Goal: Information Seeking & Learning: Compare options

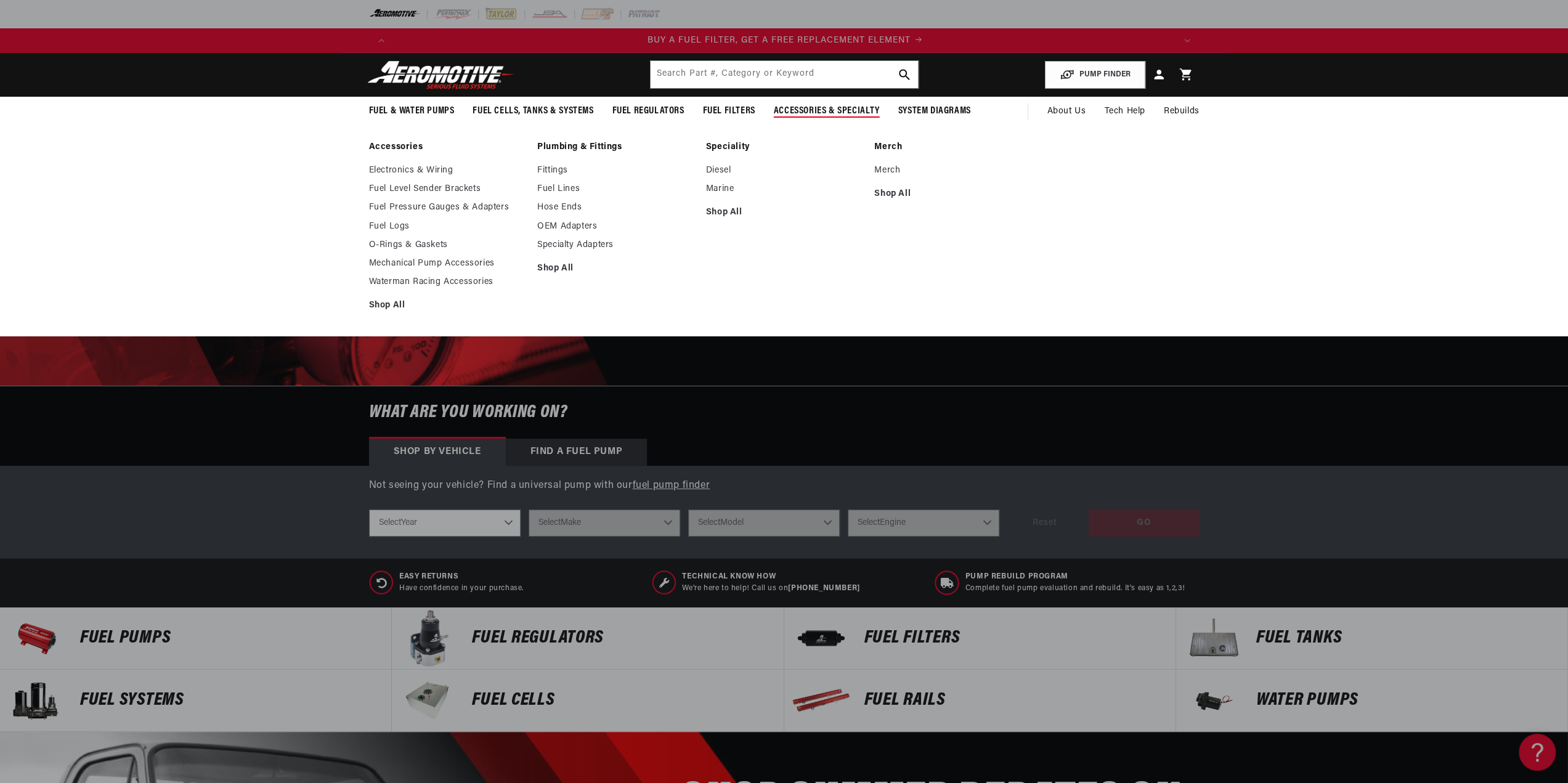
scroll to position [0, 781]
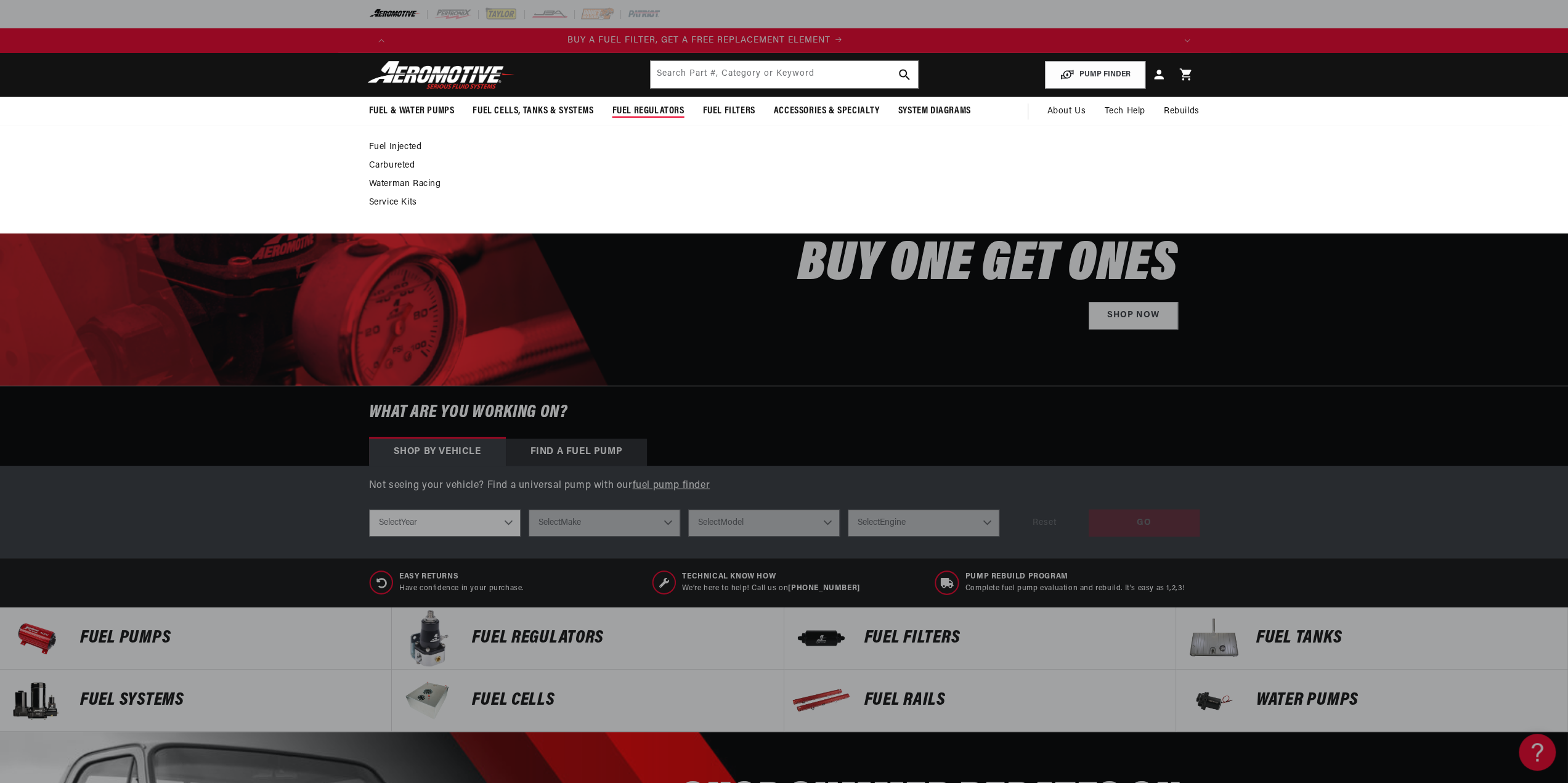
click at [405, 162] on link "Carbureted" at bounding box center [778, 165] width 818 height 11
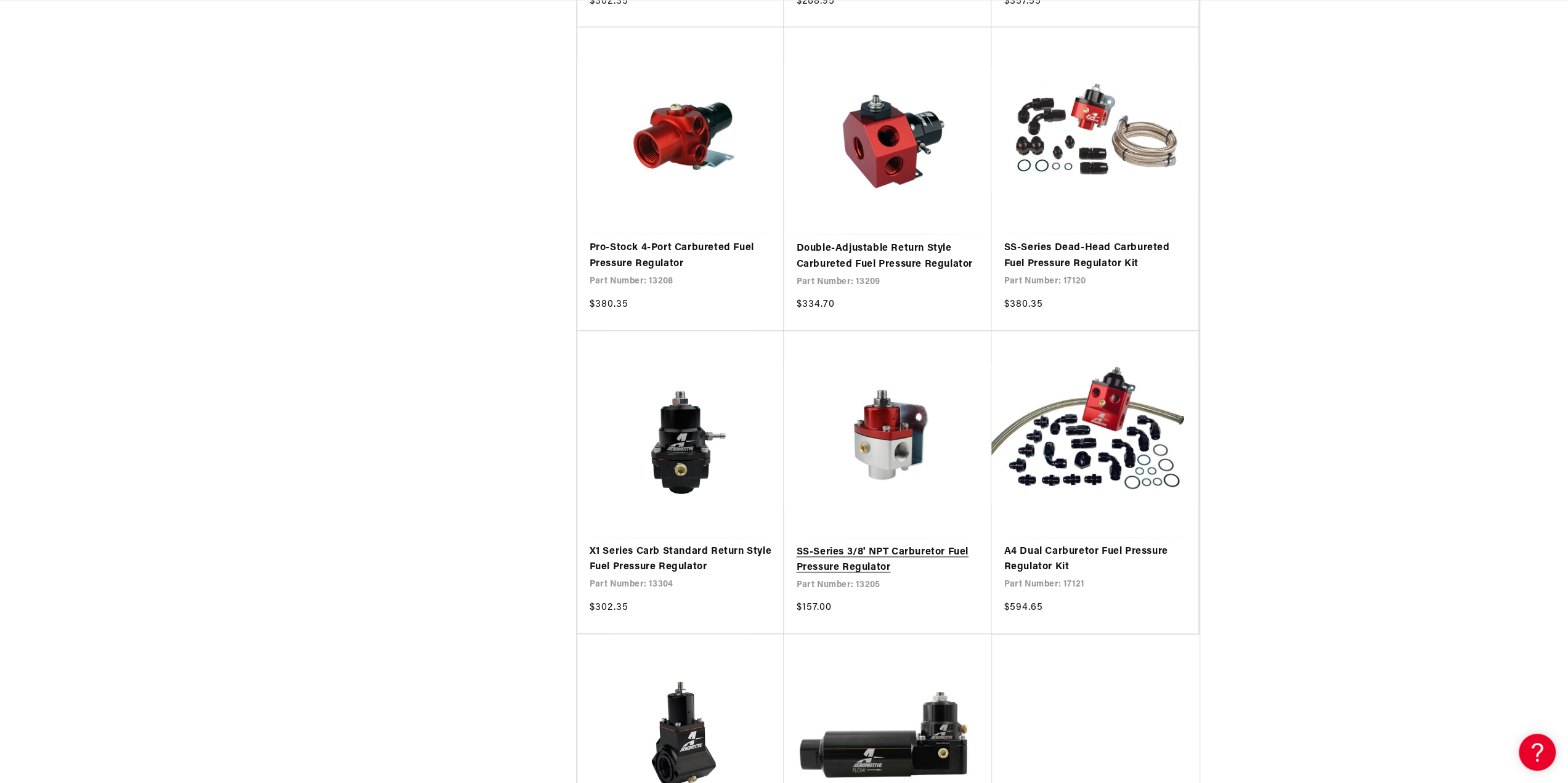
scroll to position [0, 2344]
click at [902, 545] on link "SS-Series 3/8' NPT Carburetor Fuel Pressure Regulator" at bounding box center [888, 560] width 183 height 31
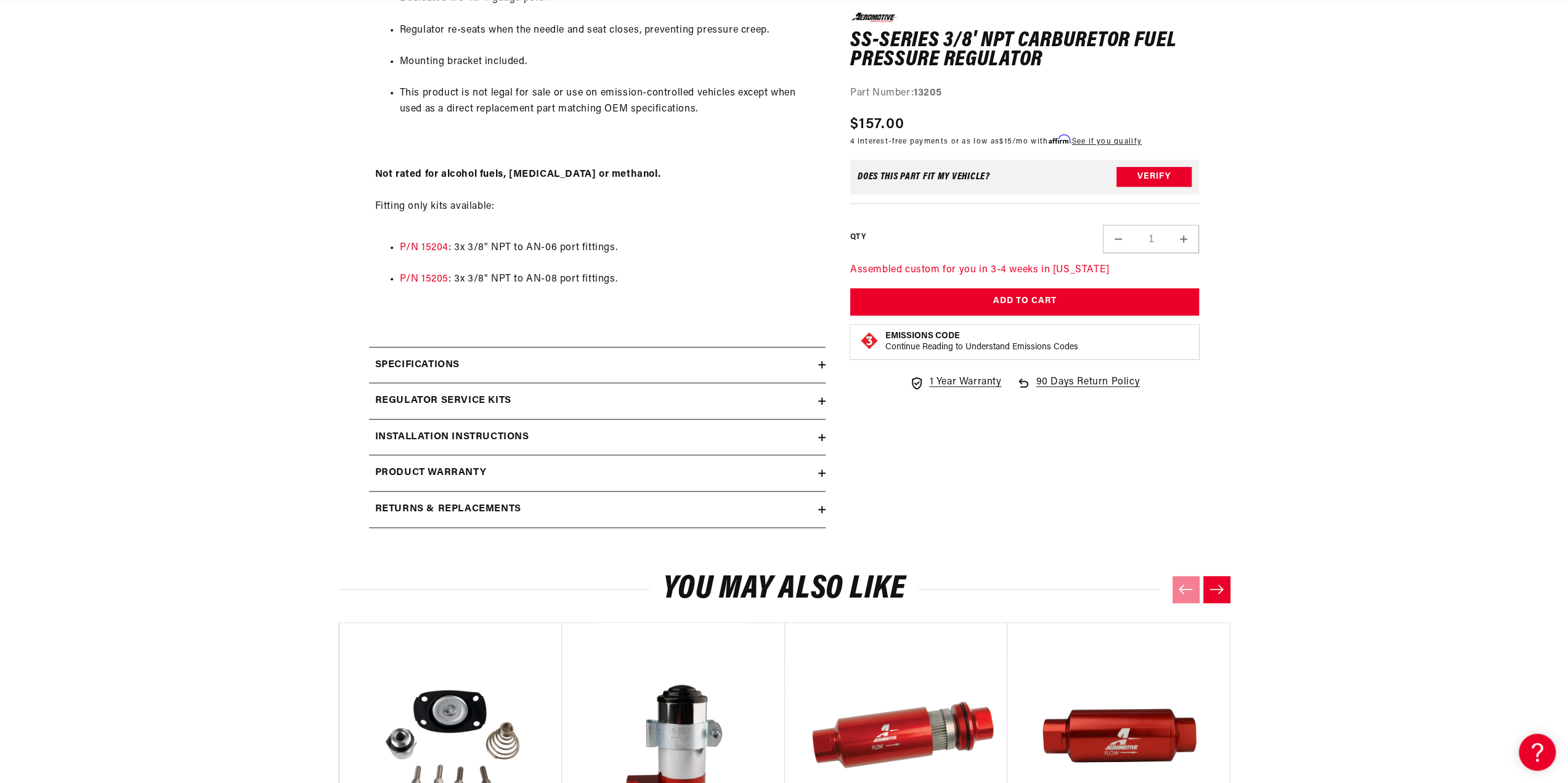
scroll to position [0, 1563]
click at [507, 438] on h2 "Installation Instructions" at bounding box center [452, 437] width 154 height 16
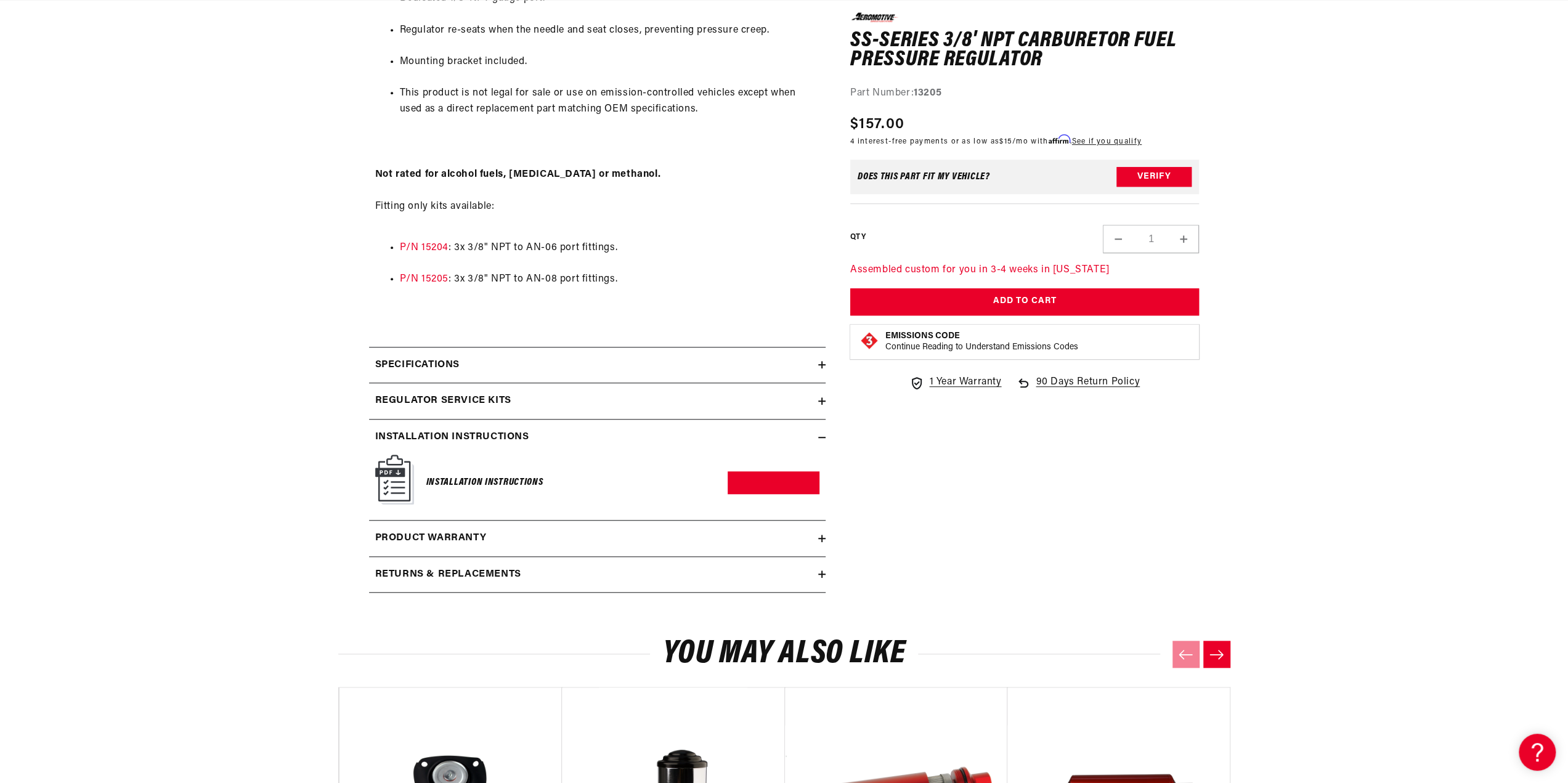
scroll to position [0, 2344]
click at [467, 480] on h6 "Installation Instructions" at bounding box center [485, 483] width 117 height 17
click at [394, 481] on img at bounding box center [394, 479] width 39 height 50
click at [756, 478] on link "Download PDF" at bounding box center [773, 483] width 91 height 23
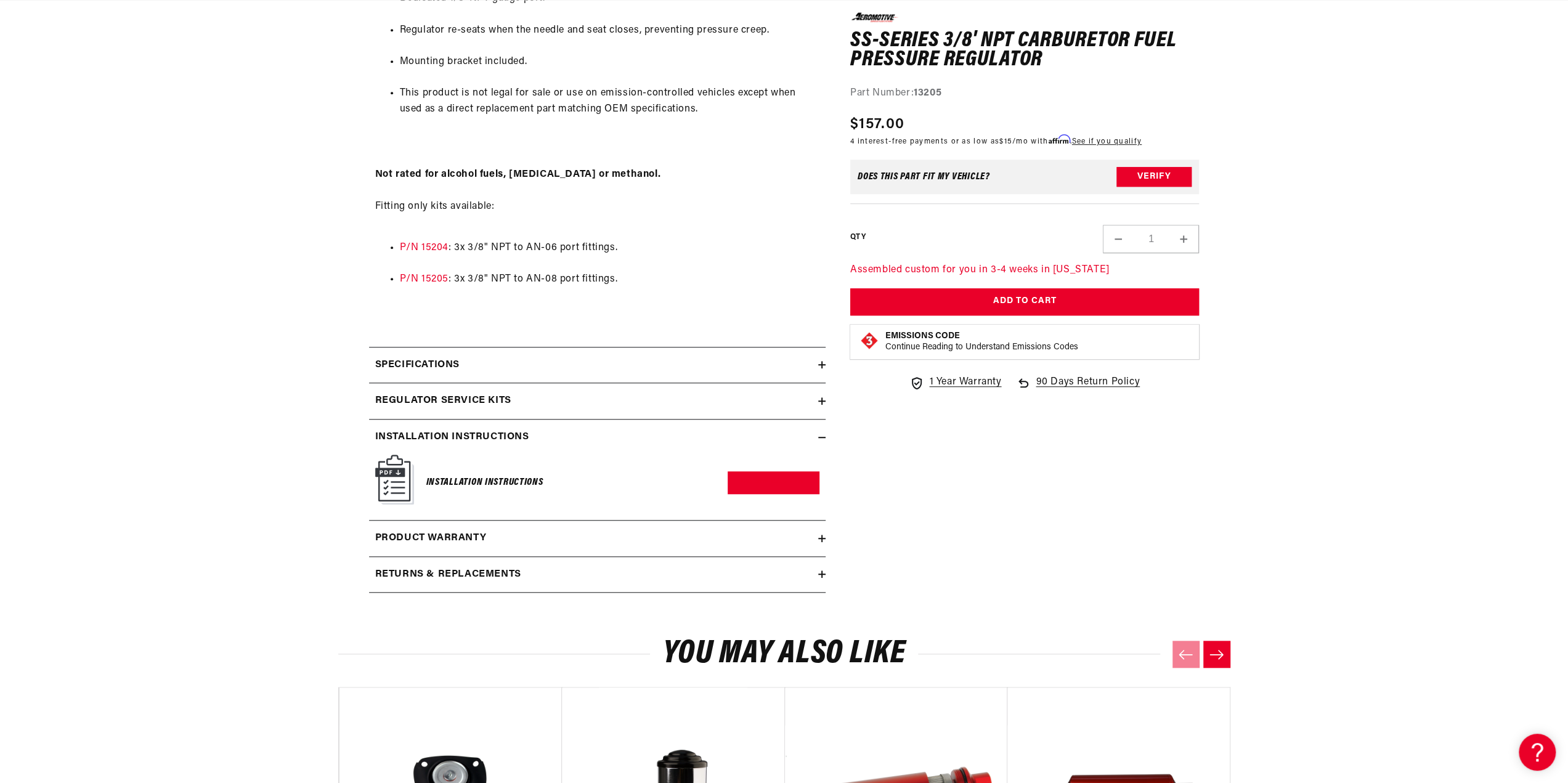
click at [445, 398] on h2 "Regulator Service Kits" at bounding box center [443, 401] width 136 height 16
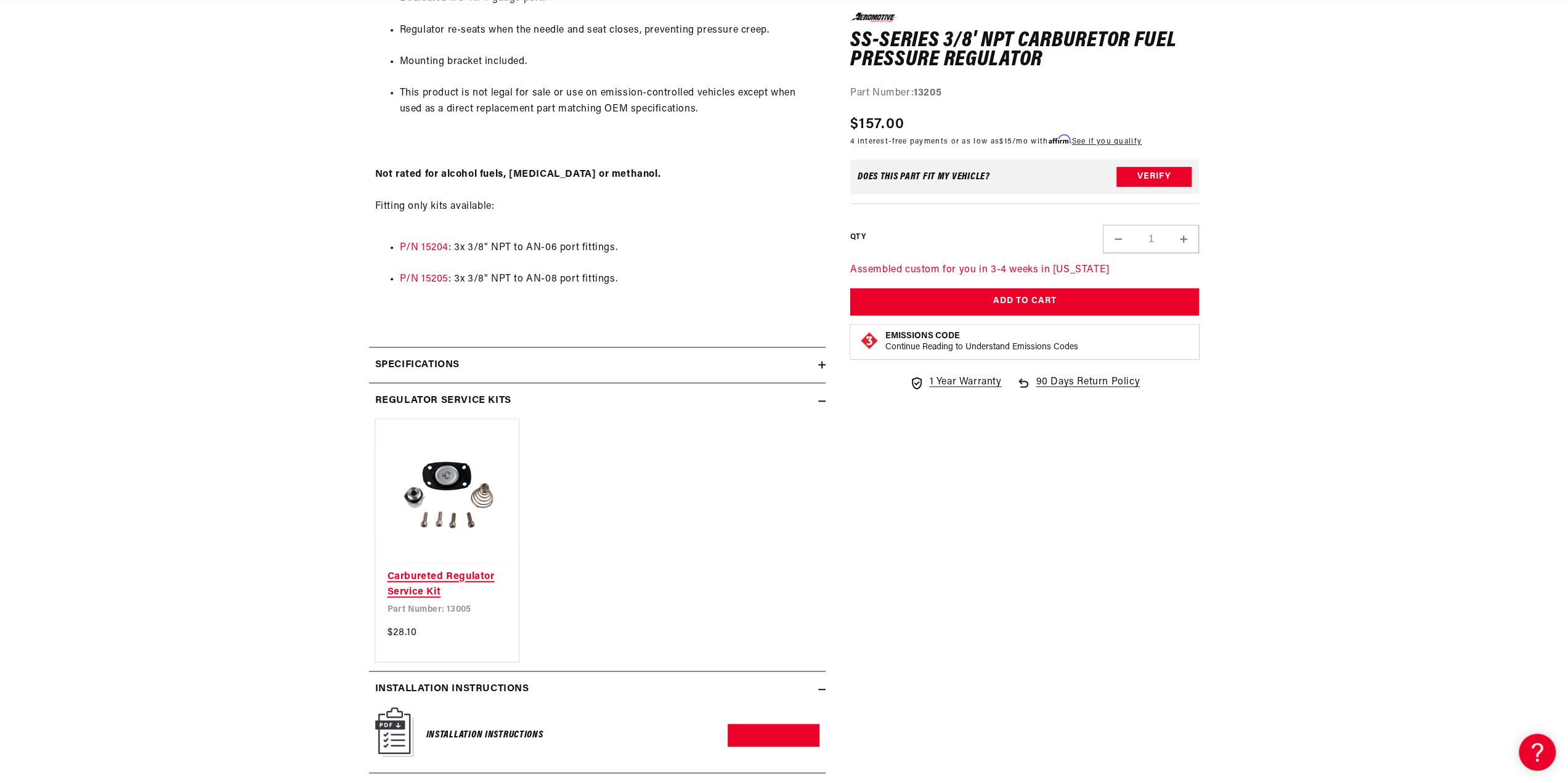
scroll to position [0, 1563]
click at [433, 569] on link "Carbureted Regulator Service Kit" at bounding box center [447, 584] width 120 height 31
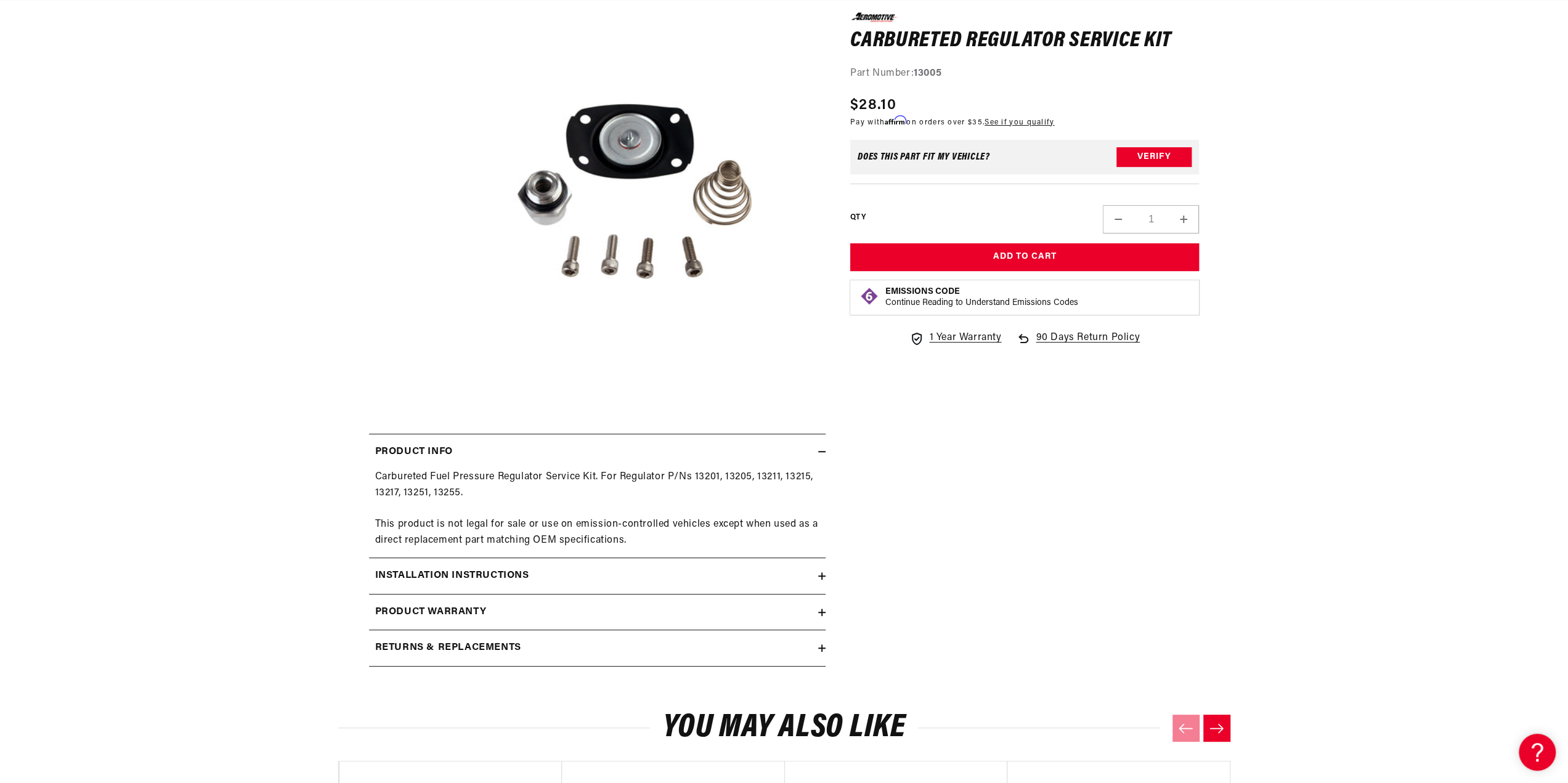
click at [466, 568] on h2 "Installation Instructions" at bounding box center [452, 575] width 154 height 16
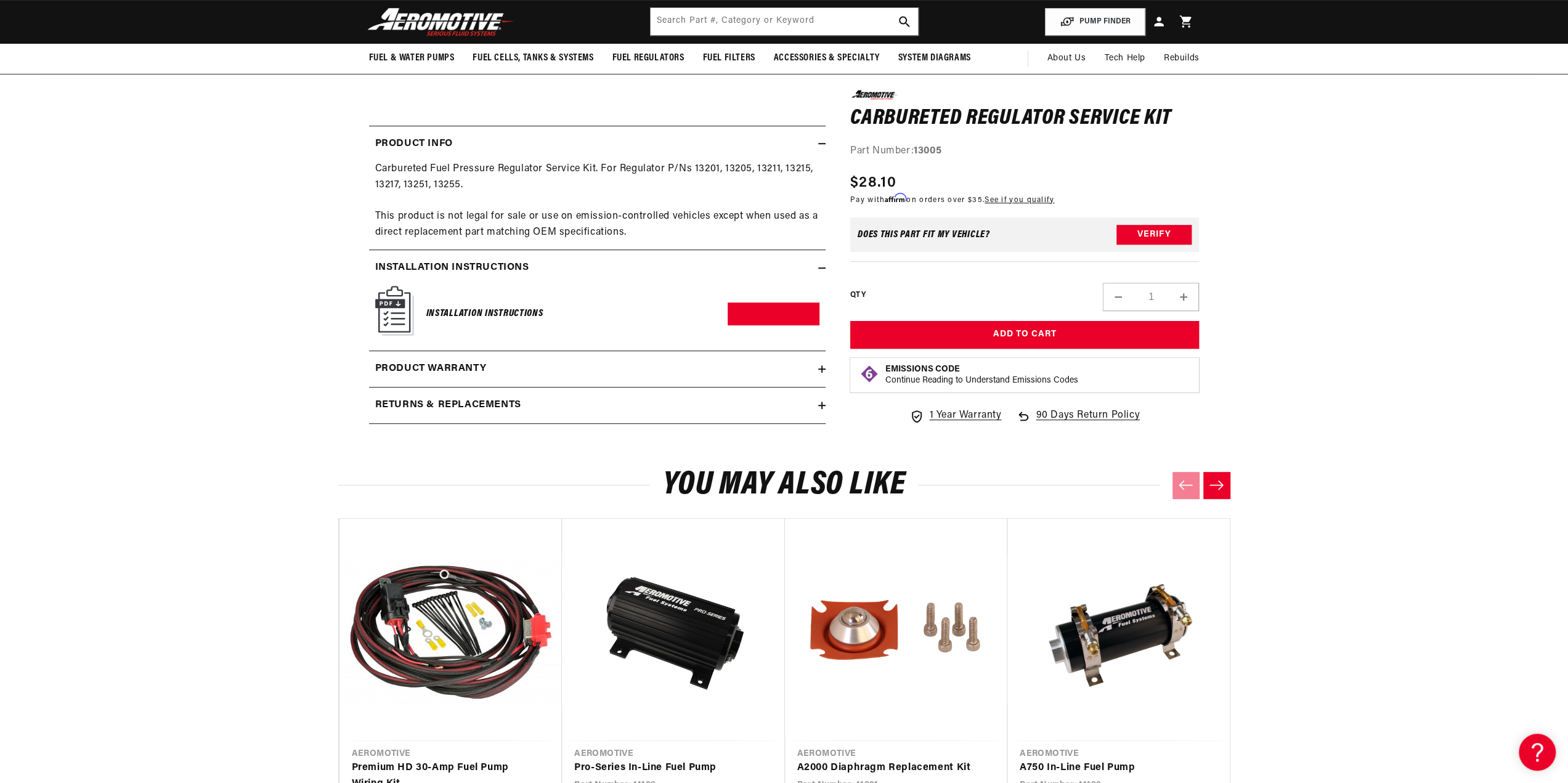
scroll to position [431, 0]
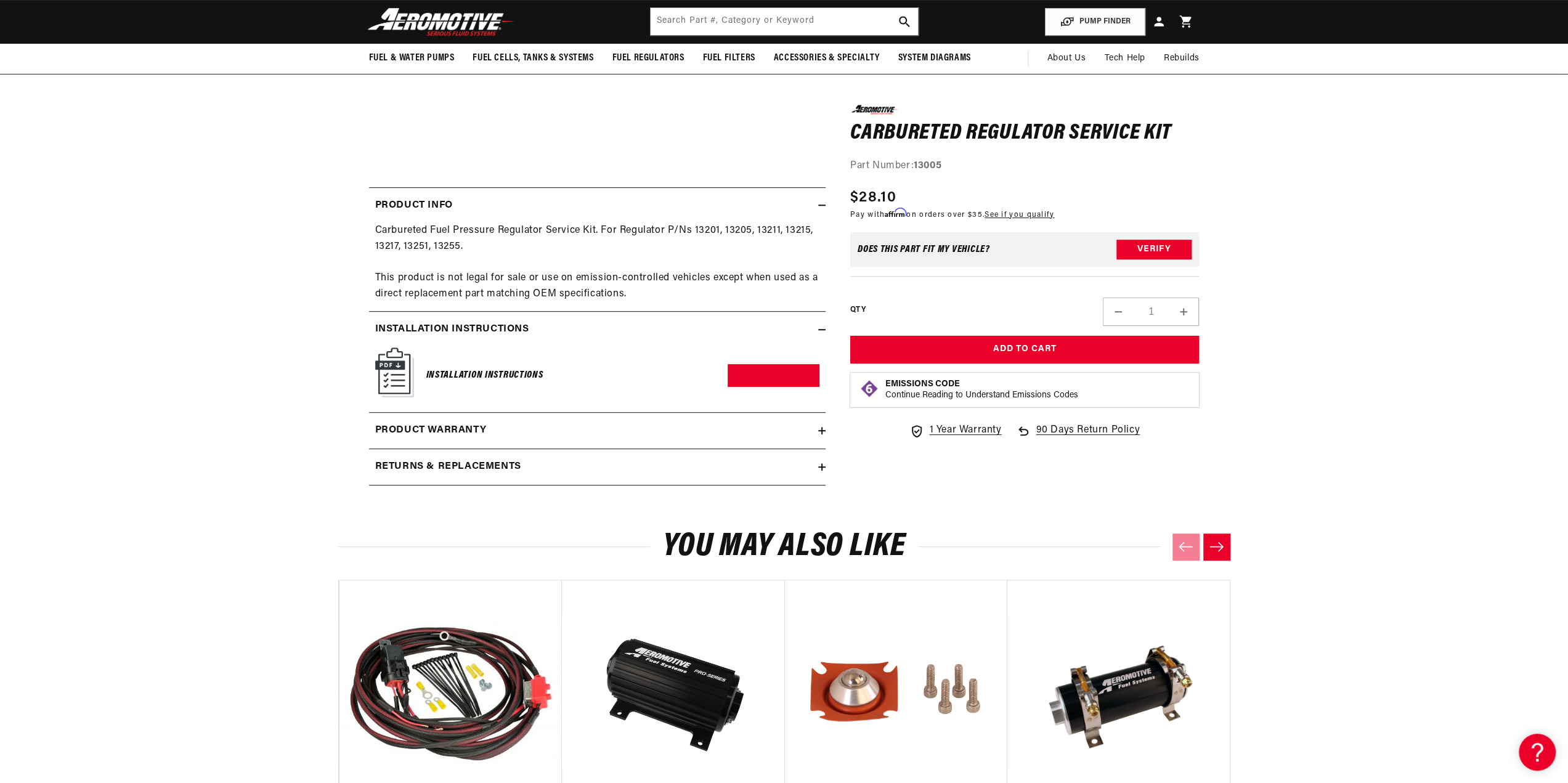
click at [397, 372] on img at bounding box center [394, 372] width 39 height 50
click at [763, 372] on link "Download PDF" at bounding box center [773, 376] width 91 height 23
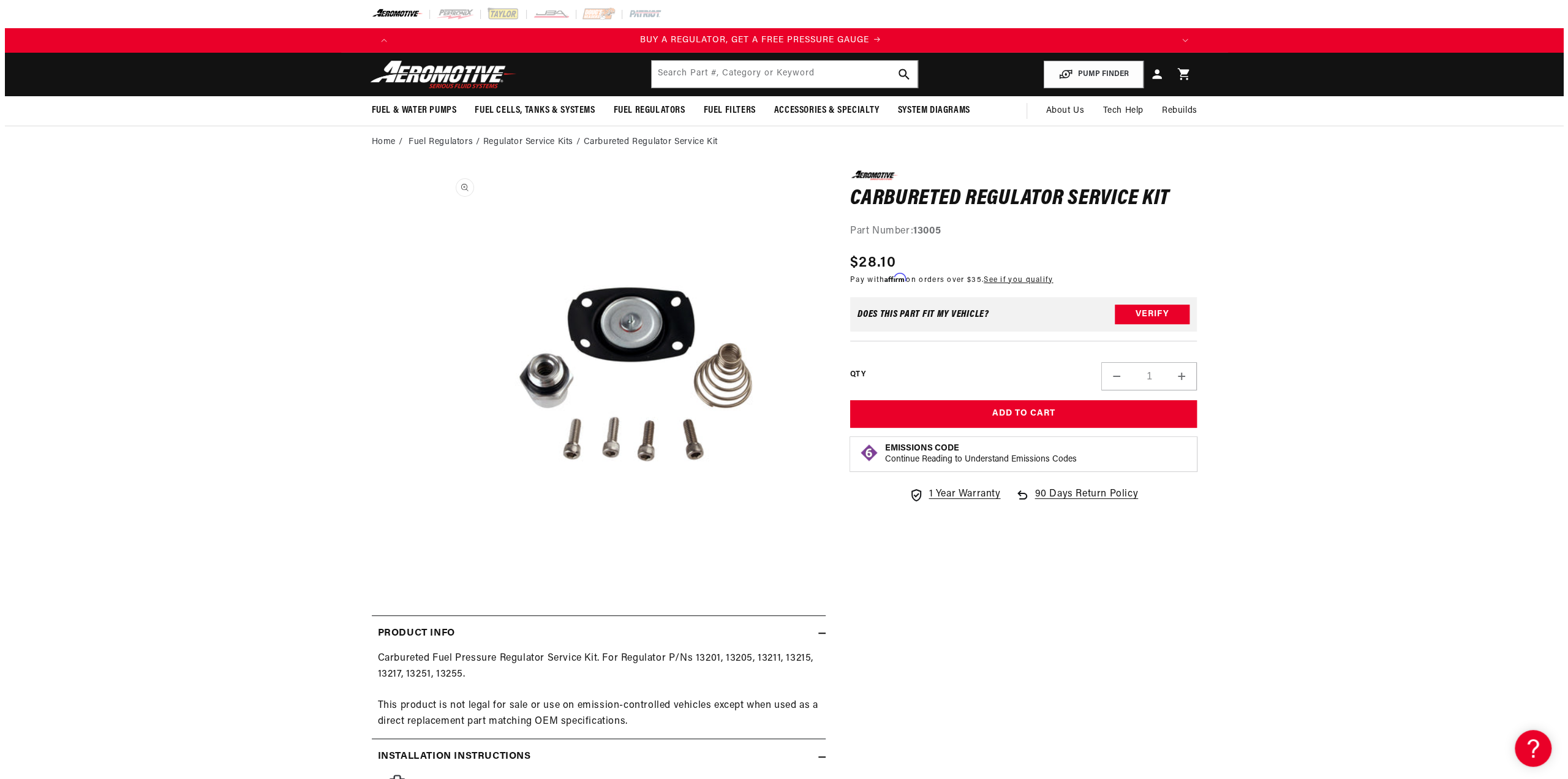
scroll to position [0, 0]
click at [434, 558] on button "Open media 1 in modal" at bounding box center [434, 558] width 0 height 0
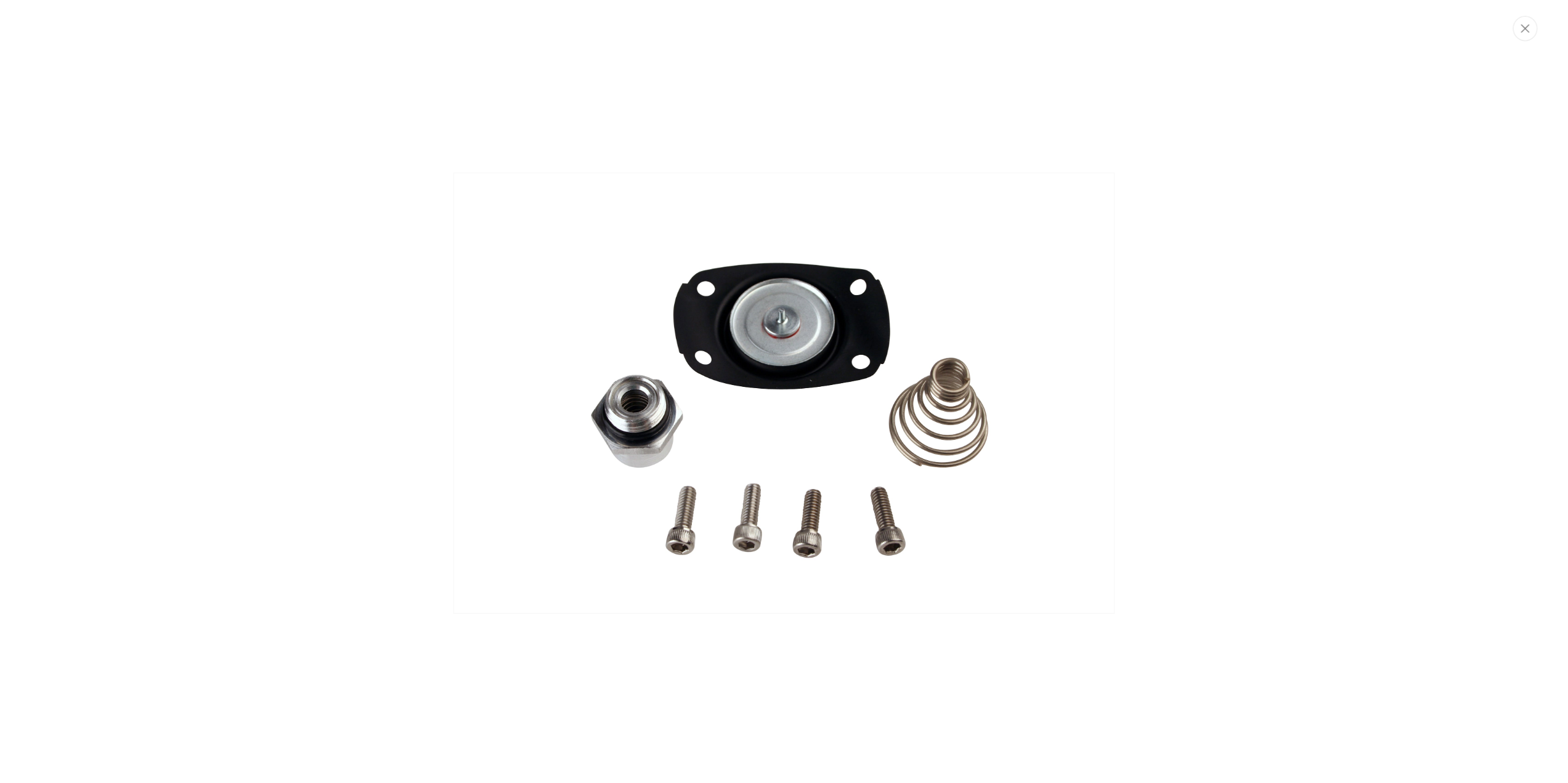
scroll to position [0, 781]
click at [603, 420] on img "Media gallery" at bounding box center [788, 393] width 665 height 444
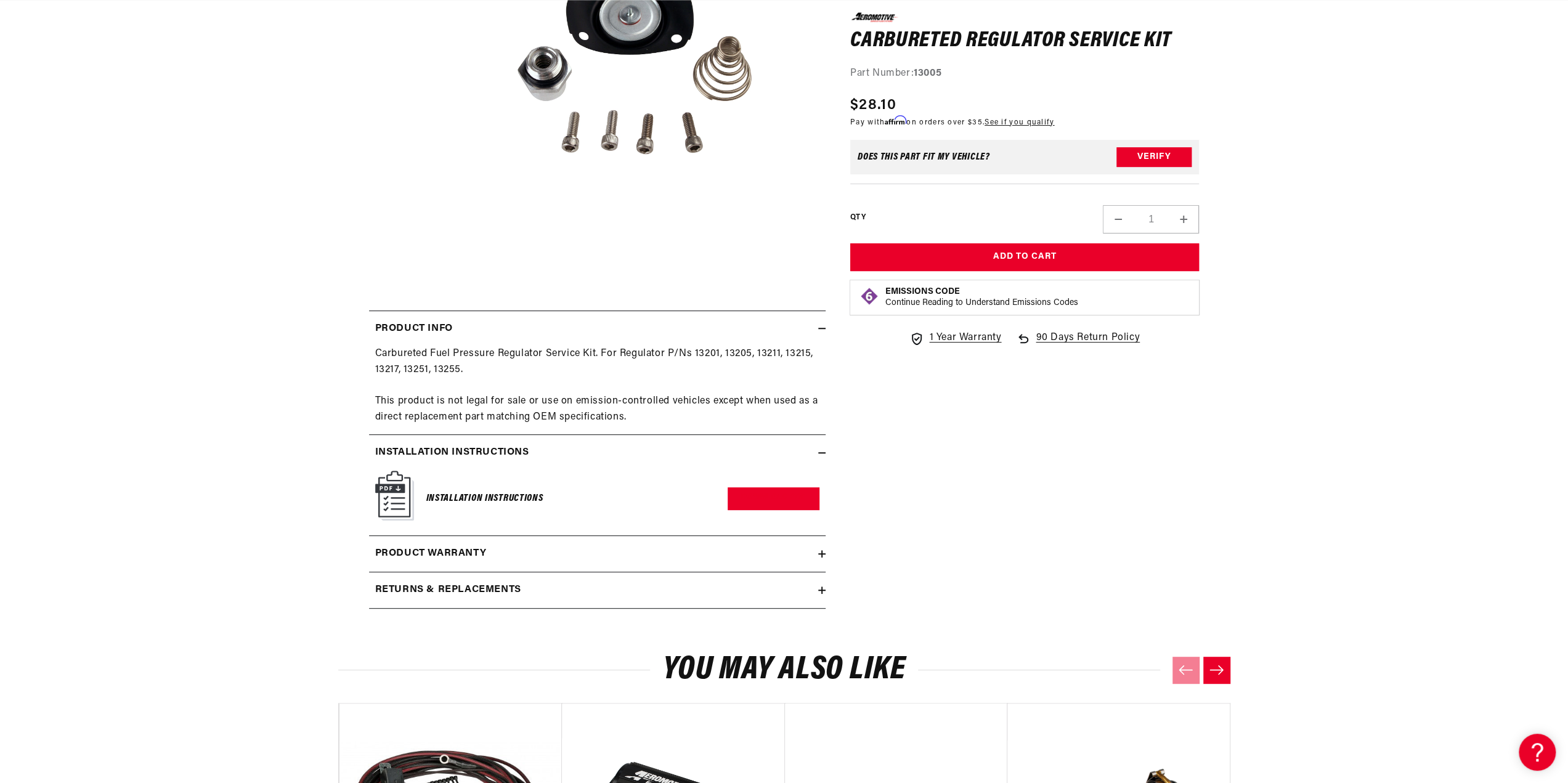
scroll to position [0, 1563]
click at [551, 554] on div "Product warranty" at bounding box center [593, 553] width 449 height 16
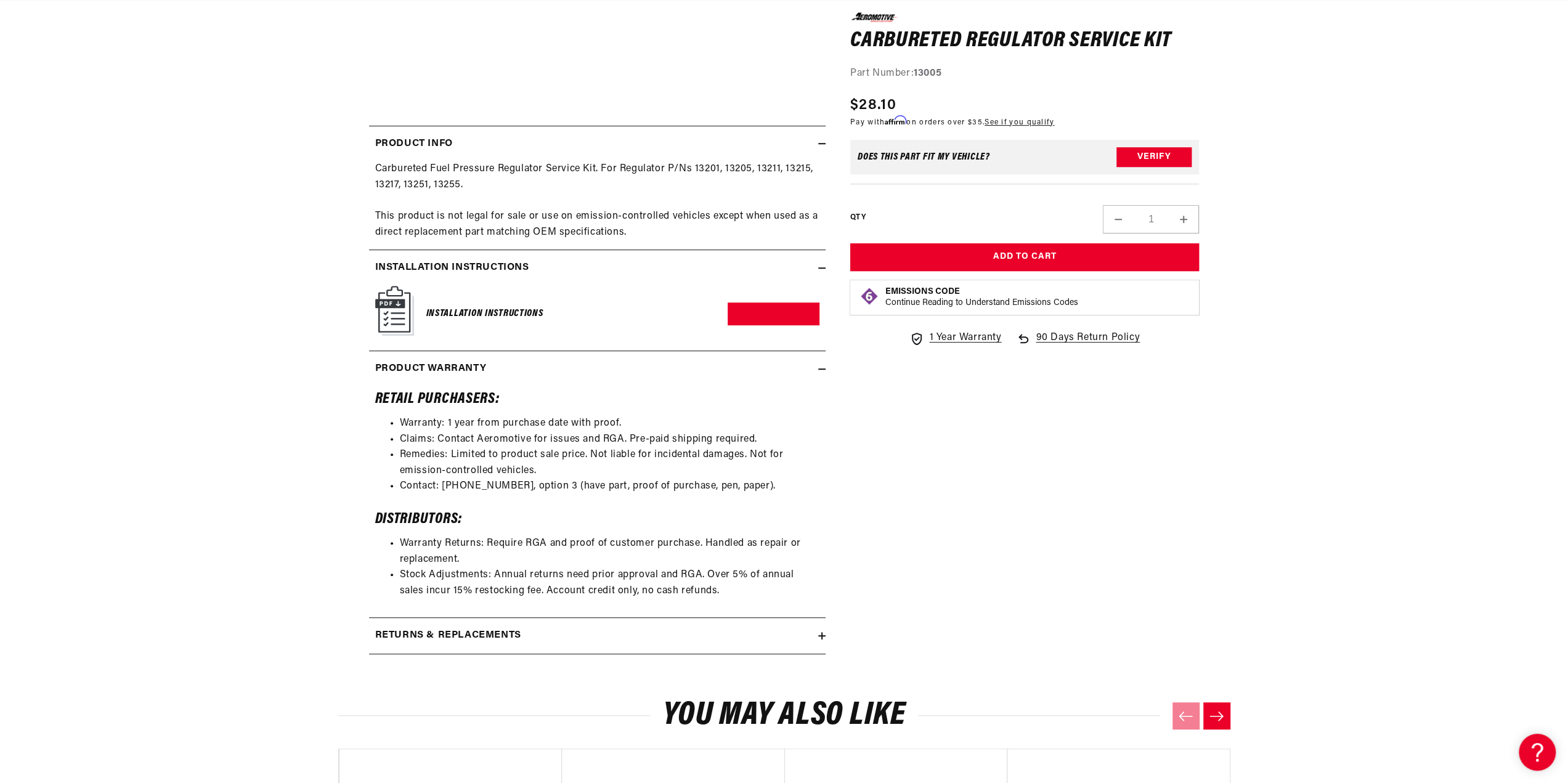
scroll to position [0, 0]
click at [818, 365] on icon at bounding box center [822, 369] width 8 height 8
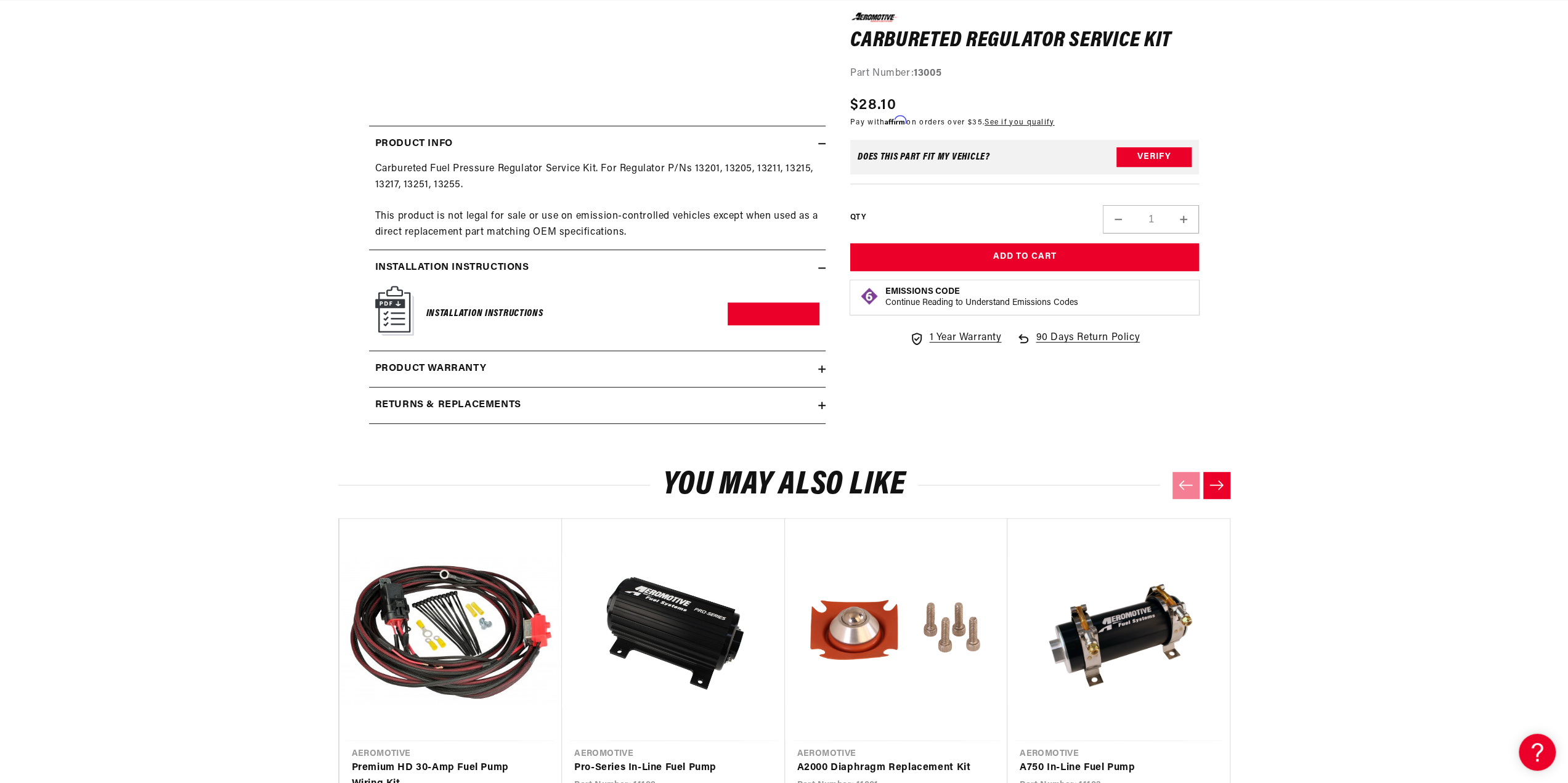
click at [822, 264] on icon at bounding box center [822, 268] width 8 height 8
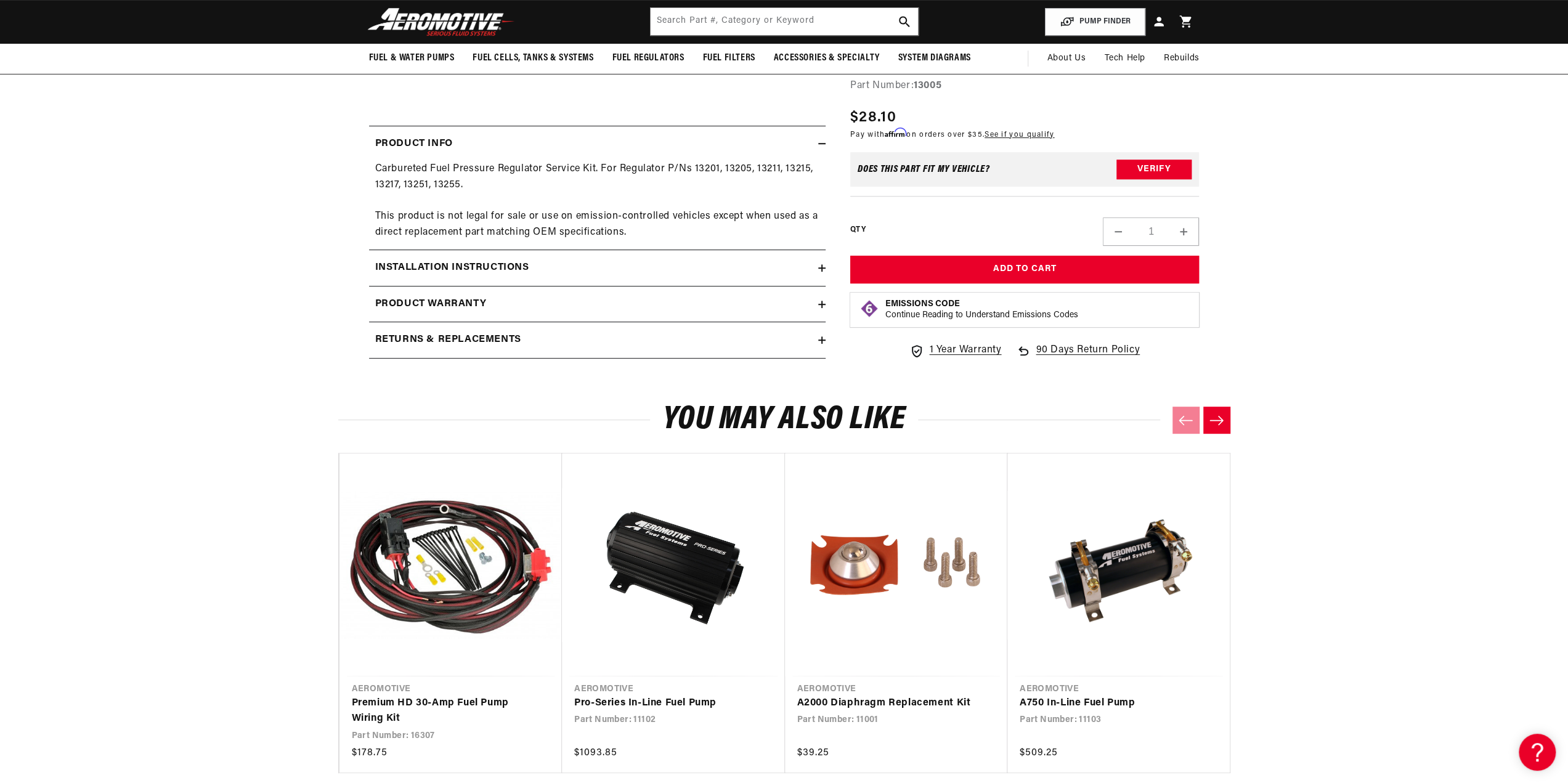
scroll to position [308, 0]
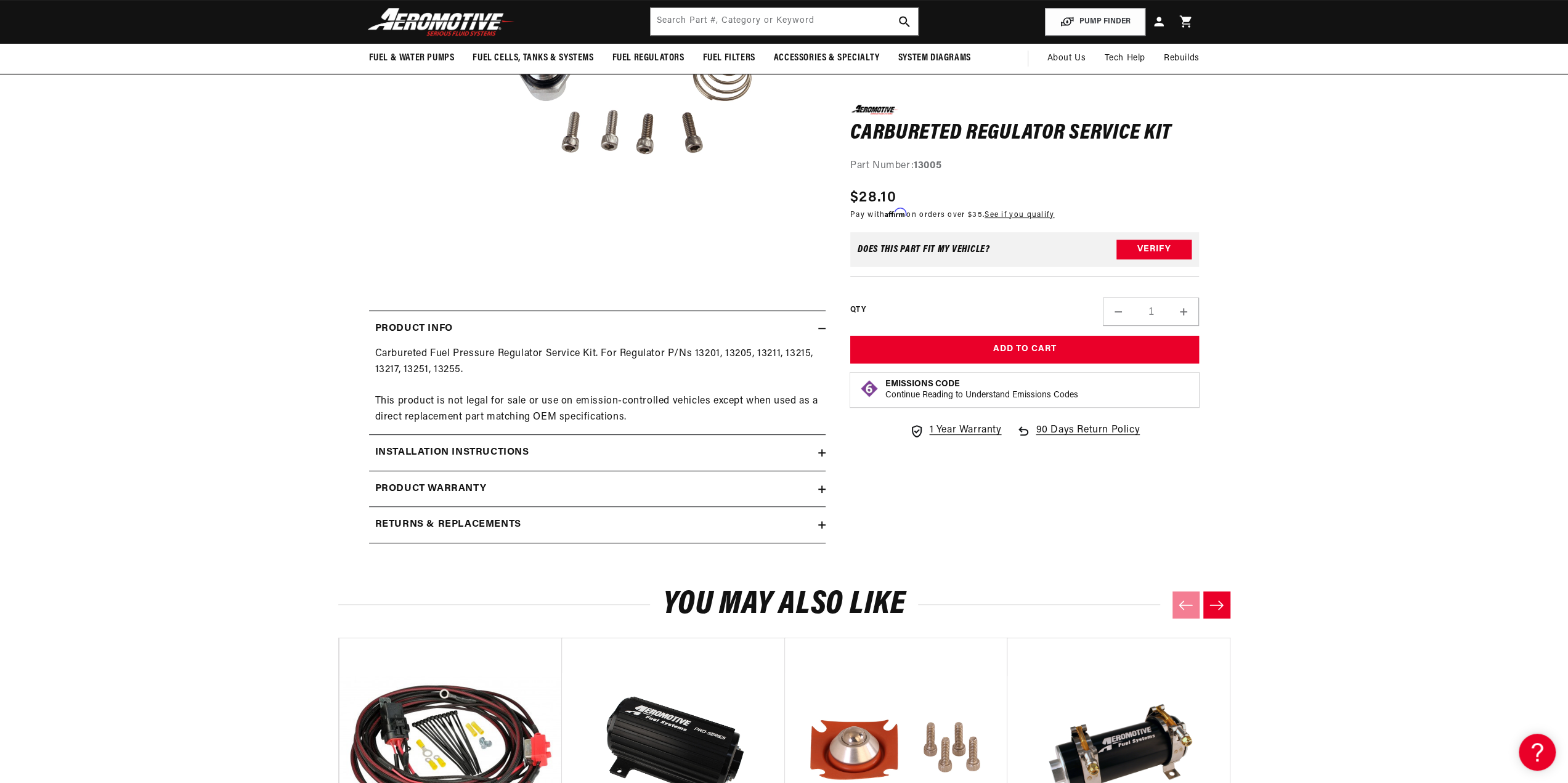
click at [825, 325] on icon at bounding box center [822, 328] width 8 height 8
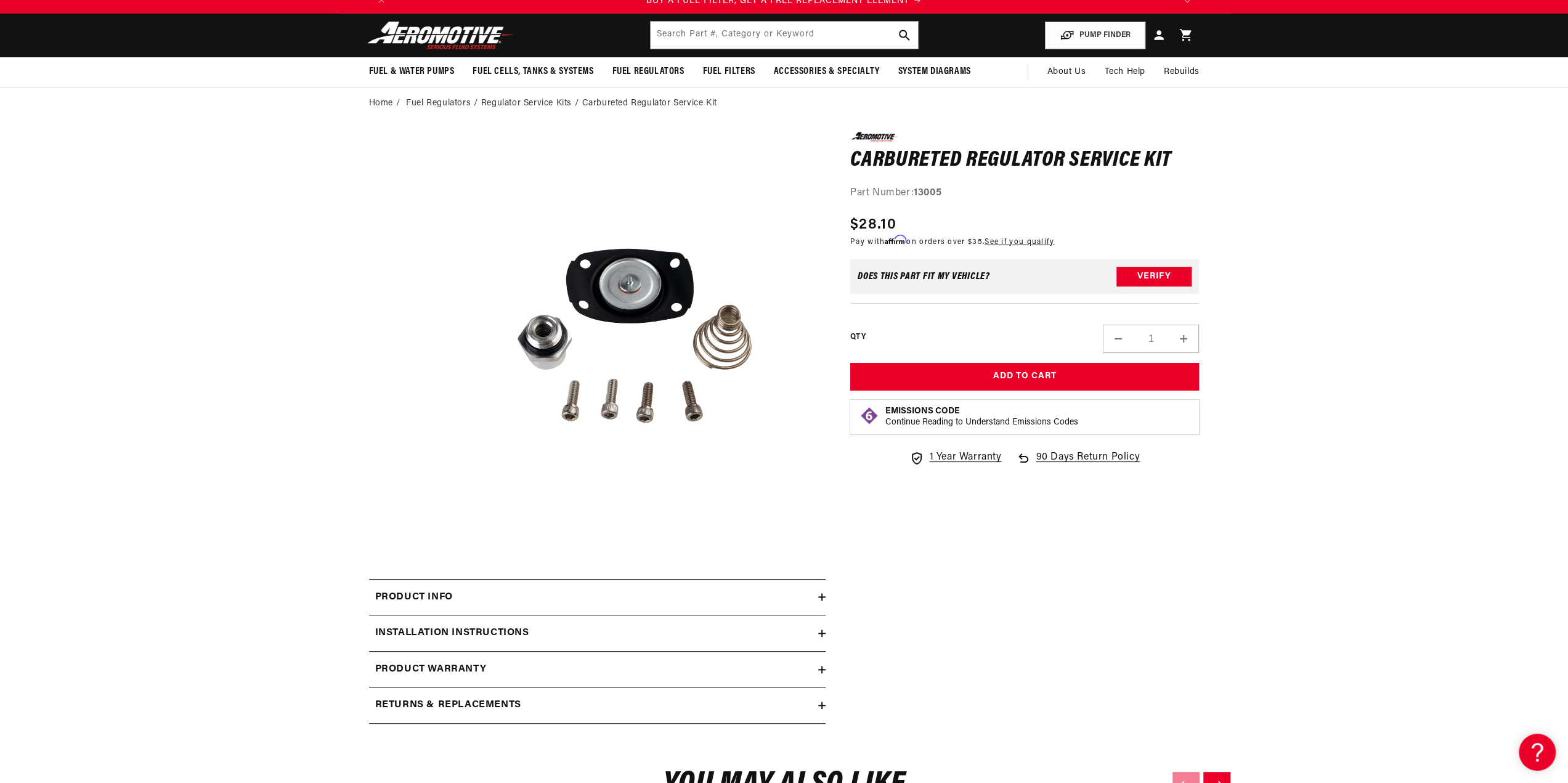
scroll to position [0, 0]
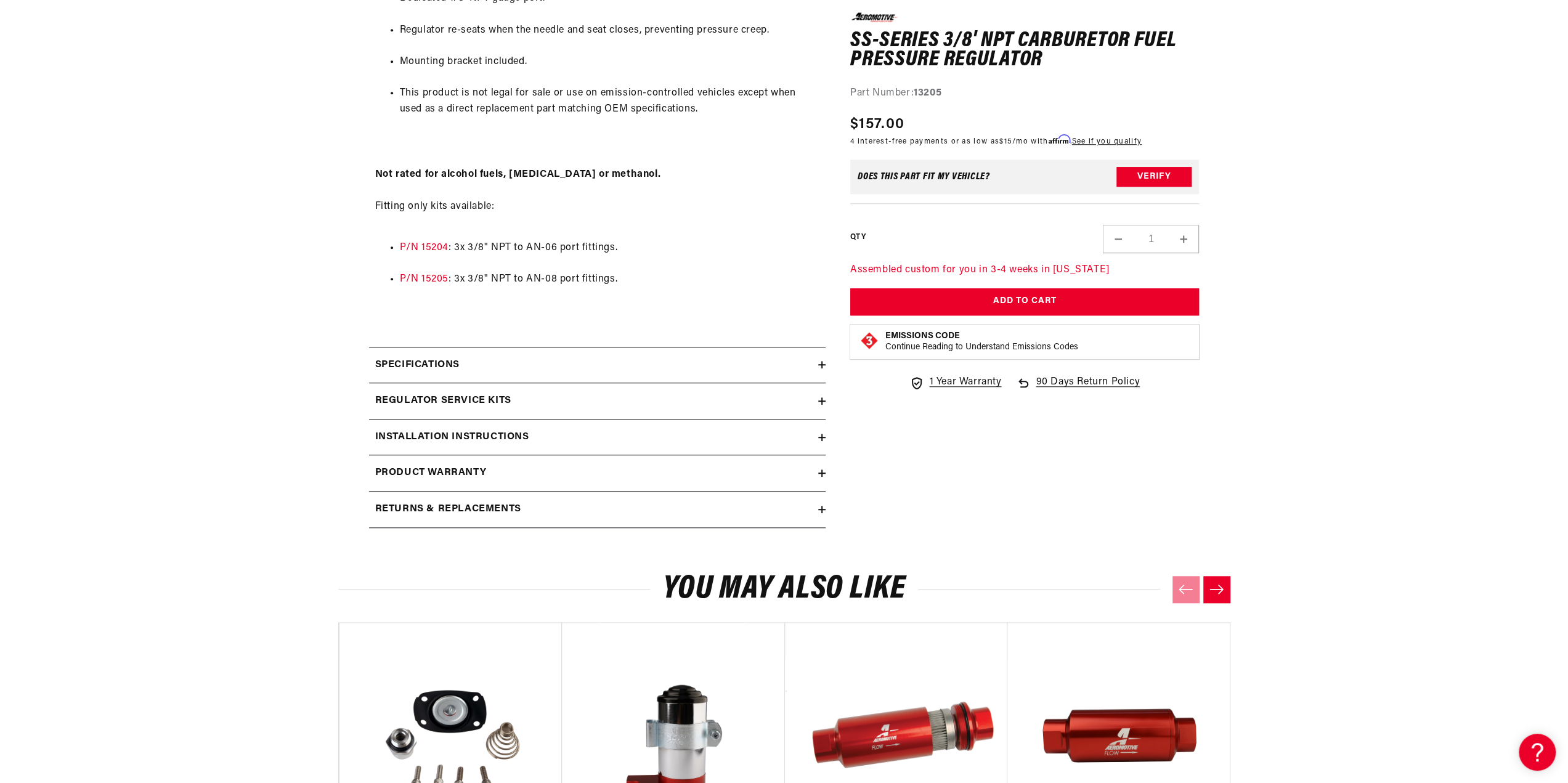
scroll to position [0, 2344]
click at [441, 360] on h2 "Specifications" at bounding box center [417, 365] width 85 height 16
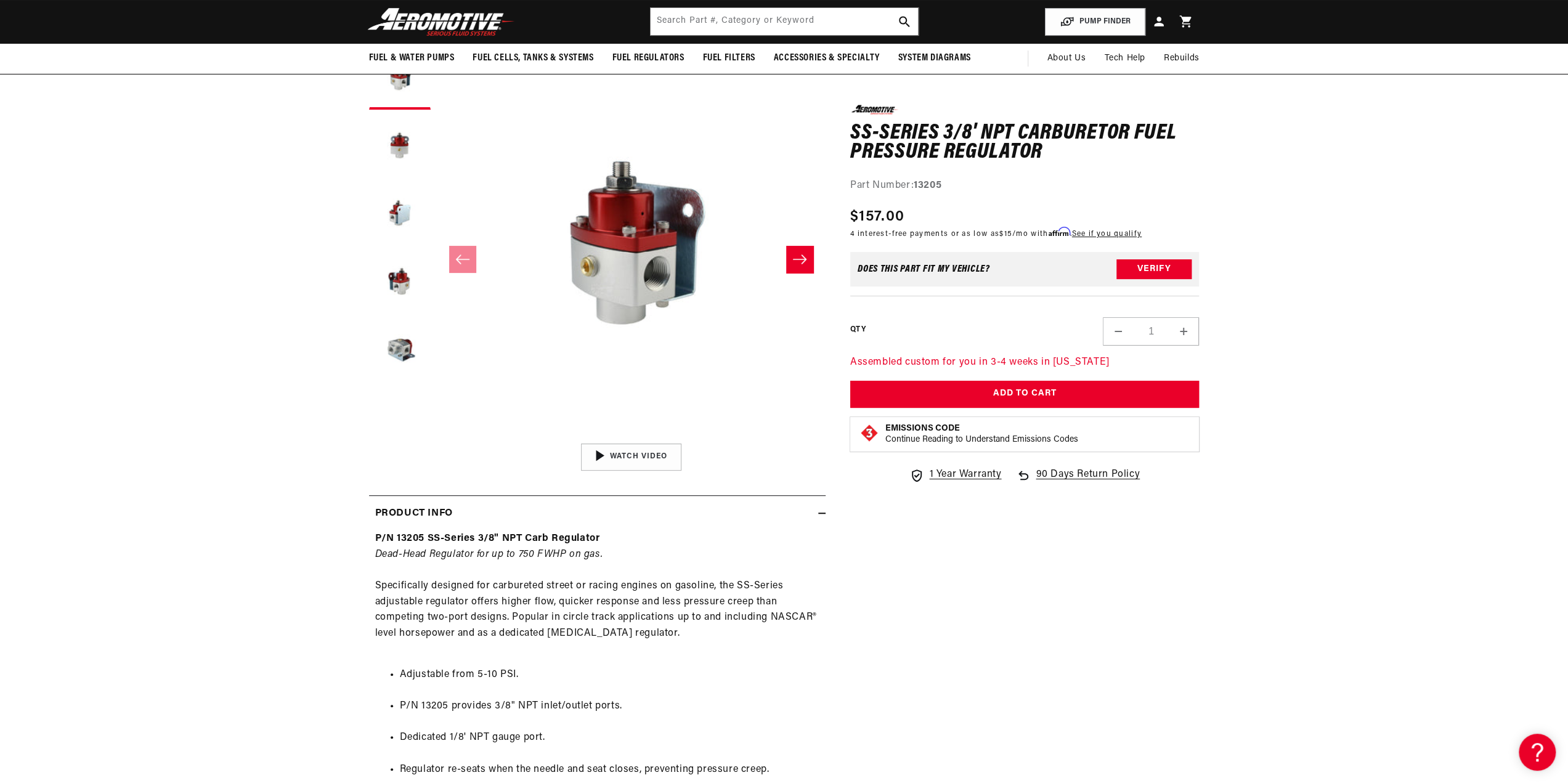
scroll to position [0, 0]
click at [648, 459] on img "Gallery Viewer" at bounding box center [631, 456] width 187 height 104
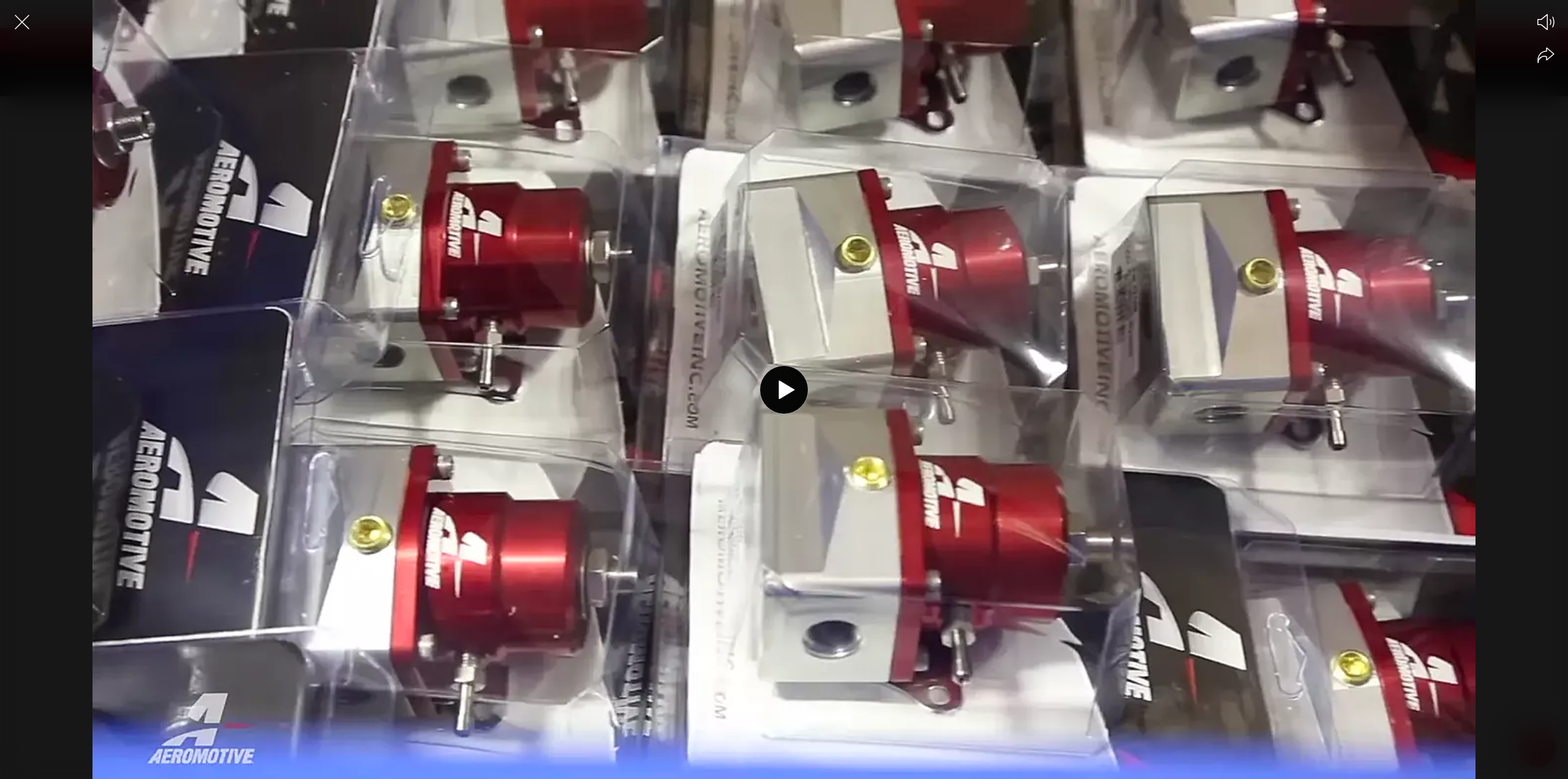
scroll to position [0, 776]
click at [789, 379] on circle at bounding box center [783, 390] width 48 height 48
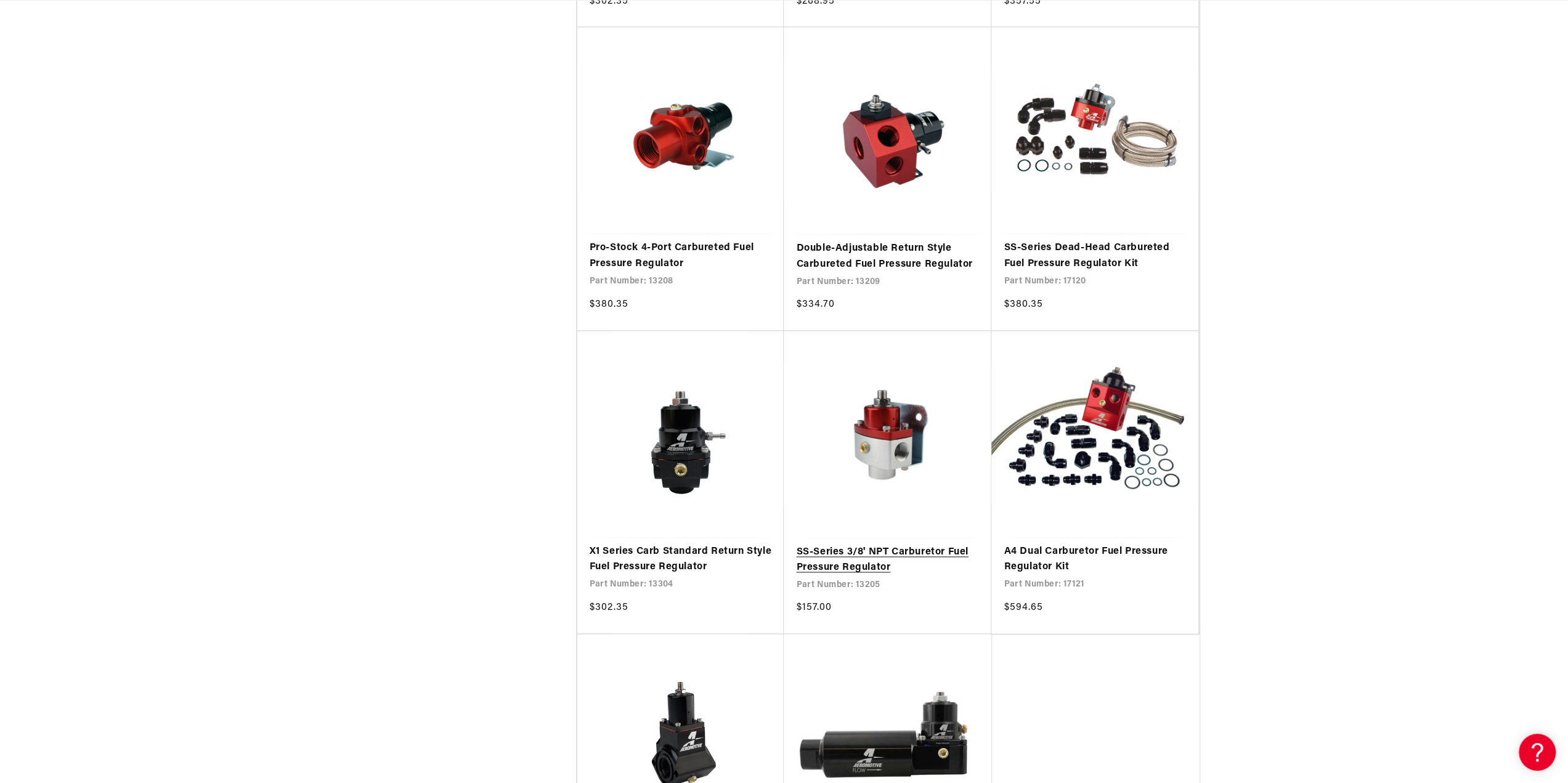
click at [908, 545] on link "SS-Series 3/8' NPT Carburetor Fuel Pressure Regulator" at bounding box center [888, 560] width 183 height 31
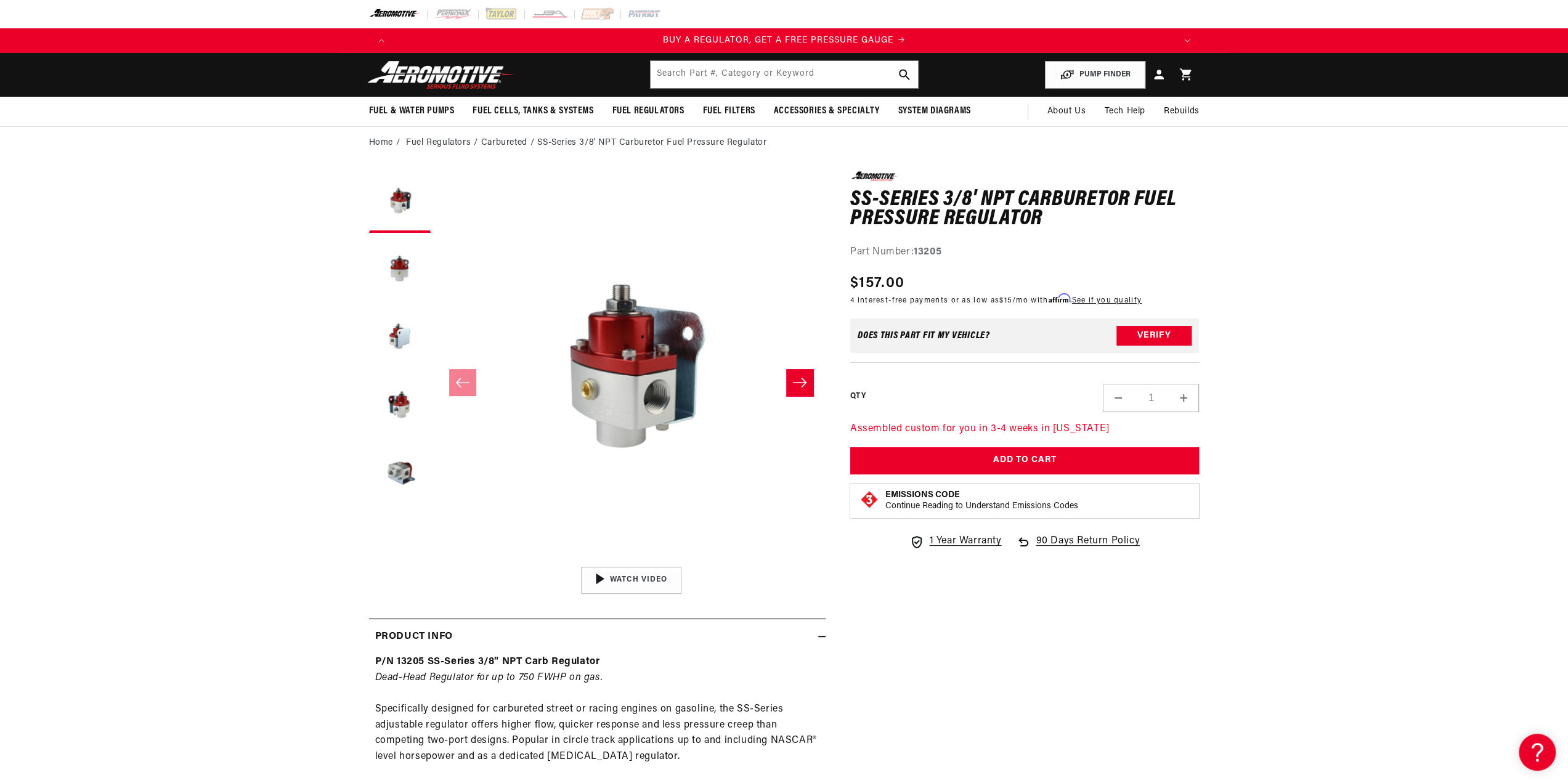
click at [793, 382] on icon "Slide right" at bounding box center [799, 382] width 14 height 12
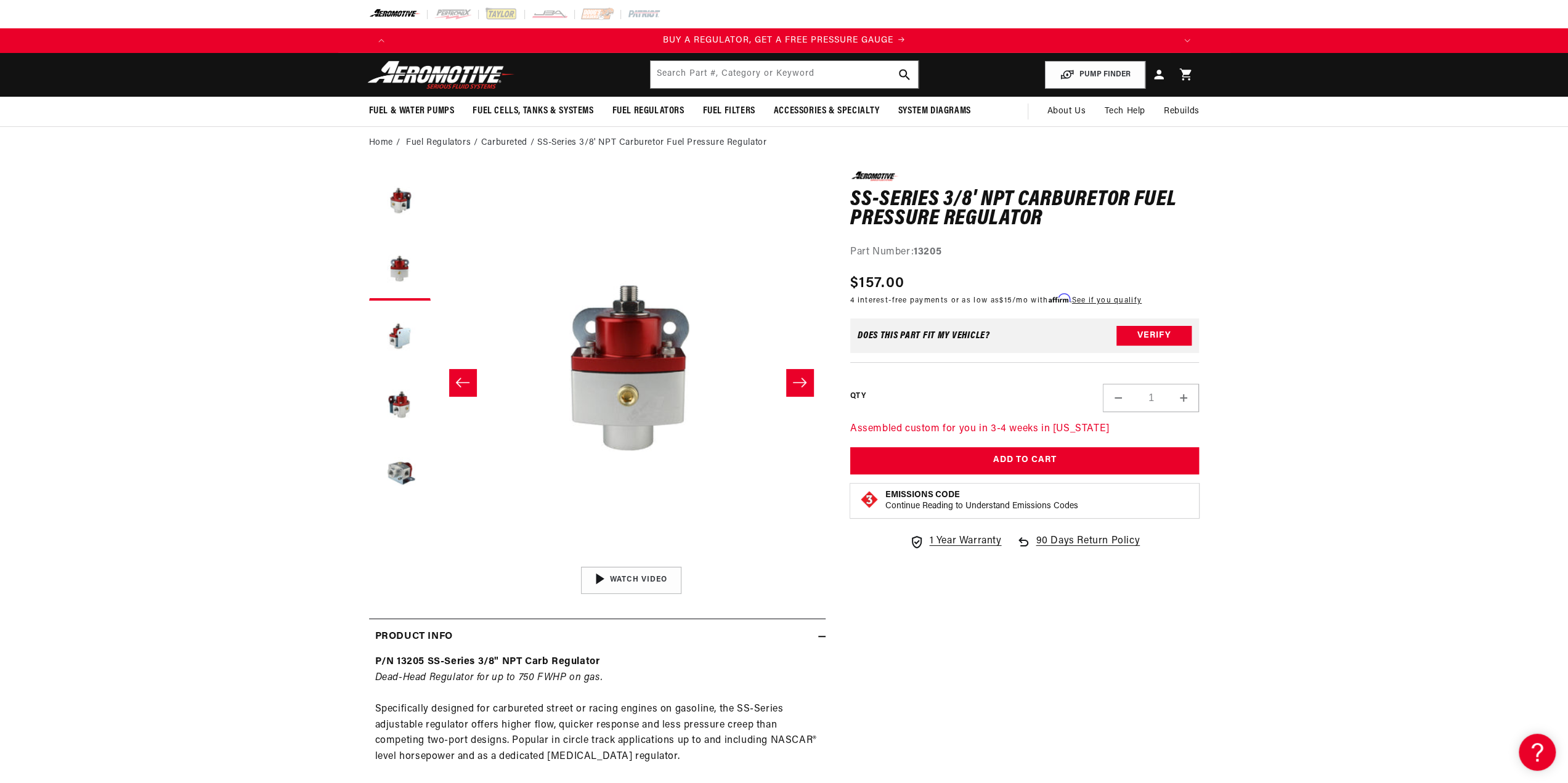
click at [793, 382] on icon "Slide right" at bounding box center [799, 382] width 14 height 12
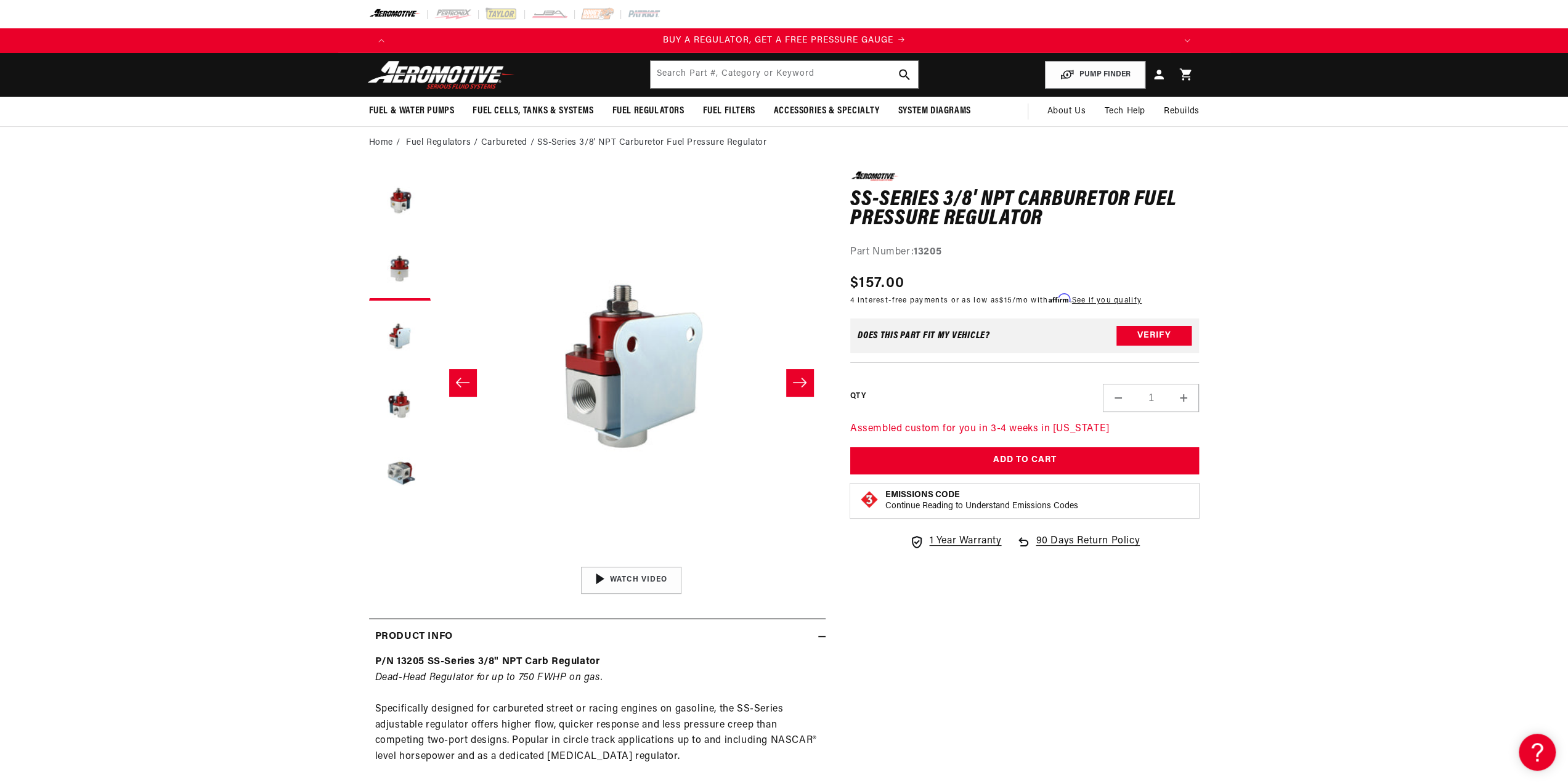
click at [793, 382] on icon "Slide right" at bounding box center [799, 382] width 14 height 12
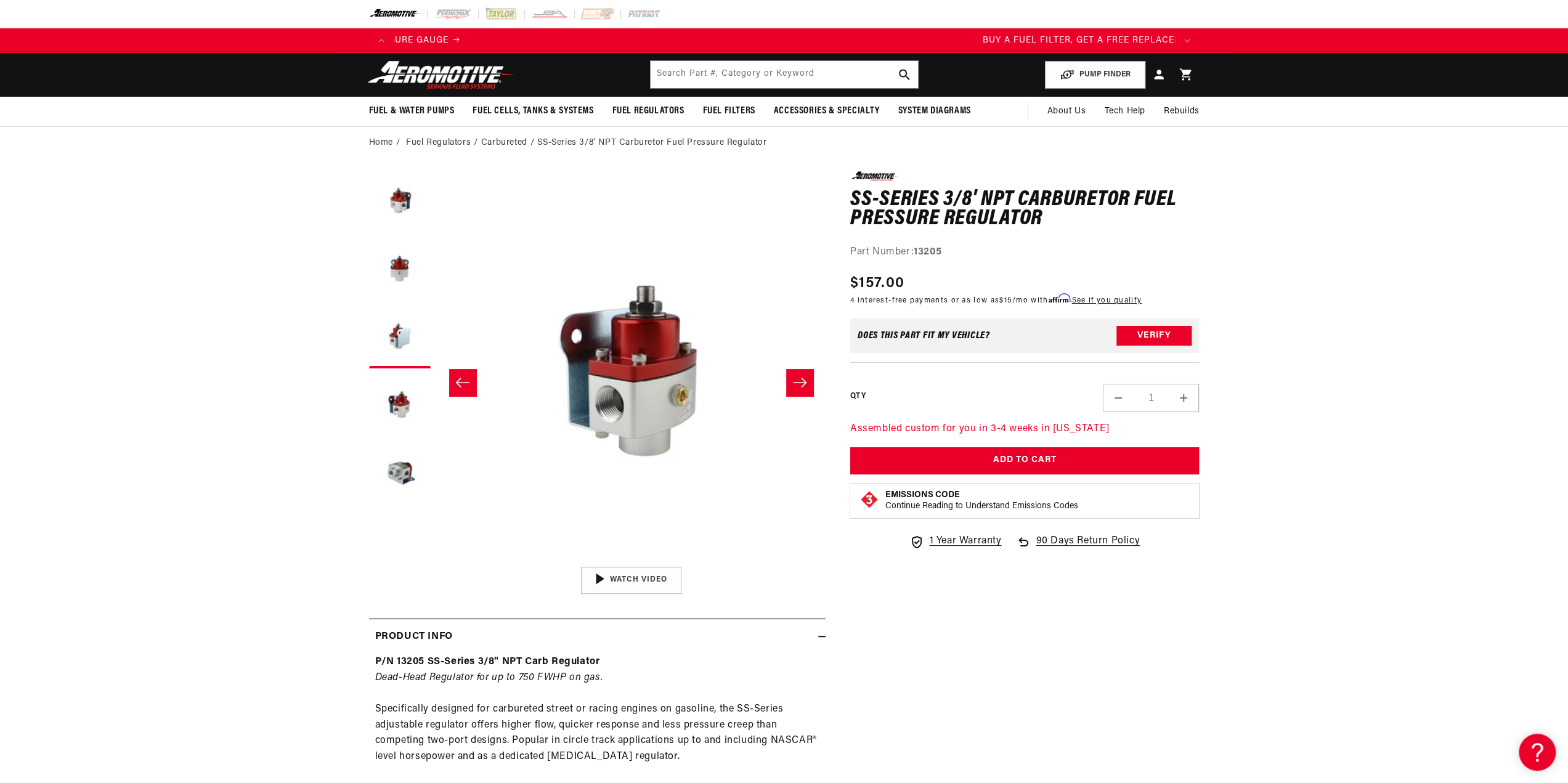
scroll to position [0, 1166]
click at [793, 382] on icon "Slide right" at bounding box center [799, 382] width 14 height 12
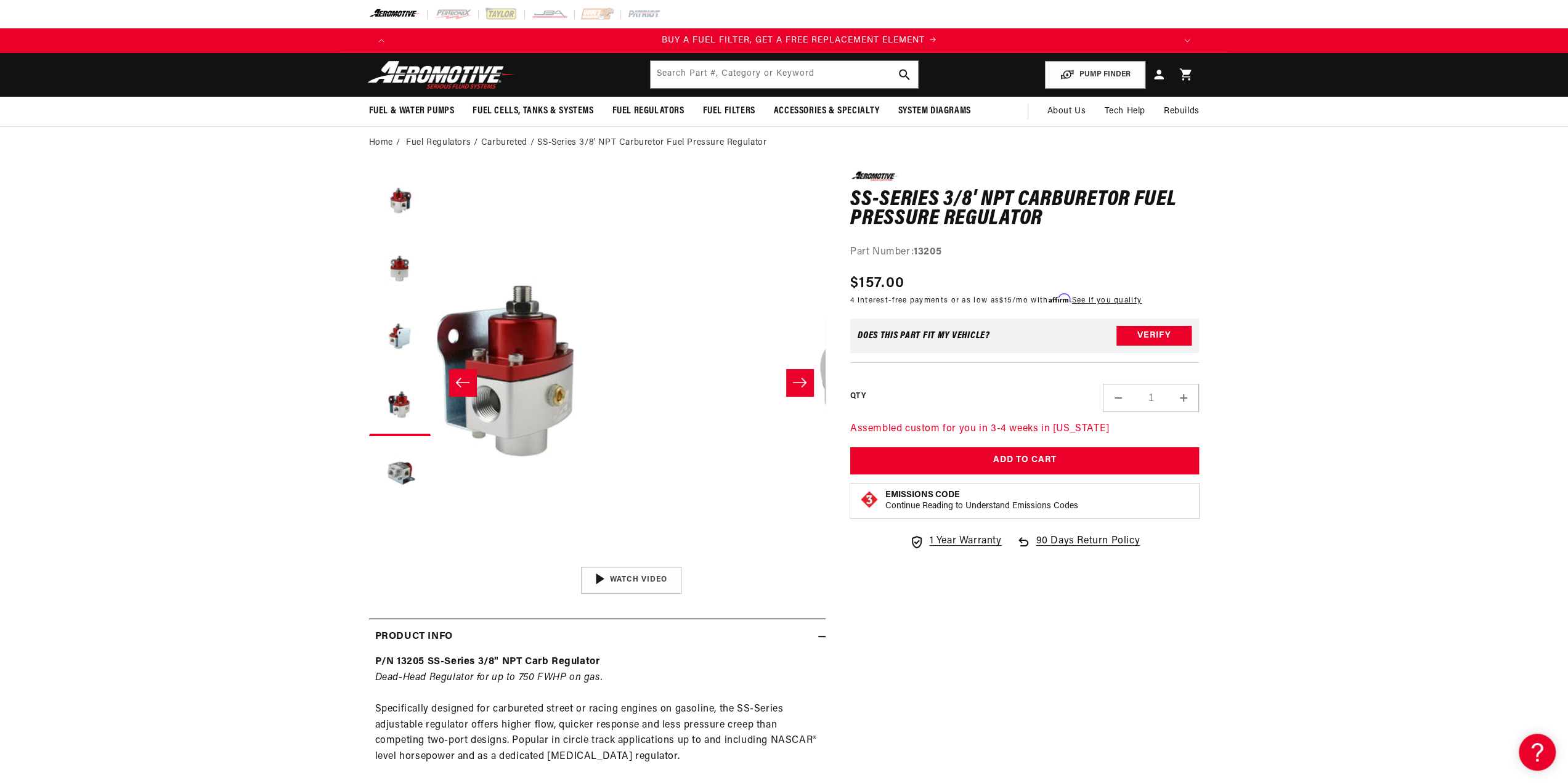
scroll to position [0, 0]
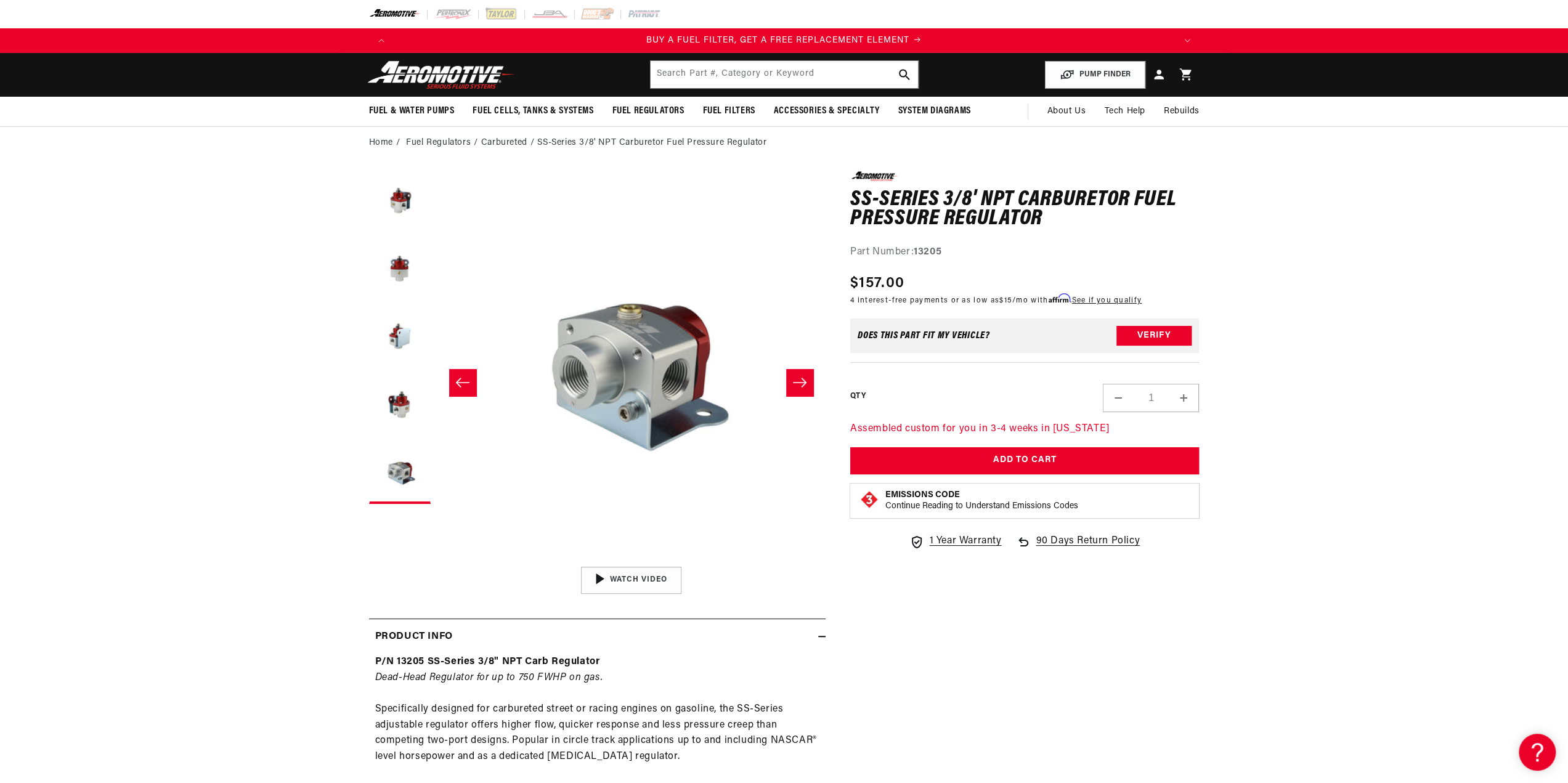
click at [793, 382] on icon "Slide right" at bounding box center [799, 382] width 14 height 12
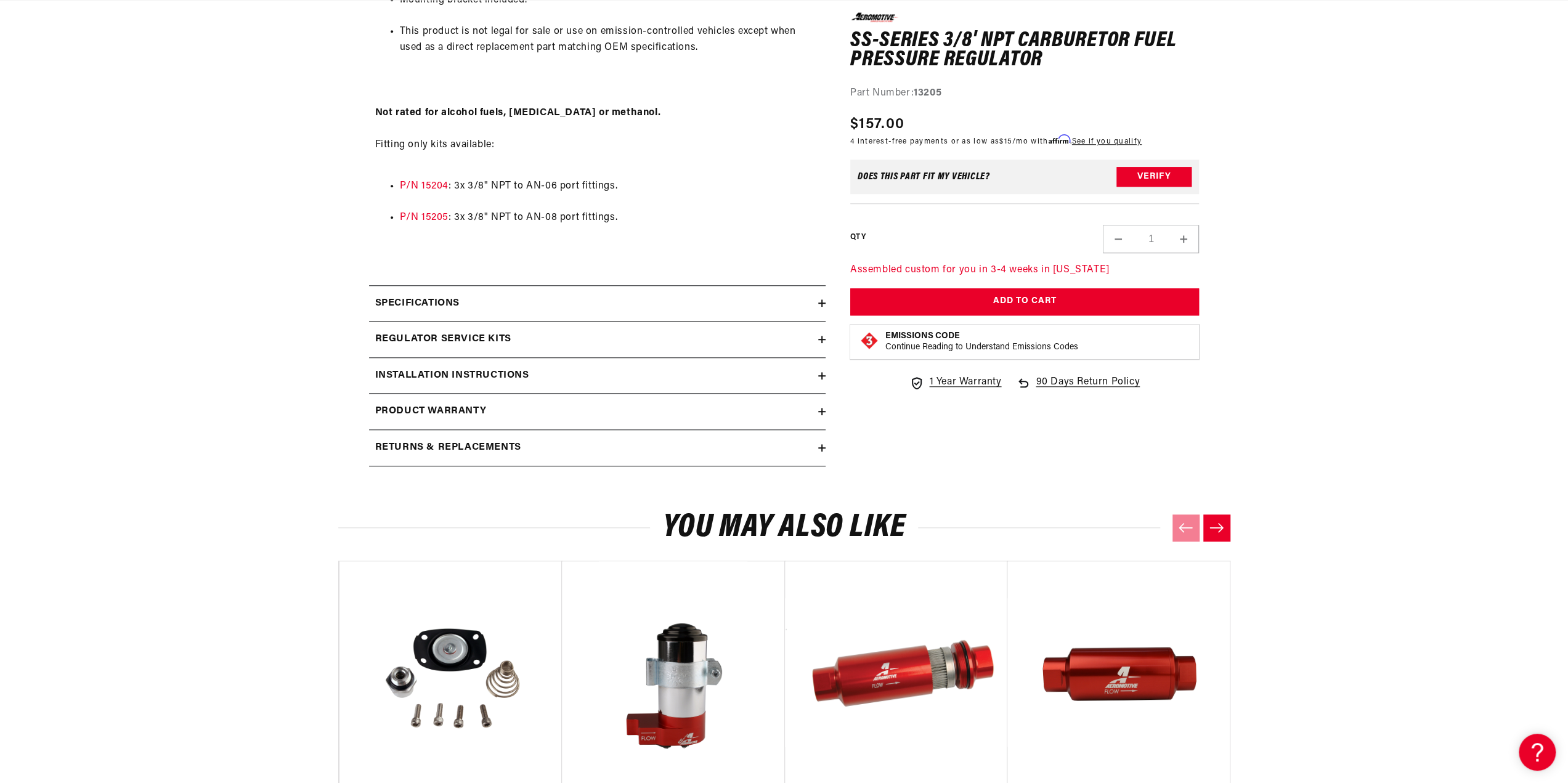
scroll to position [0, 781]
click at [402, 376] on h2 "Installation Instructions" at bounding box center [452, 376] width 154 height 16
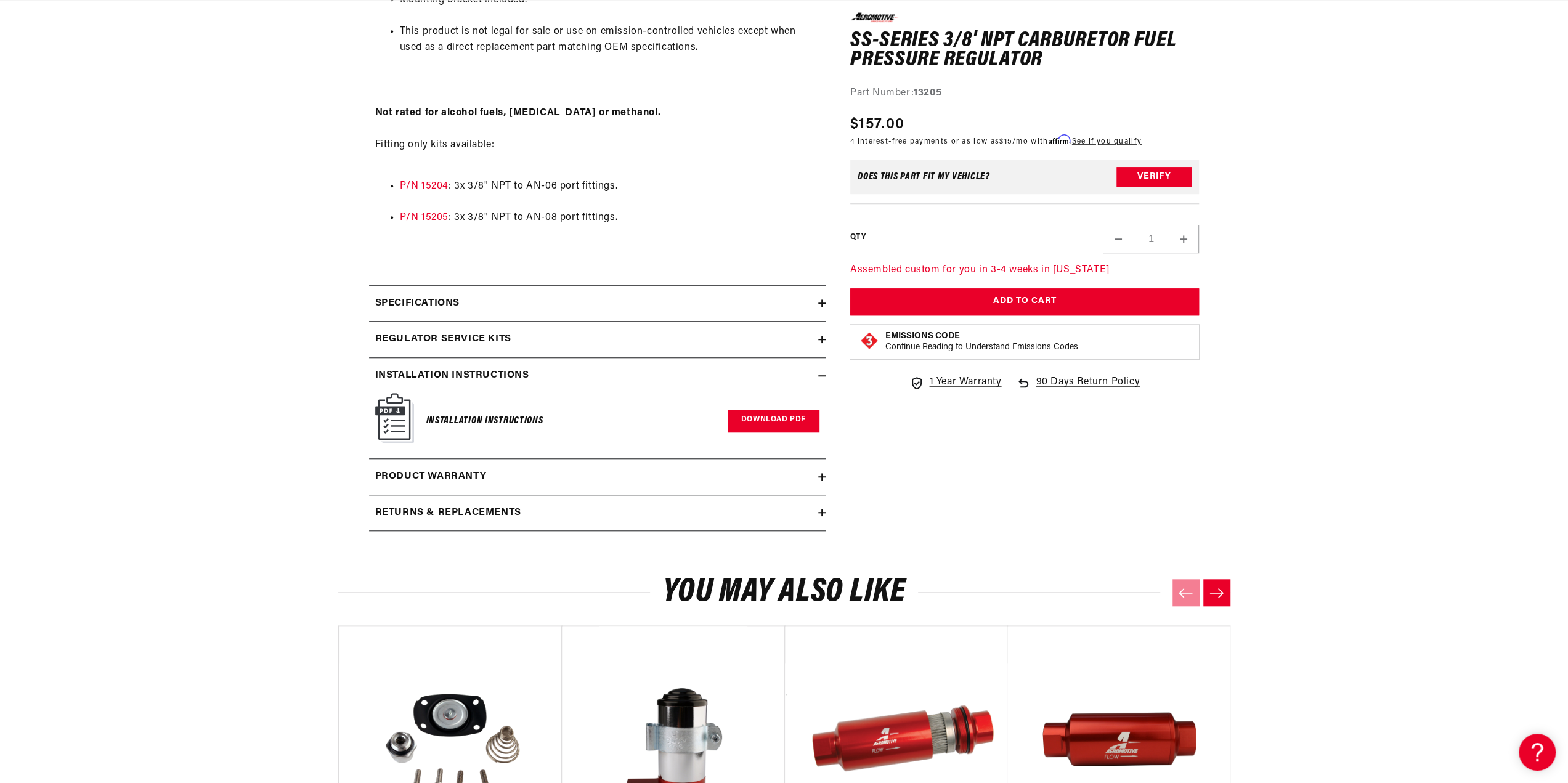
click at [750, 414] on link "Download PDF" at bounding box center [773, 421] width 91 height 23
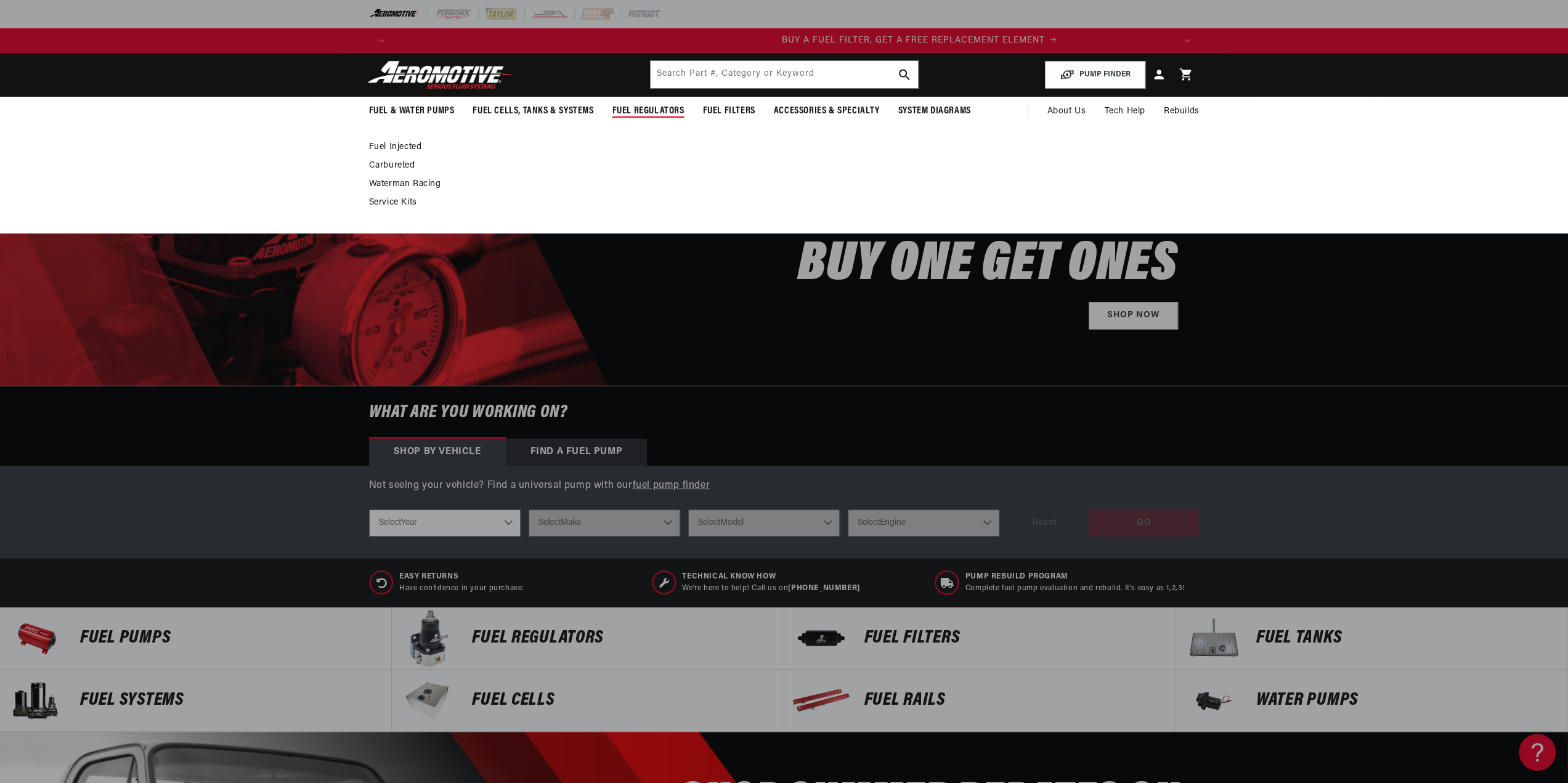
click at [654, 107] on span "Fuel Regulators" at bounding box center [648, 110] width 72 height 13
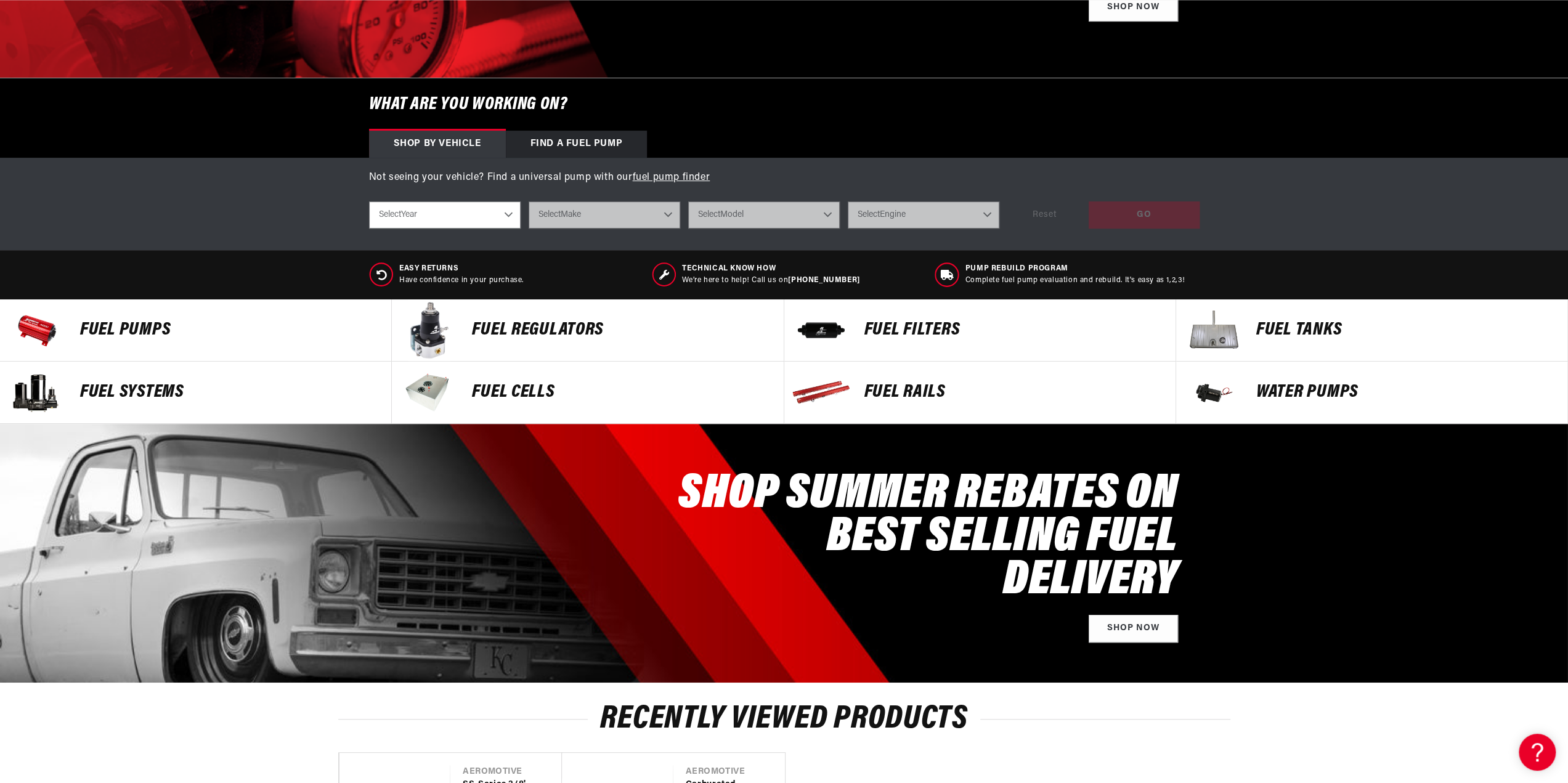
scroll to position [0, 1563]
click at [571, 328] on p "FUEL REGULATORS" at bounding box center [621, 330] width 299 height 18
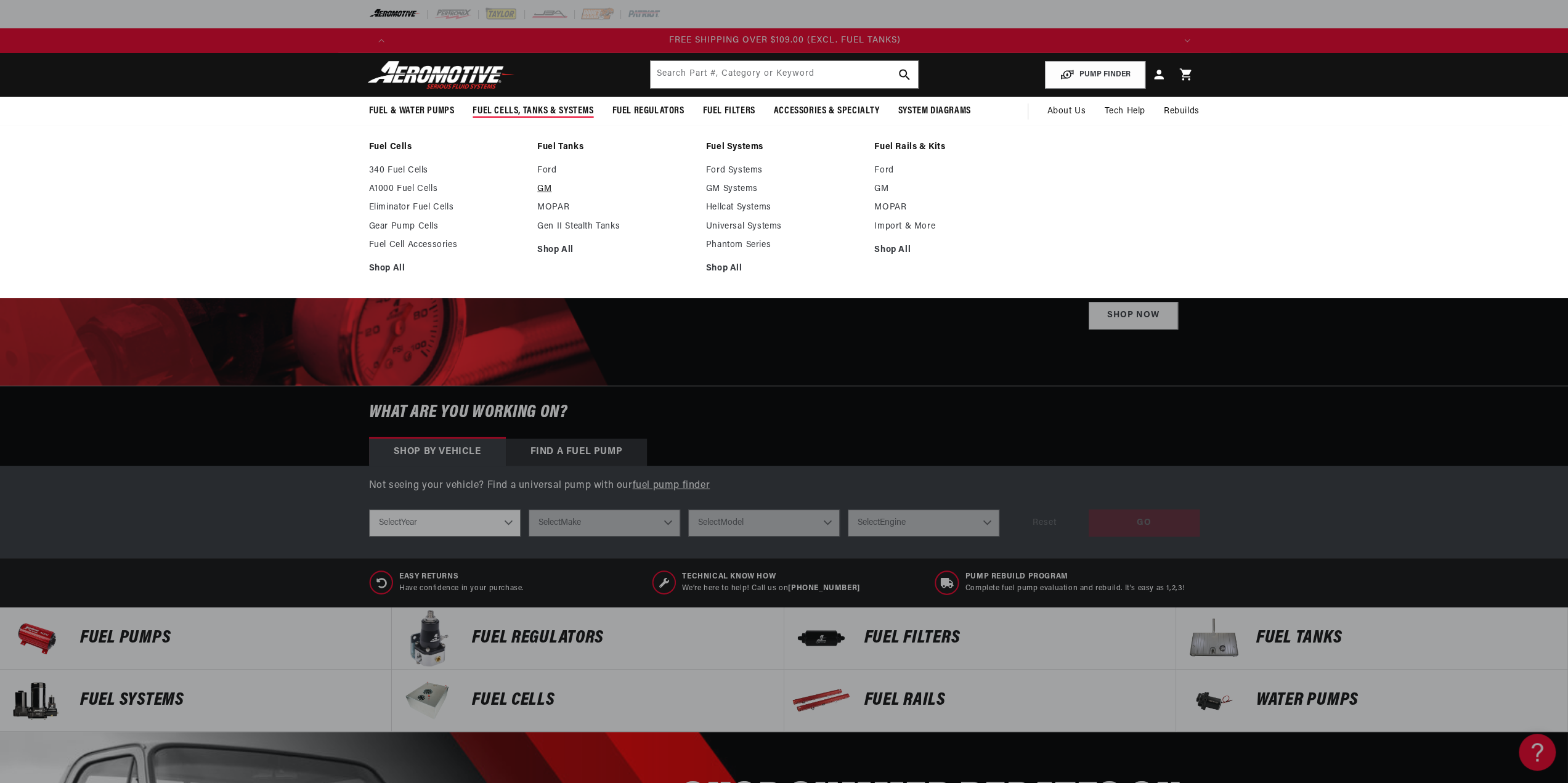
scroll to position [0, 2344]
click at [545, 187] on link "GM" at bounding box center [615, 189] width 156 height 11
click at [567, 250] on link "Shop All" at bounding box center [615, 250] width 156 height 11
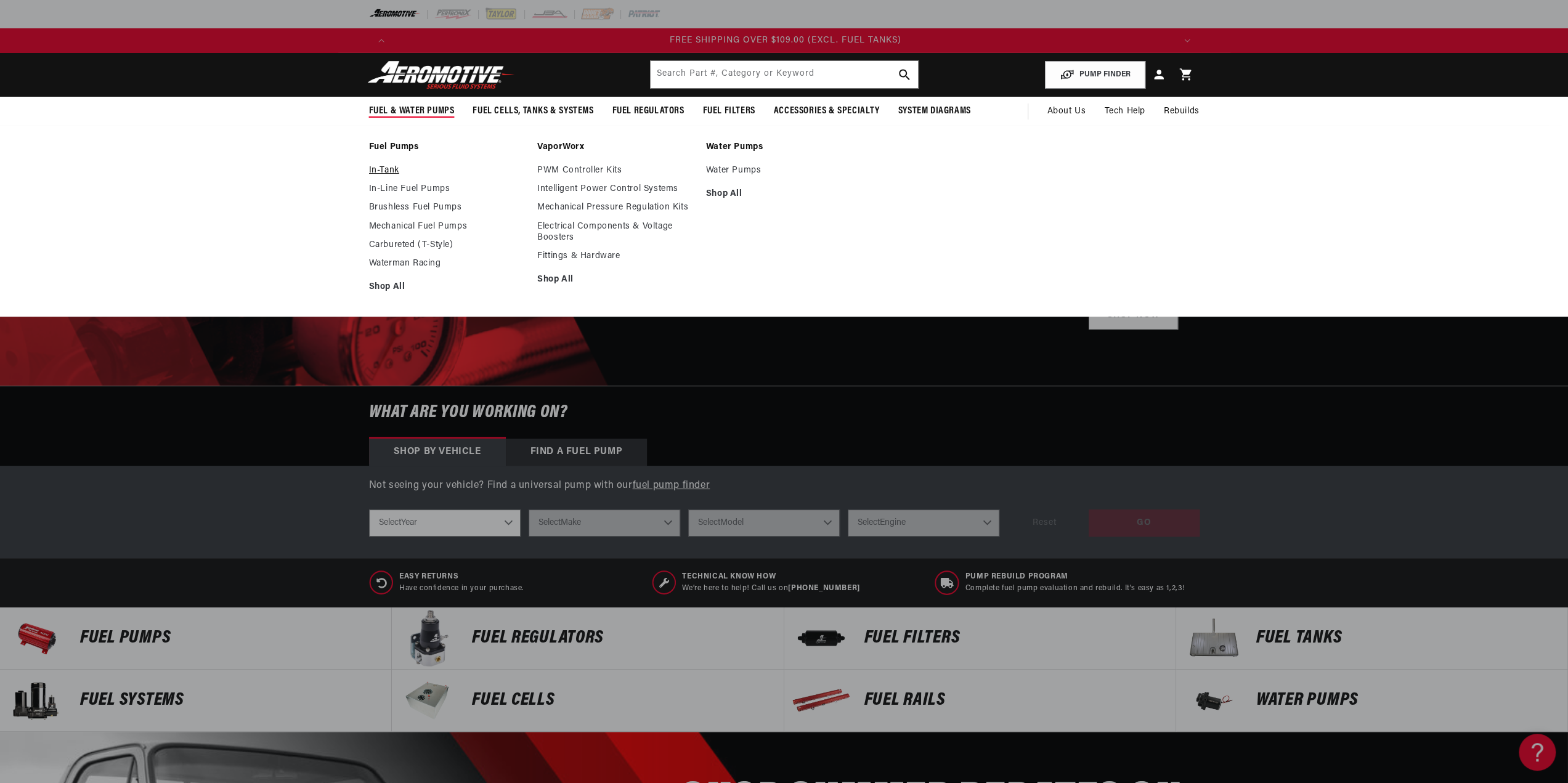
scroll to position [0, 2344]
click at [376, 166] on link "In-Tank" at bounding box center [446, 171] width 156 height 11
click at [413, 259] on link "Waterman Racing" at bounding box center [446, 264] width 156 height 11
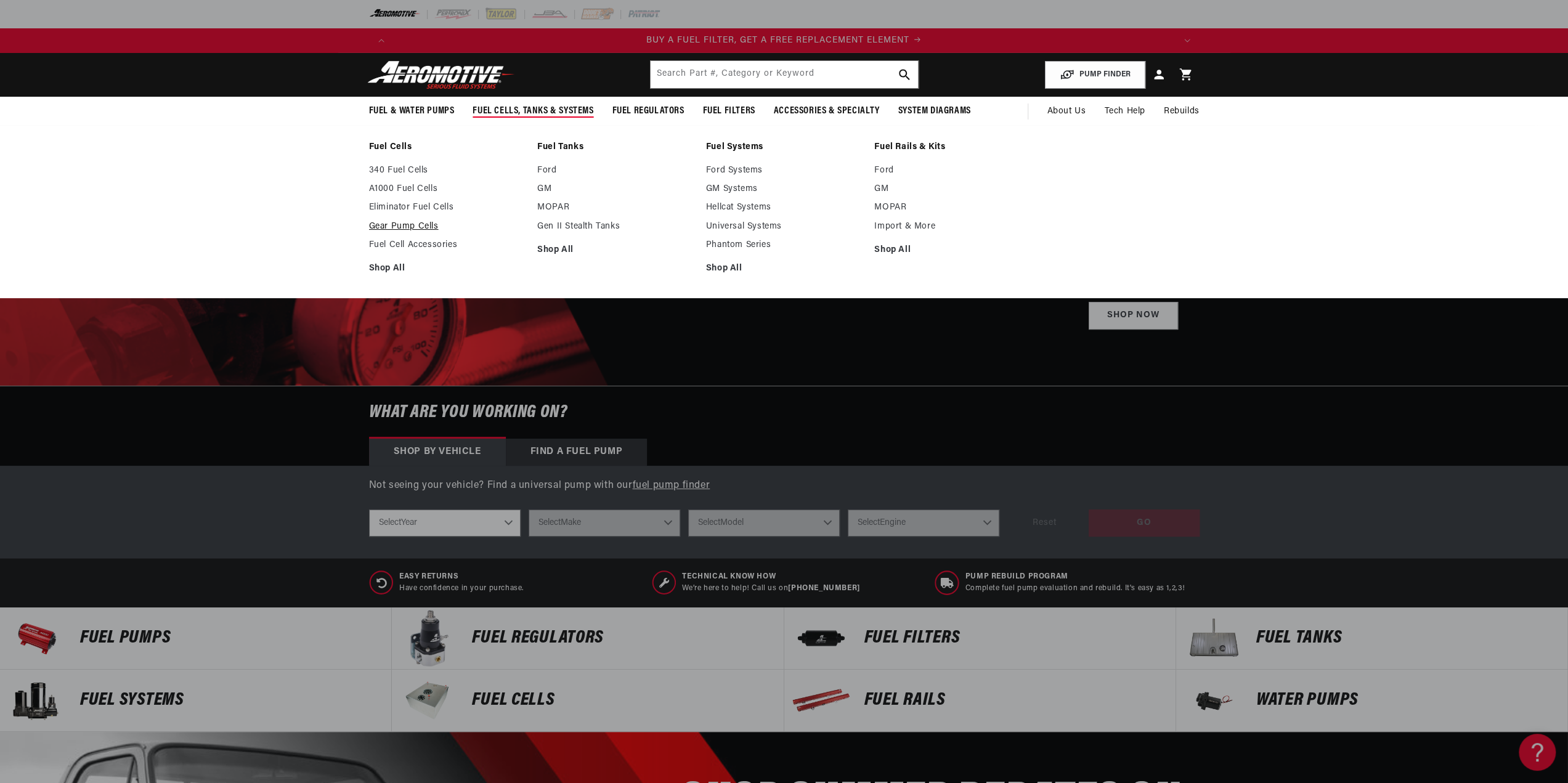
click at [427, 226] on link "Gear Pump Cells" at bounding box center [446, 226] width 156 height 11
click at [542, 184] on link "GM" at bounding box center [615, 189] width 156 height 11
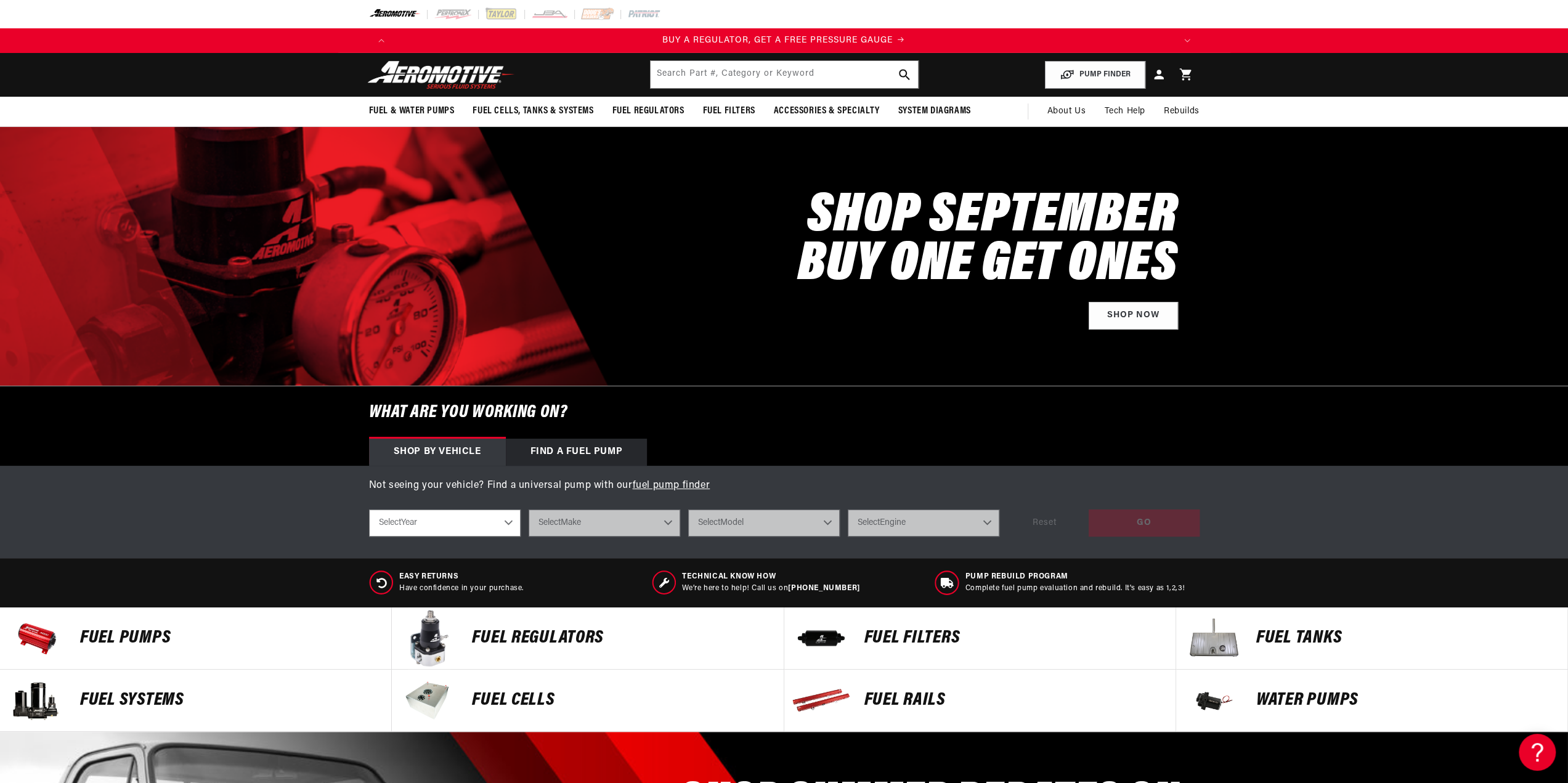
scroll to position [0, 0]
click at [509, 526] on select "Select Year 2023 2022 2021 2020 2019 2018 2017 2016 2015 2014 2013 2012 2011 20…" at bounding box center [444, 523] width 152 height 27
select select "1971"
click at [369, 510] on select "Select Year 2023 2022 2021 2020 2019 2018 2017 2016 2015 2014 2013 2012 2011 20…" at bounding box center [444, 523] width 152 height 27
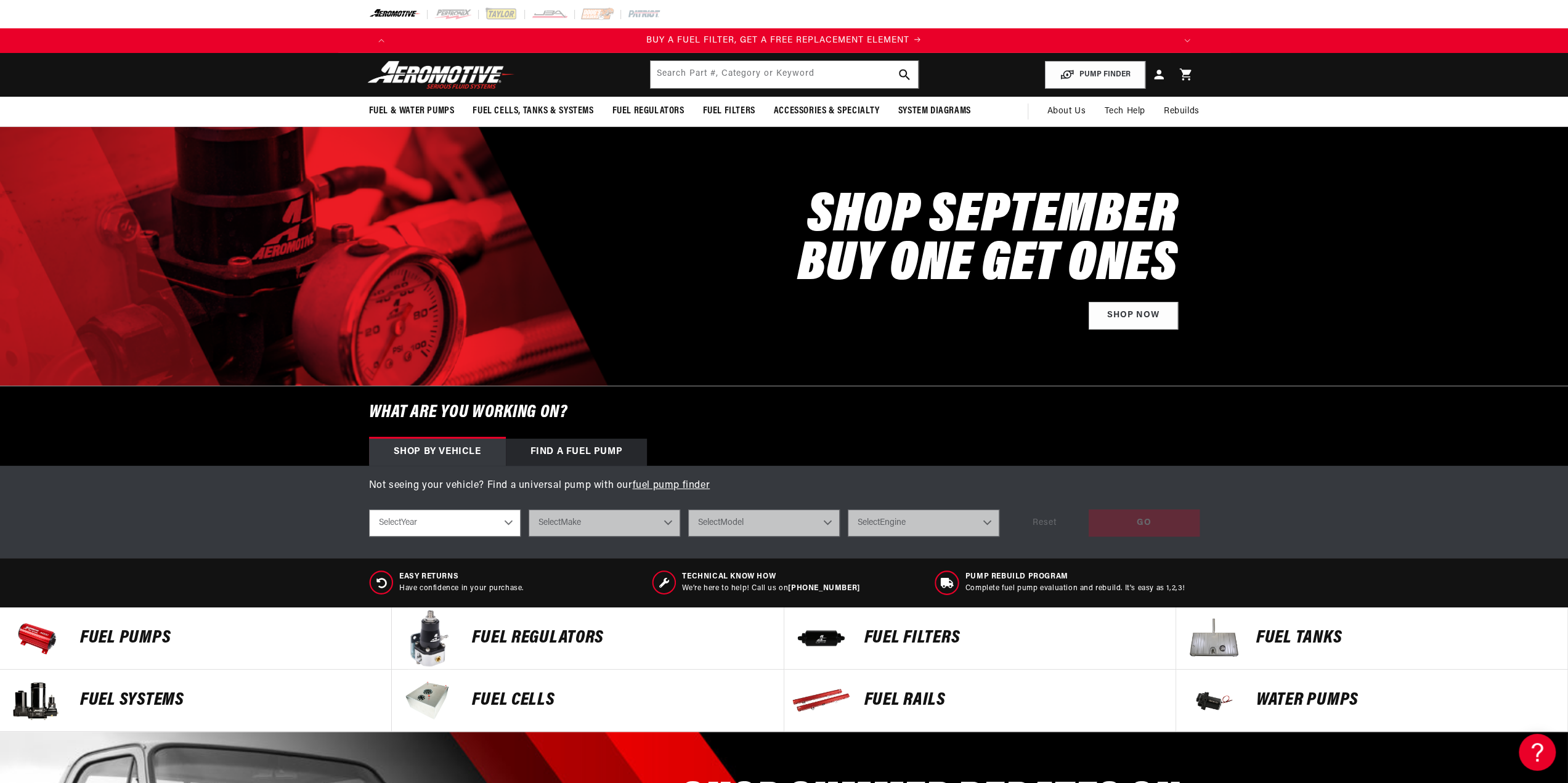
select select "1971"
click at [668, 519] on select "Select Make Buick Chevrolet Dodge Ford GMC Oldsmobile Plymouth Pontiac" at bounding box center [604, 523] width 152 height 27
select select "Chevrolet"
click at [529, 510] on select "Select Make Buick Chevrolet Dodge Ford GMC Oldsmobile Plymouth Pontiac" at bounding box center [604, 523] width 152 height 27
select select "Chevrolet"
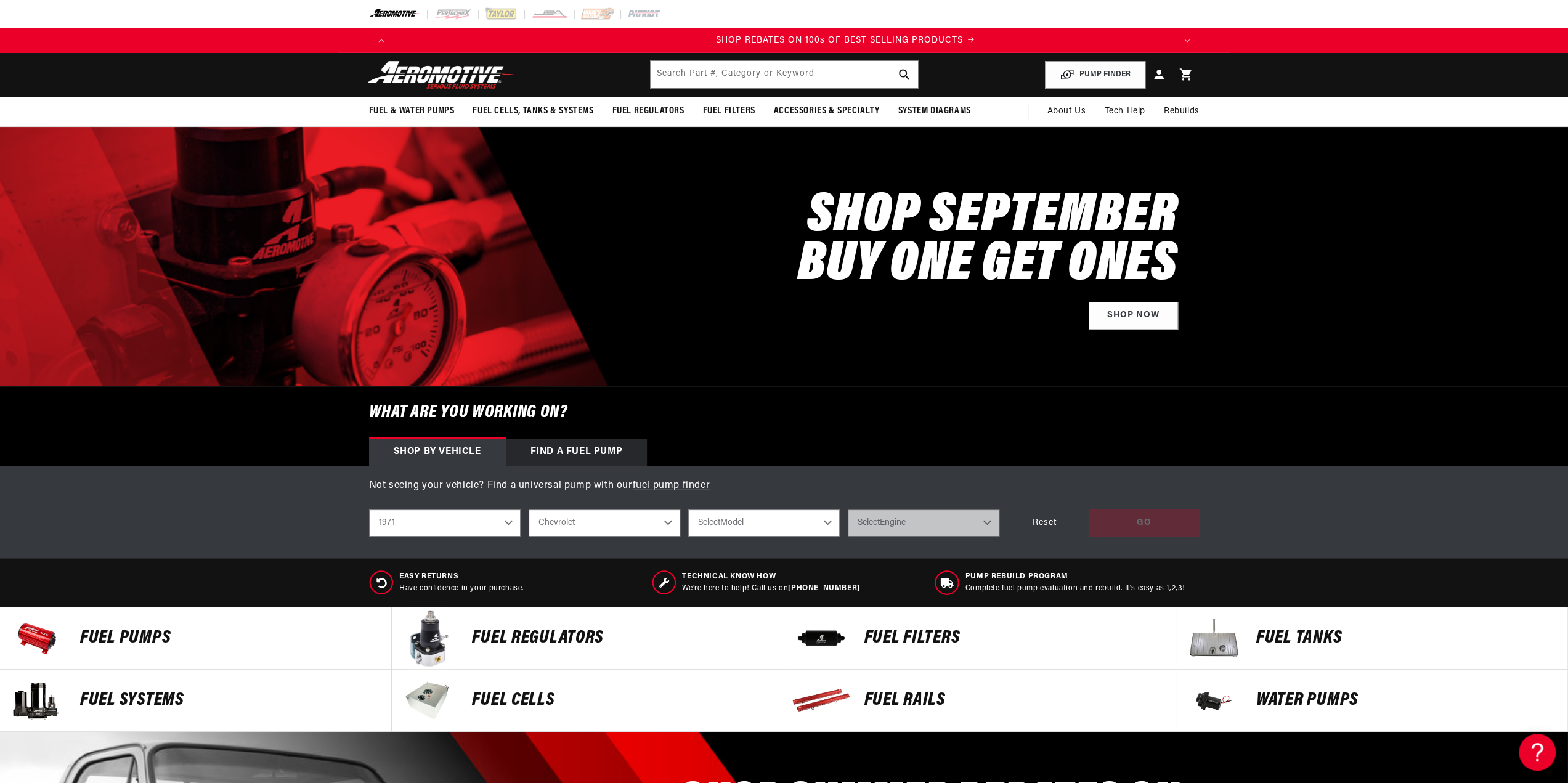
click at [828, 520] on select "Select Model C10 Pickup C20 Pickup Camaro Chevelle Corvette K10 Pickup K20 Pick…" at bounding box center [763, 523] width 152 height 27
click at [928, 391] on h6 "What are you working on?" at bounding box center [784, 412] width 892 height 53
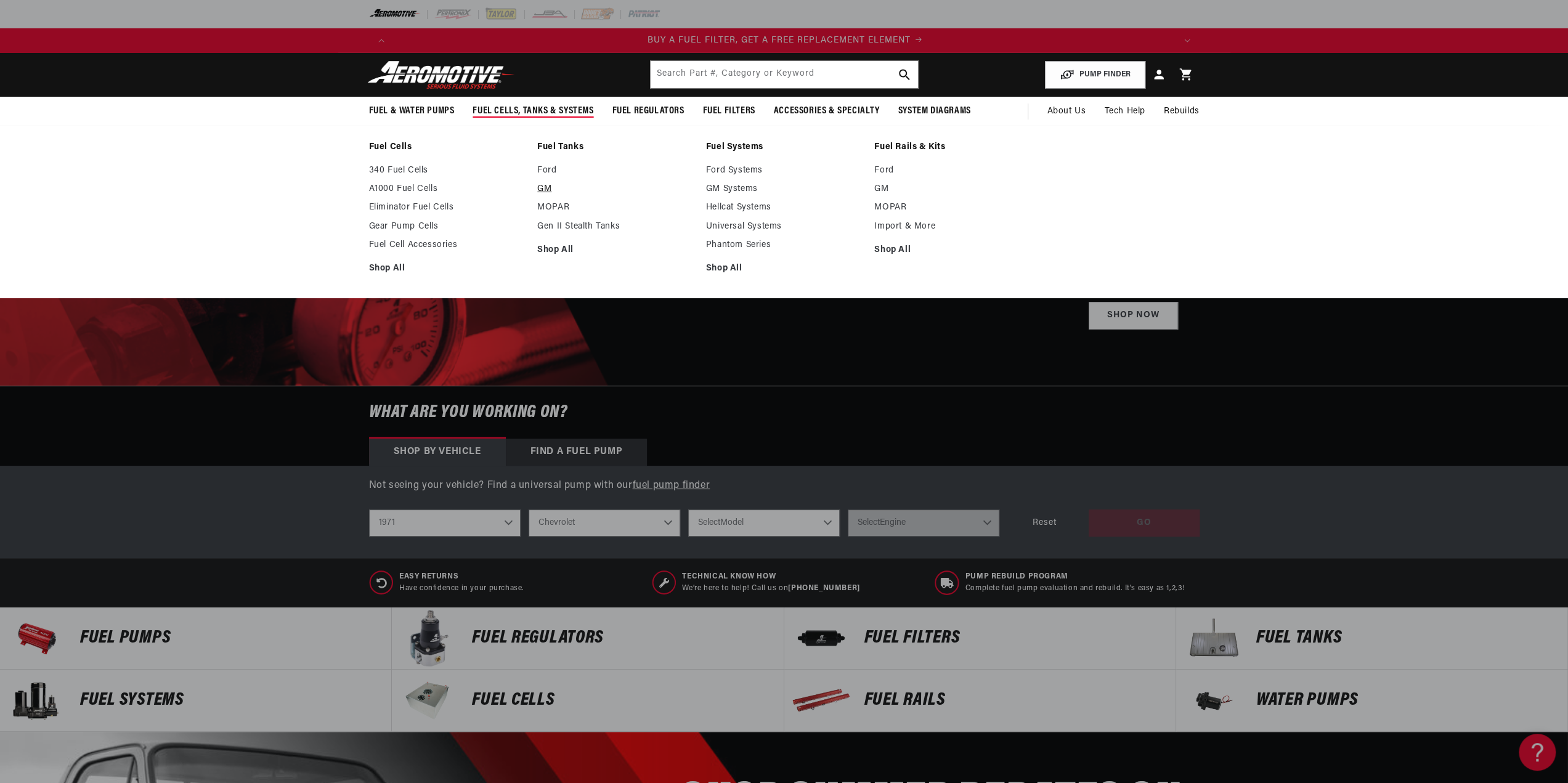
scroll to position [0, 781]
click at [536, 184] on ul "Fuel Cells 340 Fuel Cells A1000 Fuel Cells Eliminator Fuel Cells" at bounding box center [784, 212] width 892 height 140
click at [541, 185] on link "GM" at bounding box center [615, 189] width 156 height 11
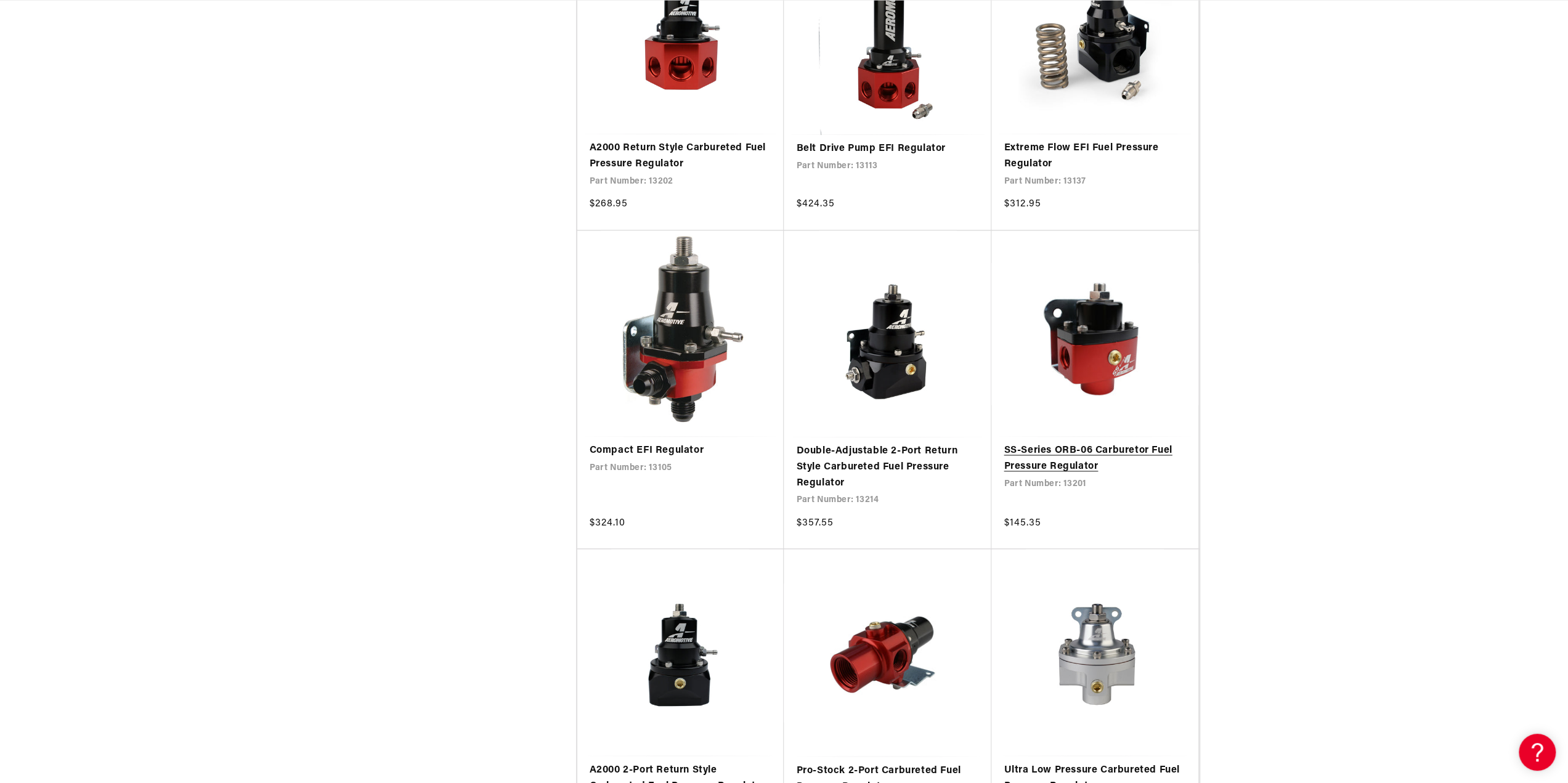
click at [1115, 443] on link "SS-Series ORB-06 Carburetor Fuel Pressure Regulator" at bounding box center [1094, 458] width 182 height 31
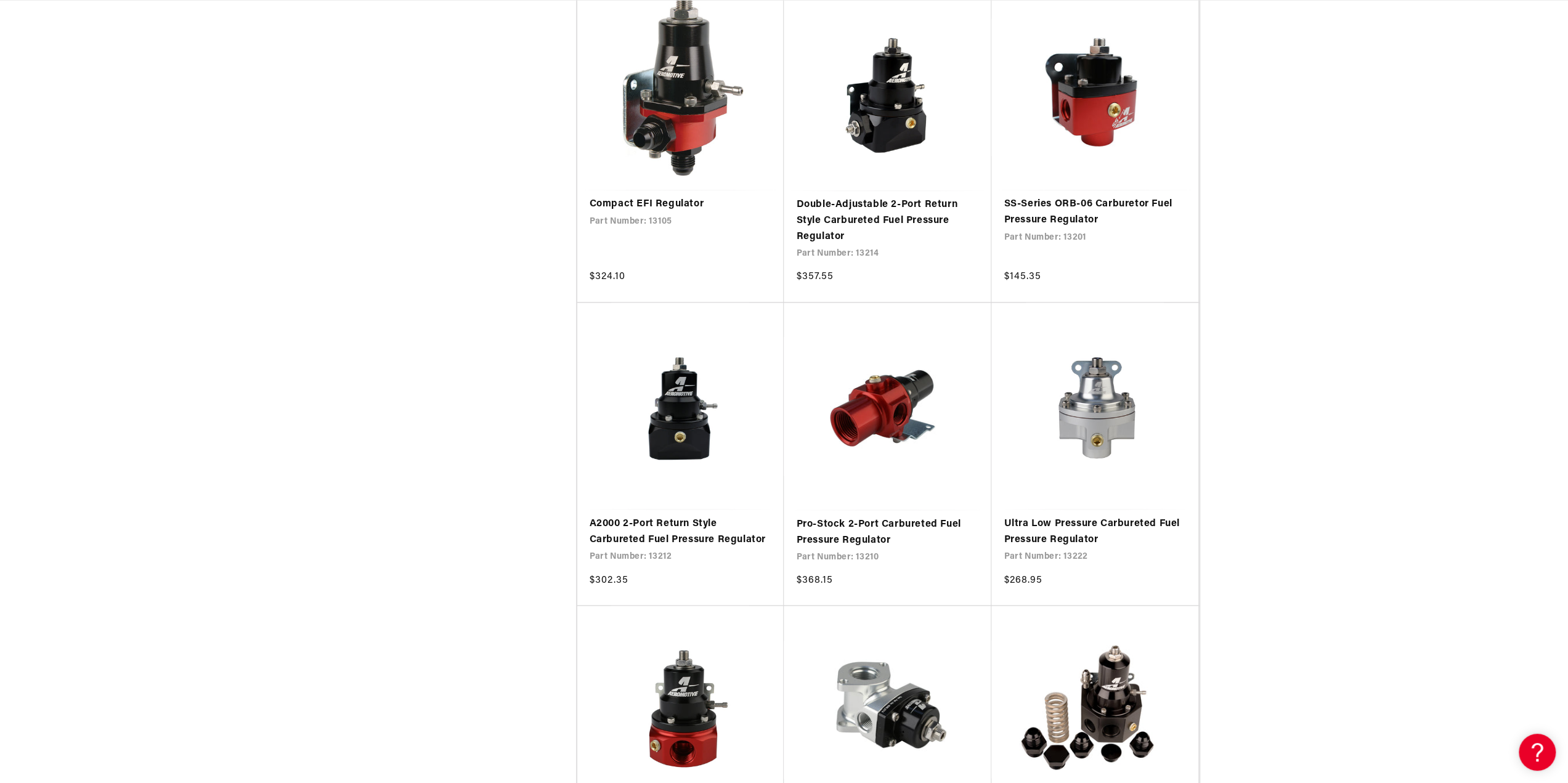
scroll to position [0, 781]
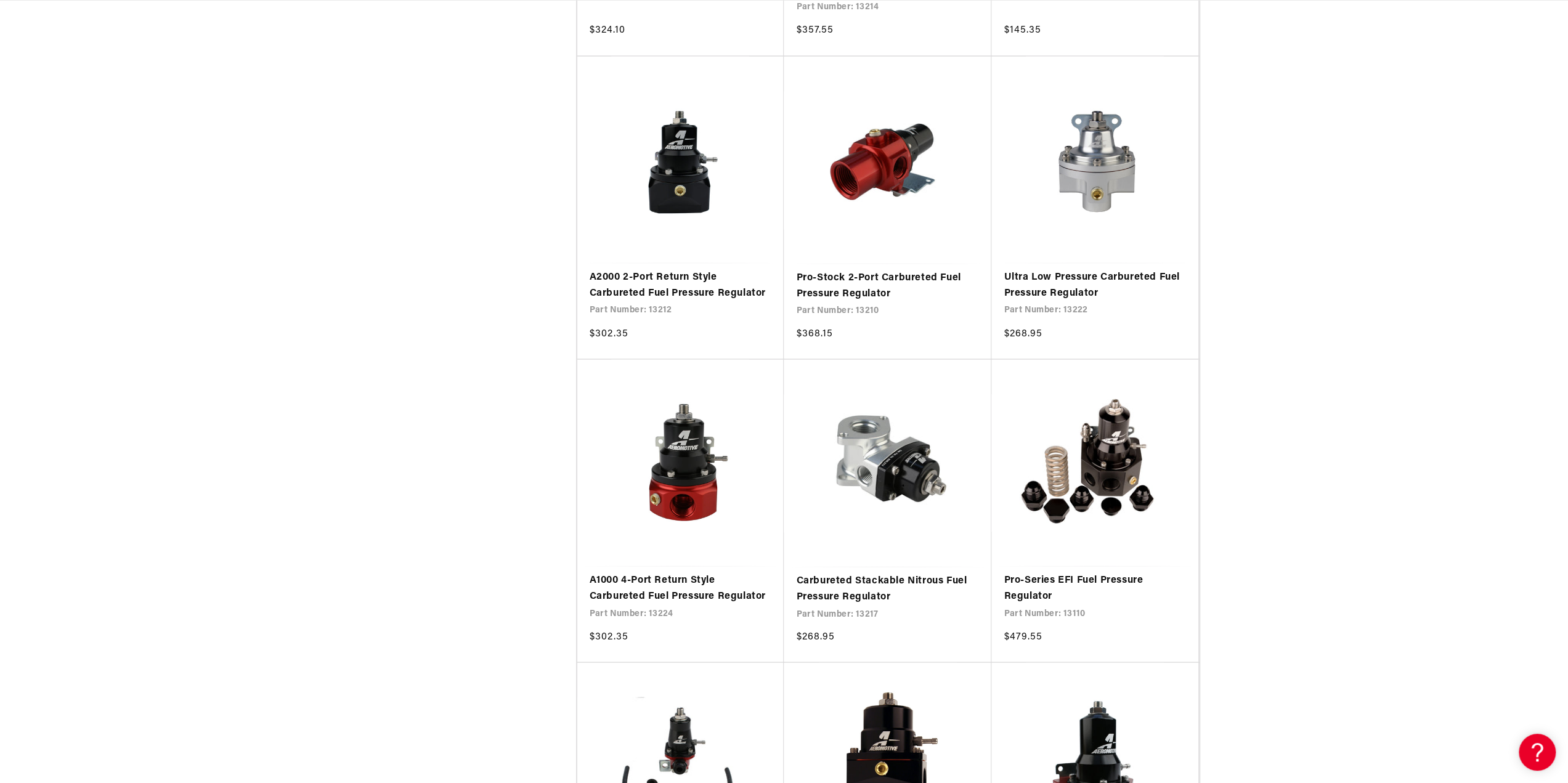
scroll to position [0, 2344]
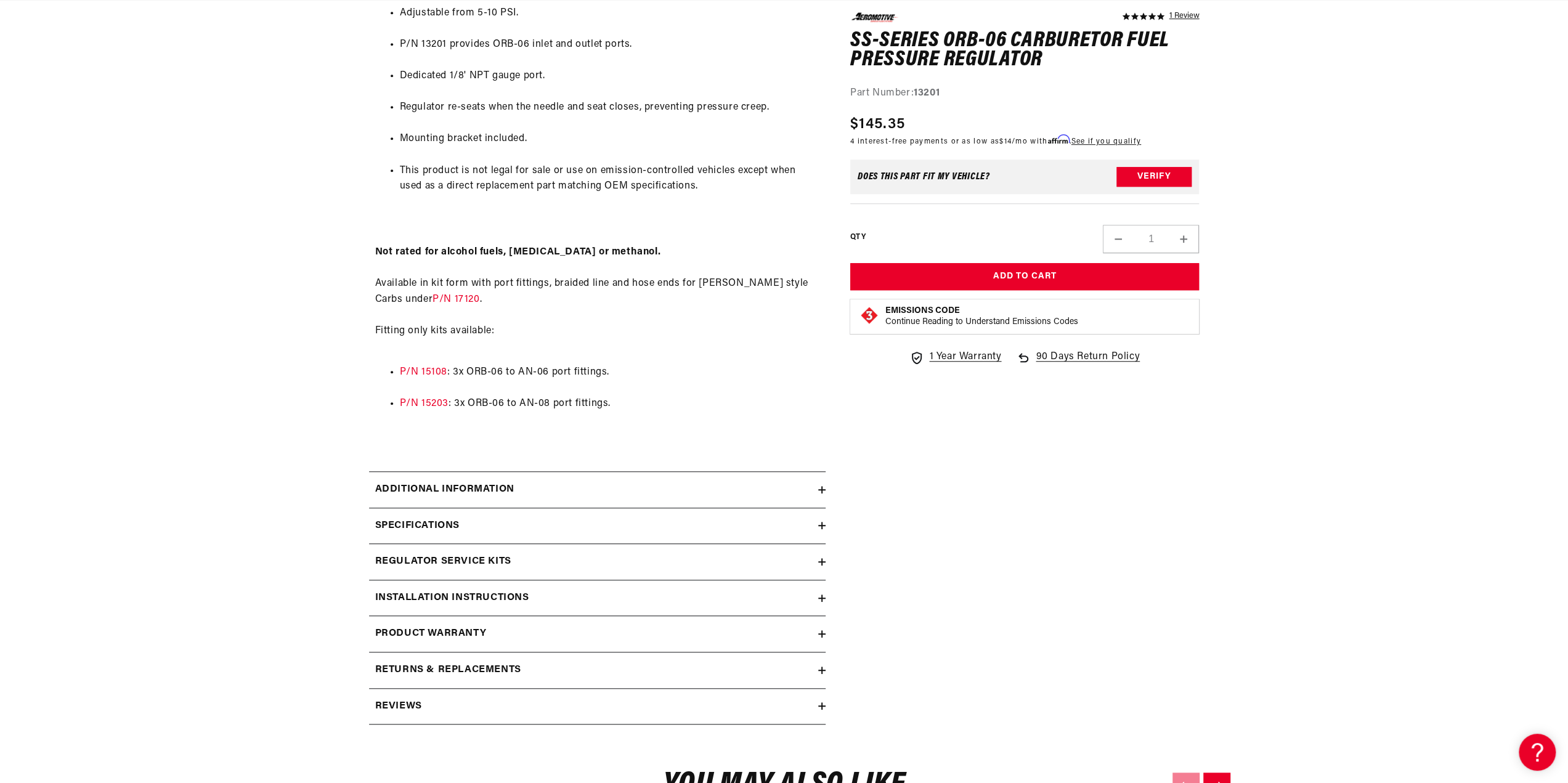
click at [535, 487] on div "Additional information" at bounding box center [593, 489] width 449 height 16
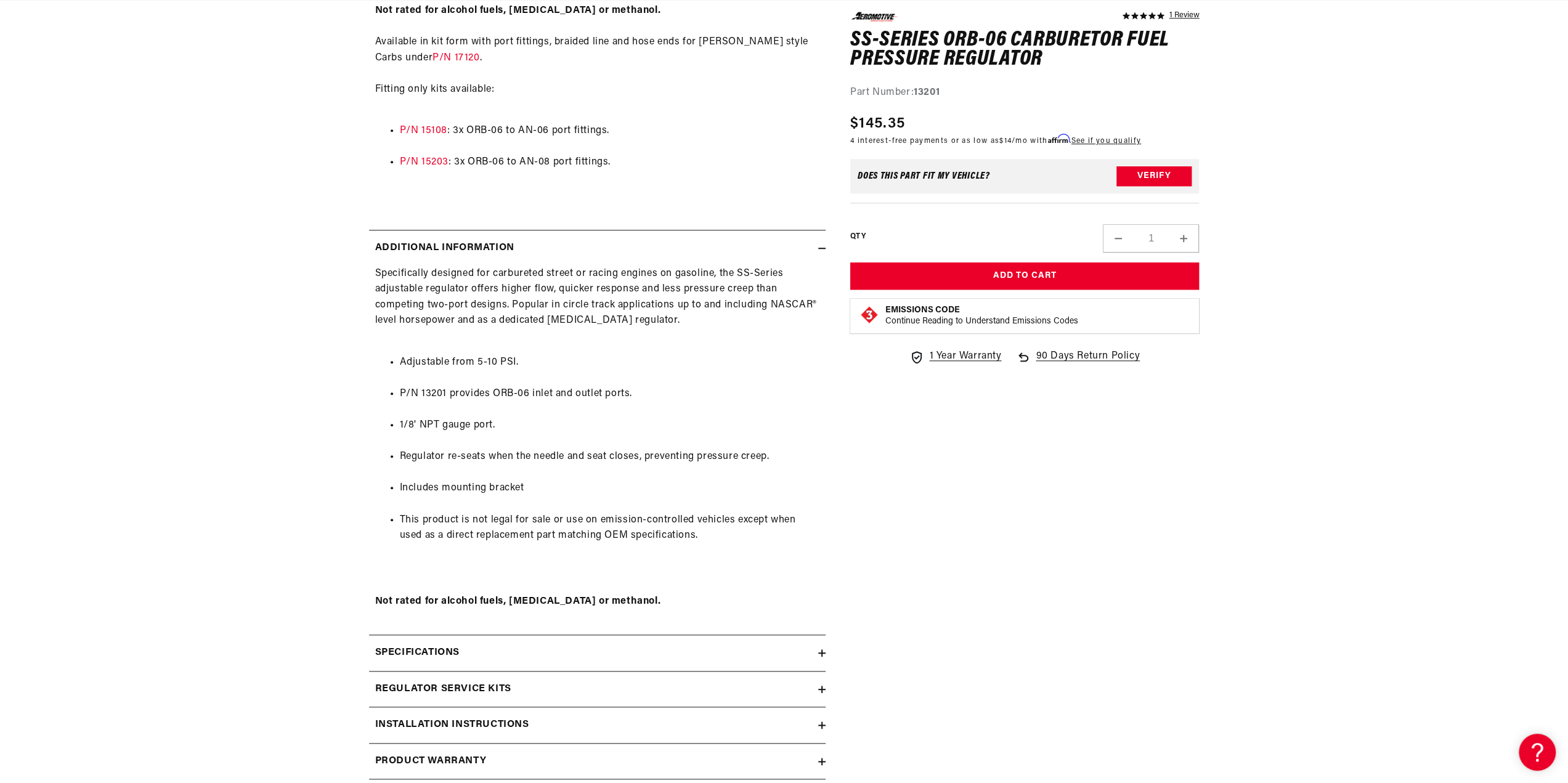
scroll to position [1108, 0]
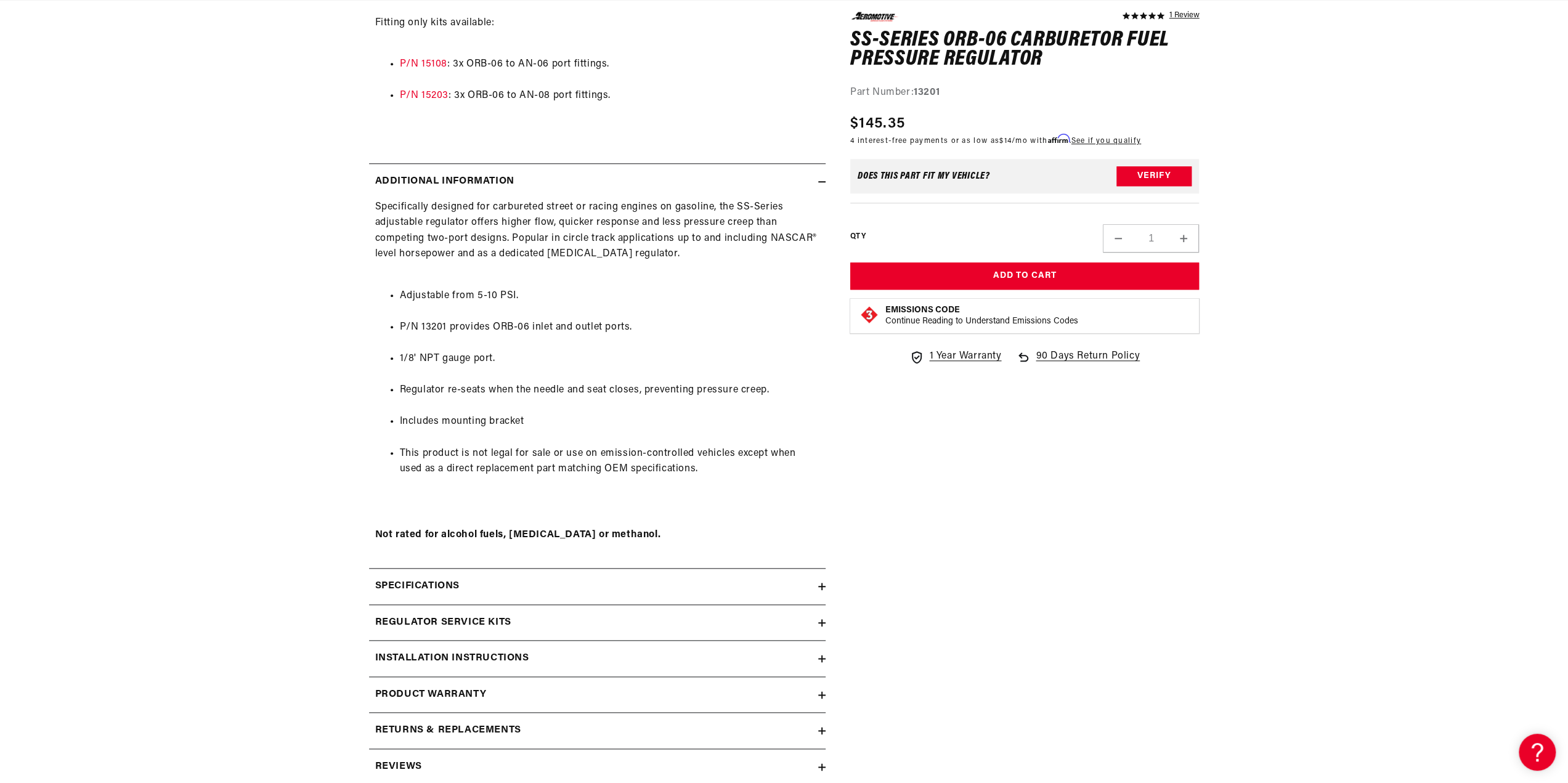
click at [819, 182] on icon at bounding box center [822, 182] width 8 height 8
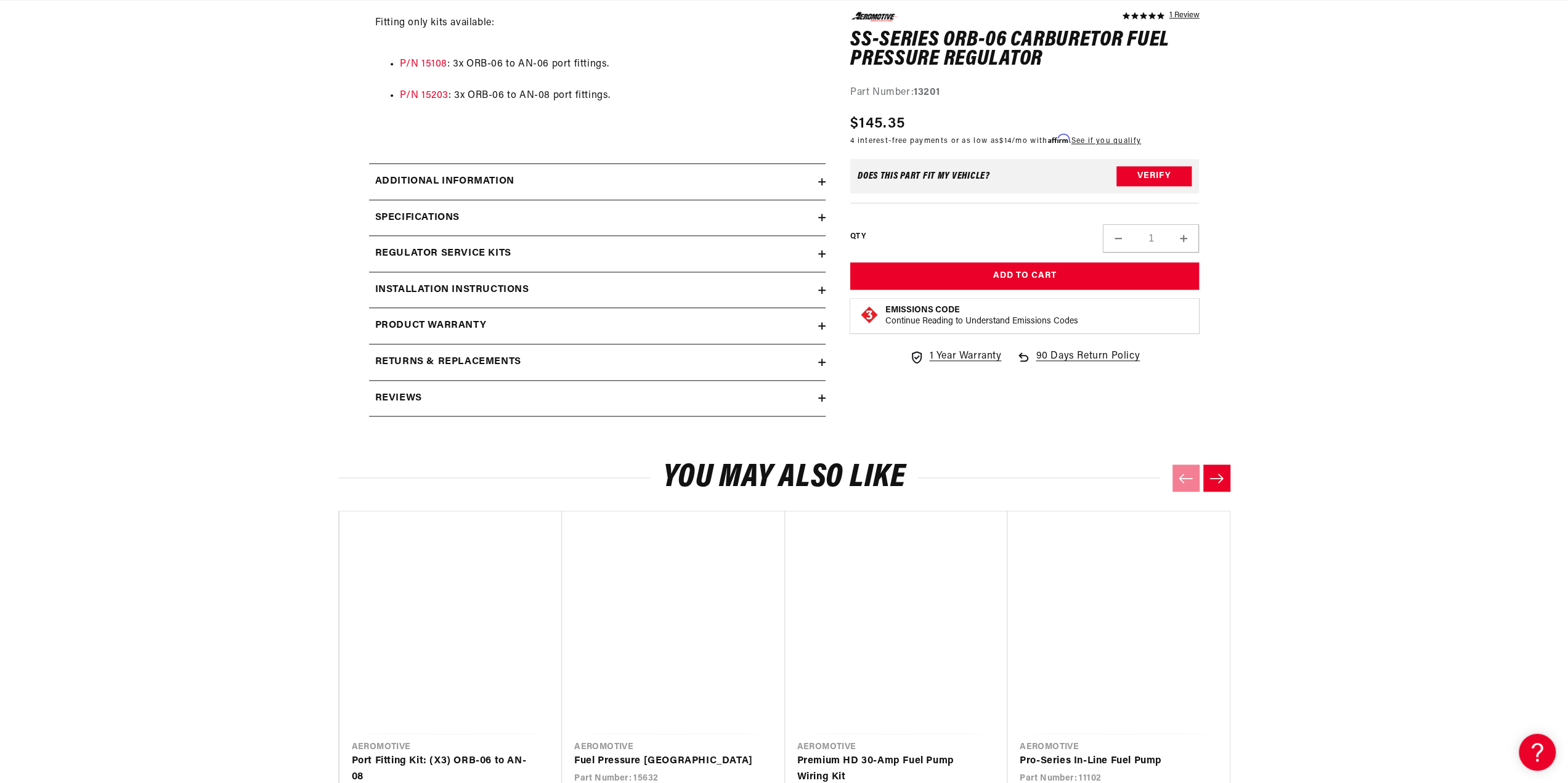
scroll to position [0, 2344]
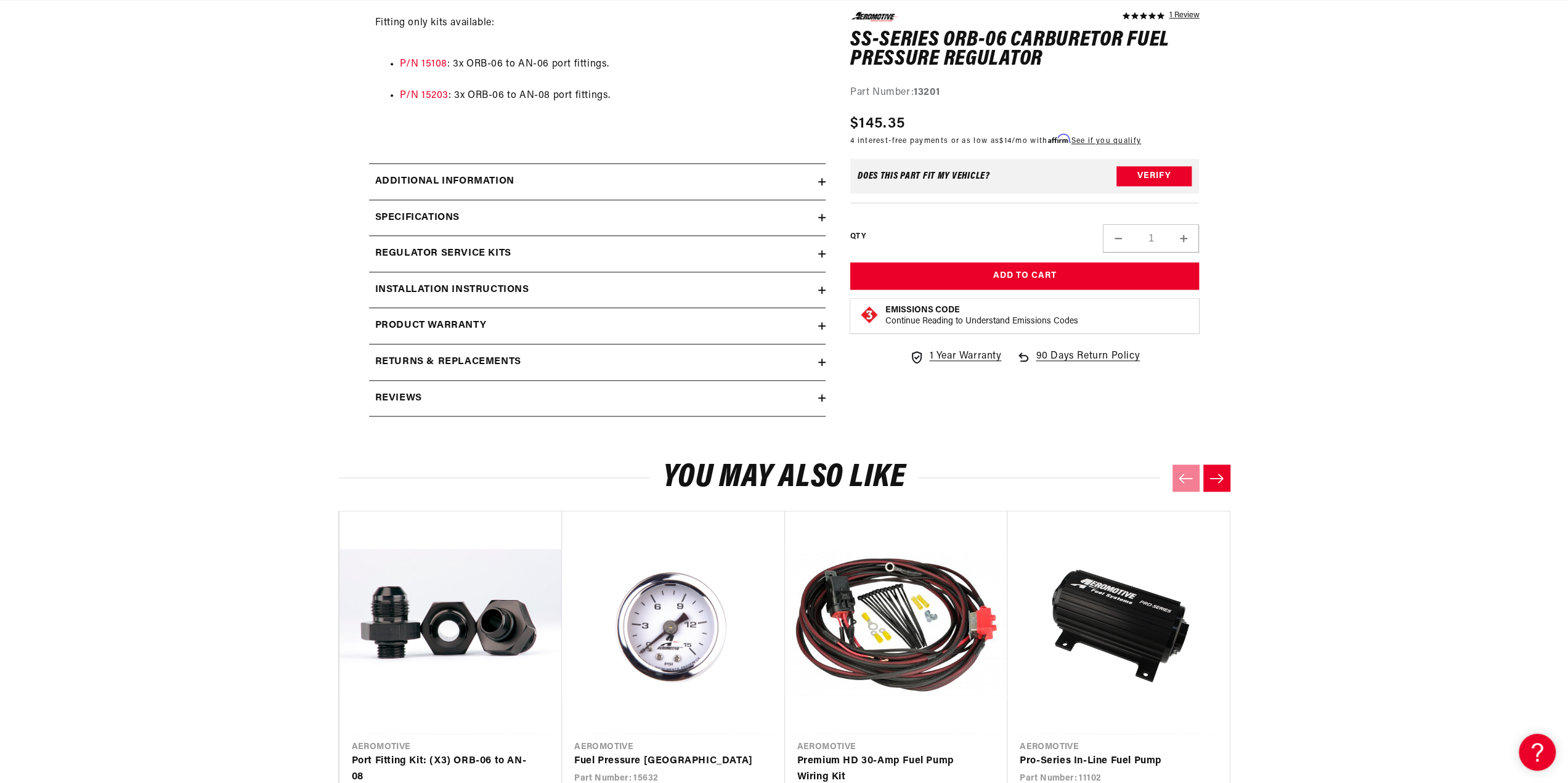
click at [787, 291] on div "Installation Instructions" at bounding box center [593, 289] width 449 height 16
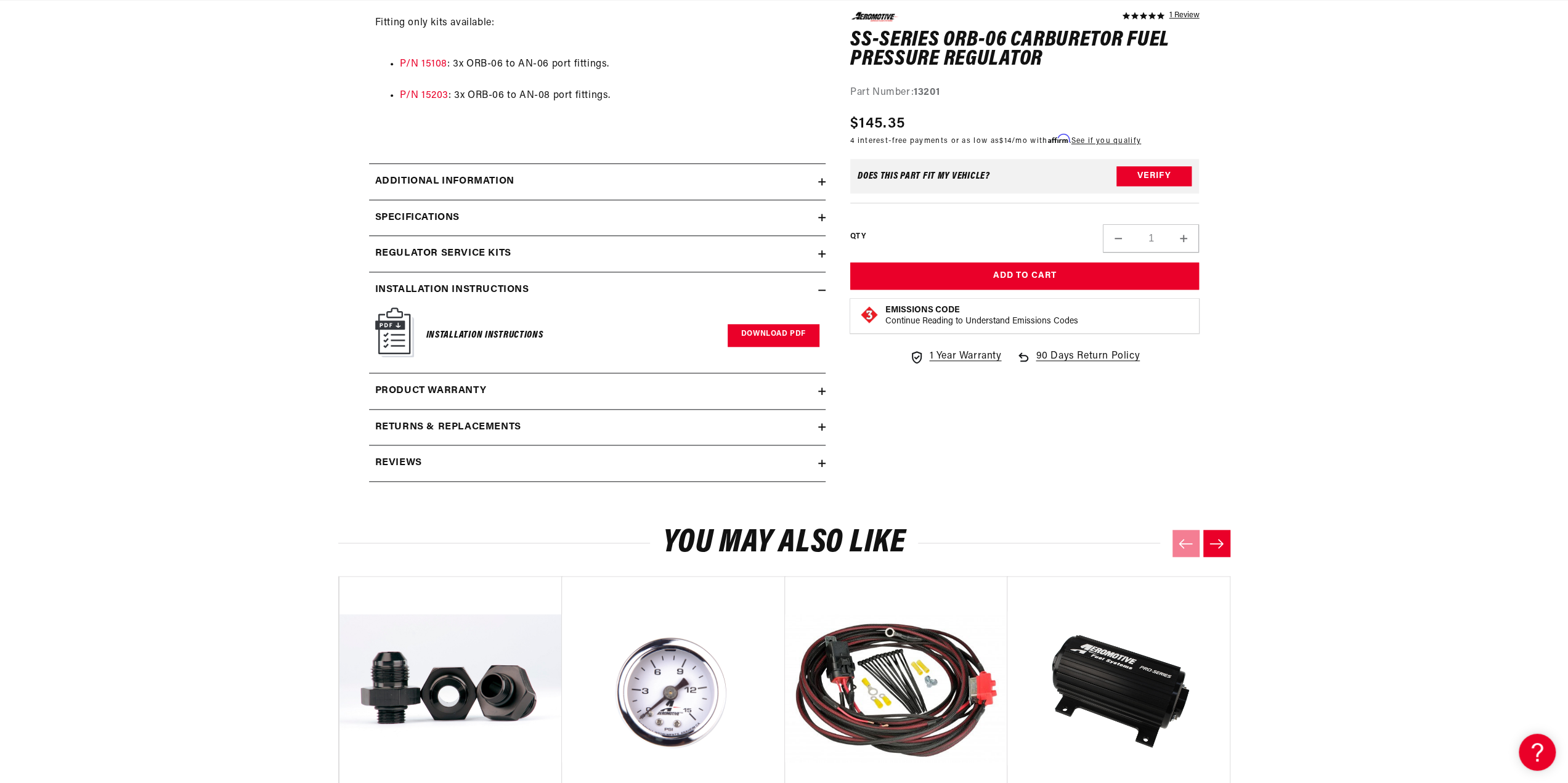
click at [776, 331] on link "Download PDF" at bounding box center [773, 335] width 91 height 23
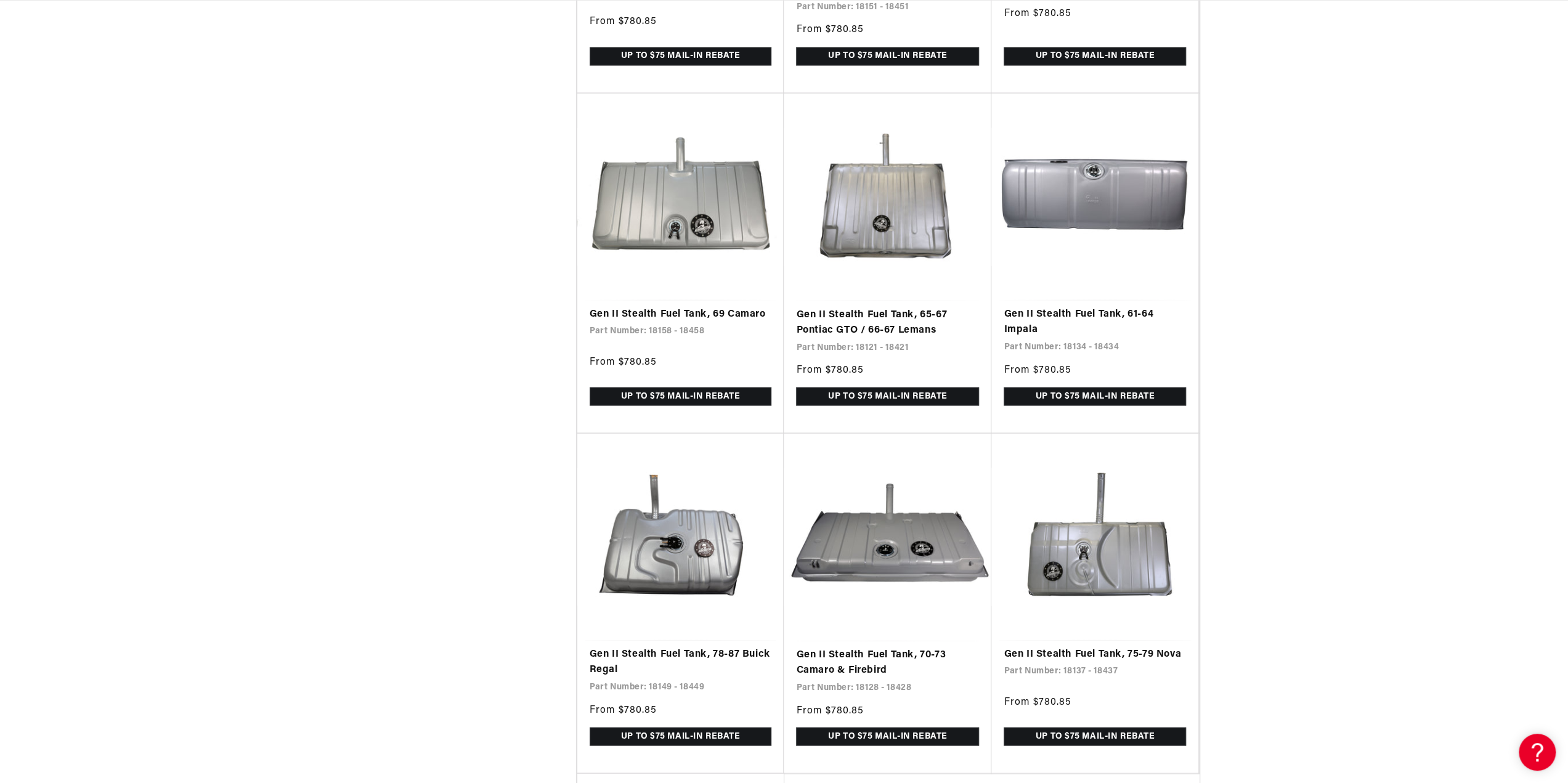
scroll to position [0, 2344]
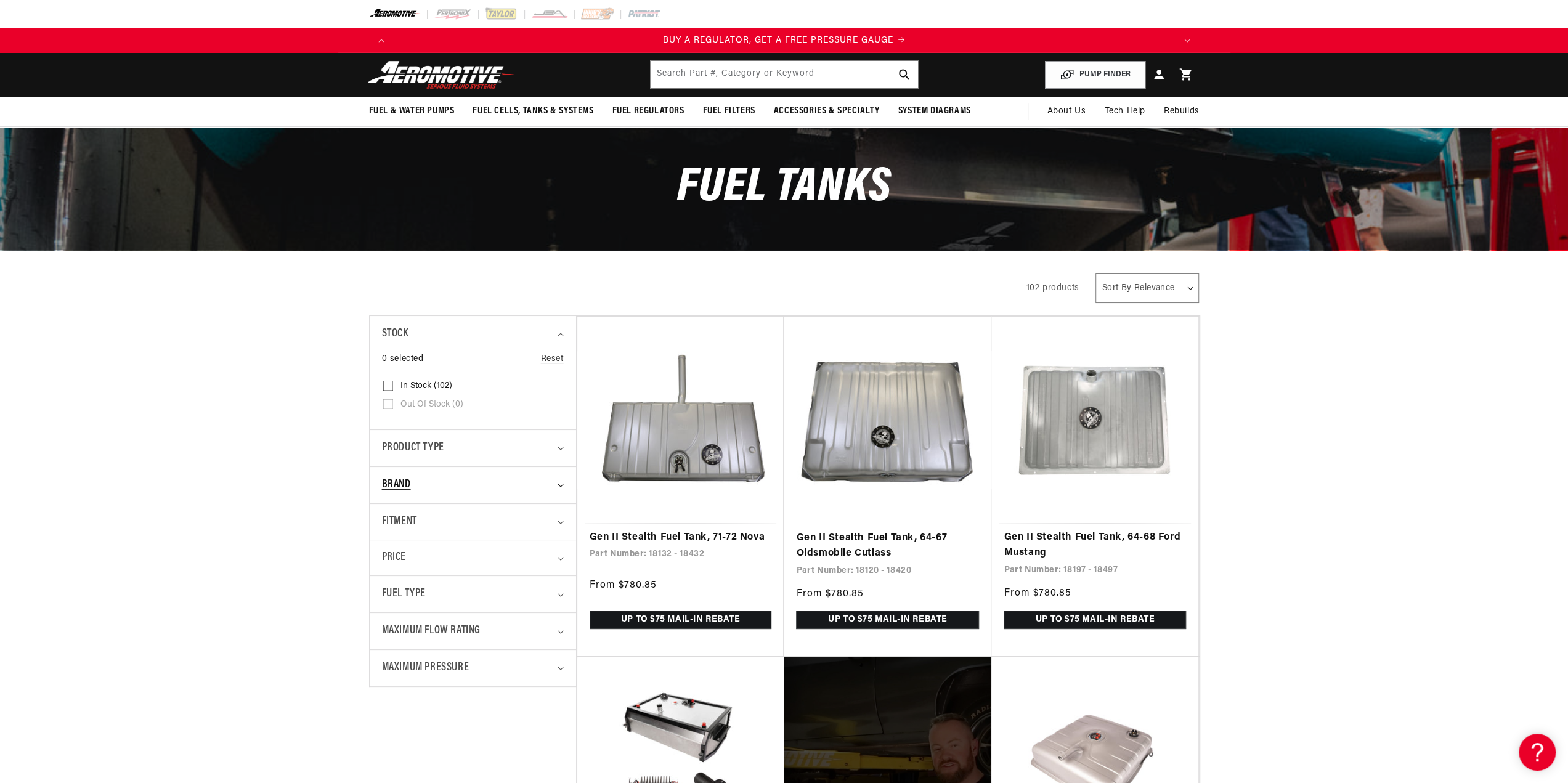
click at [452, 481] on div "Brand" at bounding box center [467, 484] width 171 height 18
click at [459, 448] on div "Product type" at bounding box center [467, 448] width 171 height 18
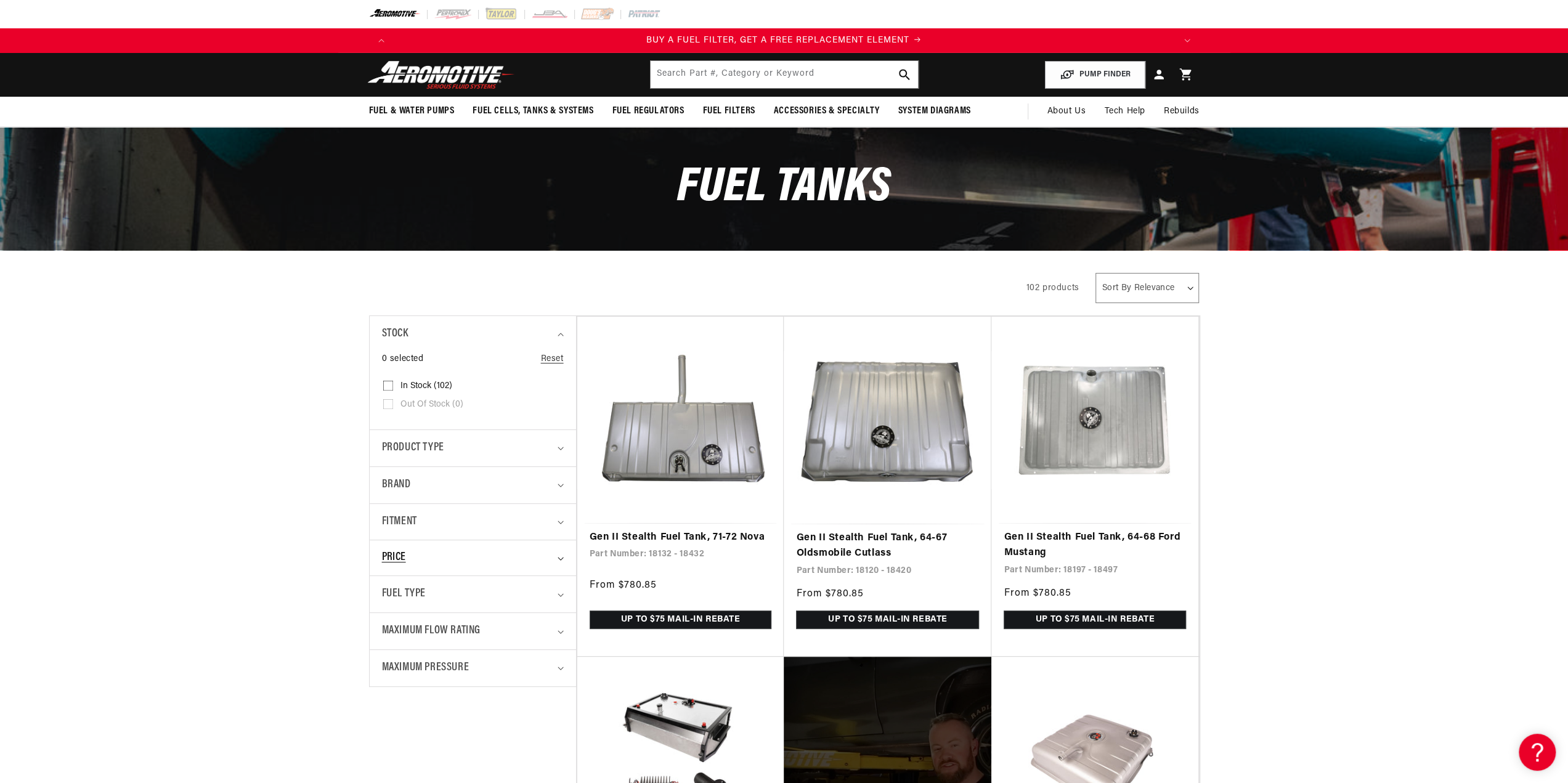
click at [452, 553] on div "Price" at bounding box center [467, 558] width 171 height 17
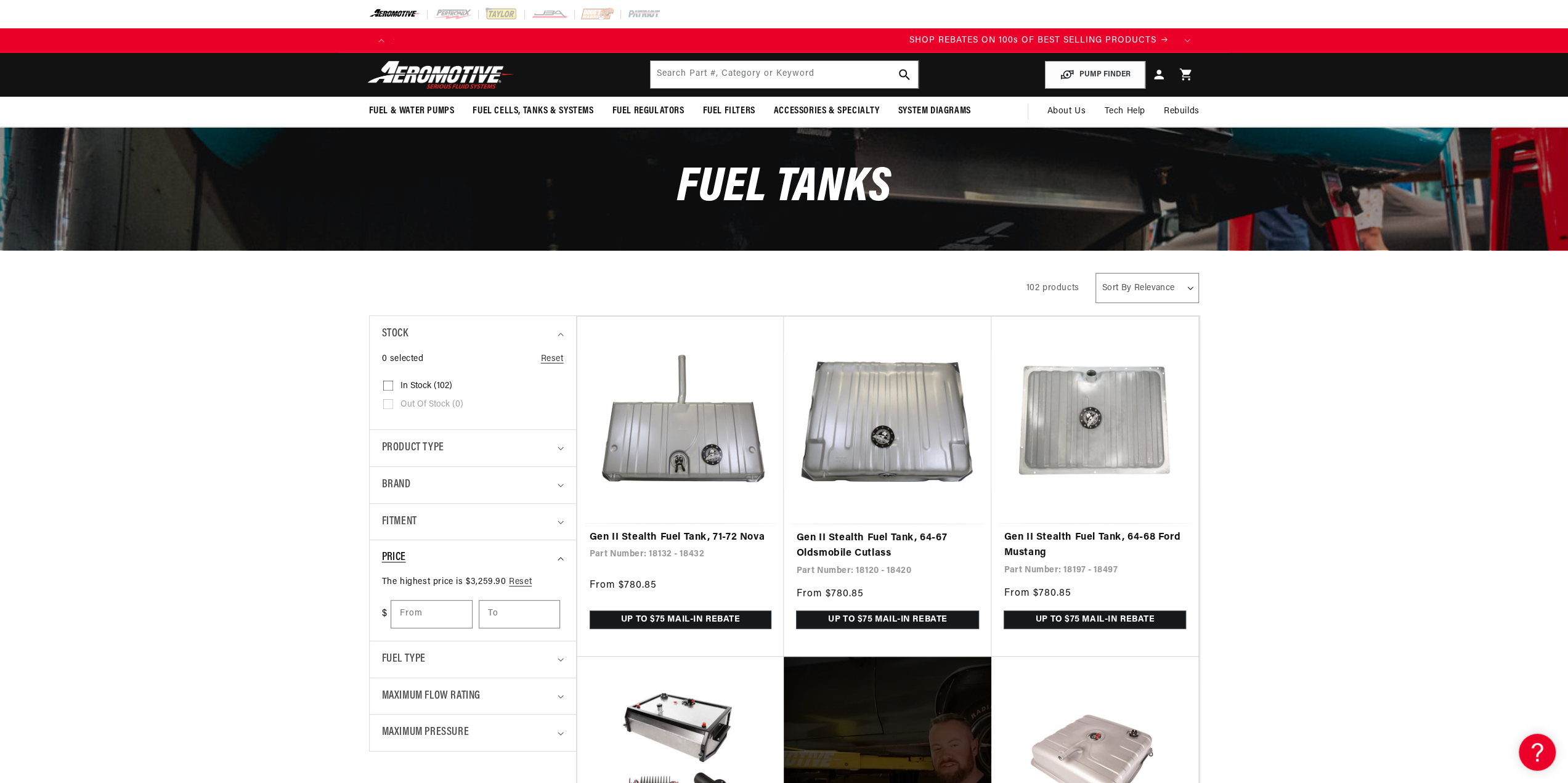
click at [452, 553] on div "Price" at bounding box center [467, 558] width 171 height 17
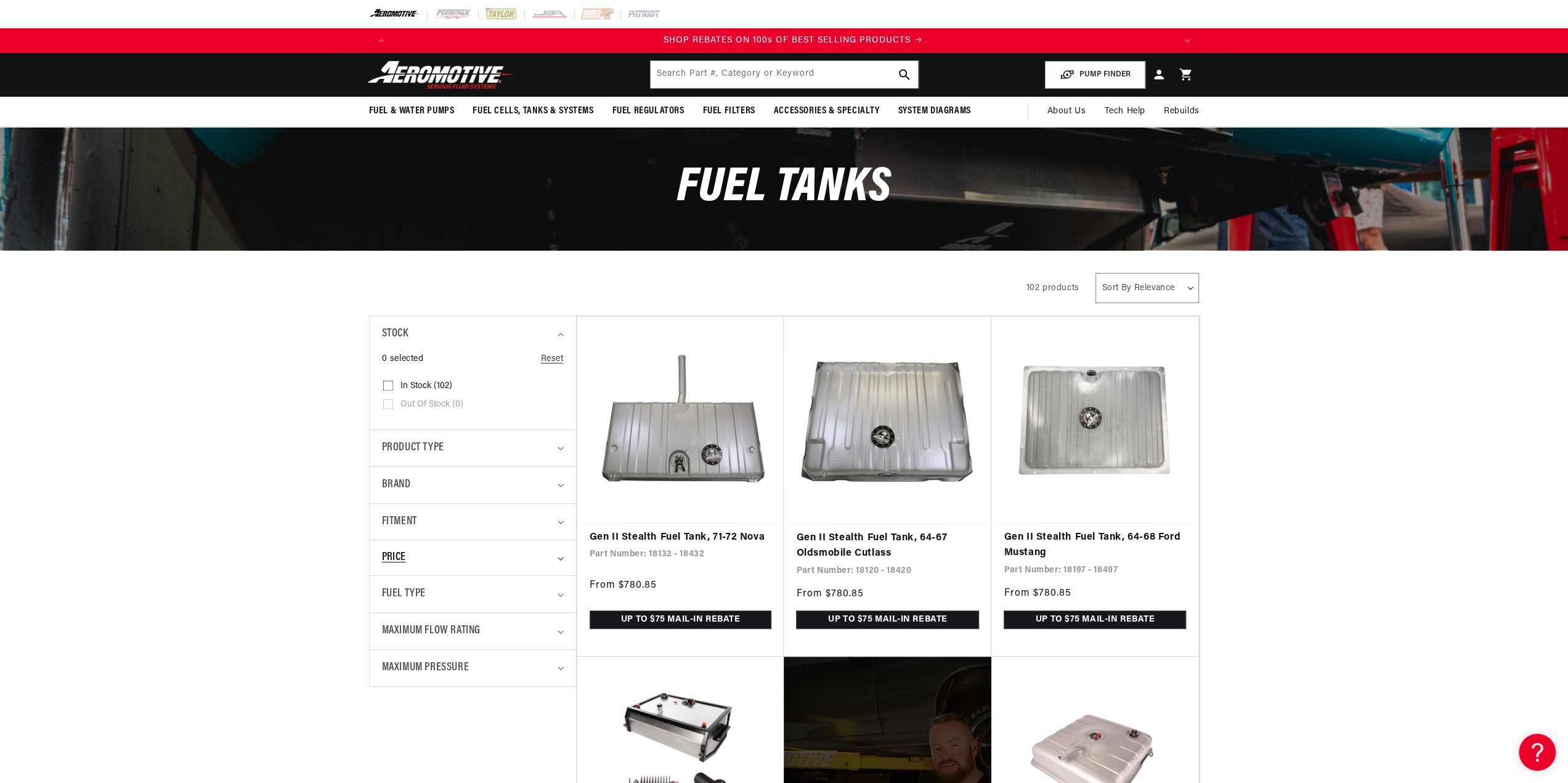
scroll to position [0, 1563]
click at [463, 600] on div "Fuel Type" at bounding box center [467, 593] width 171 height 18
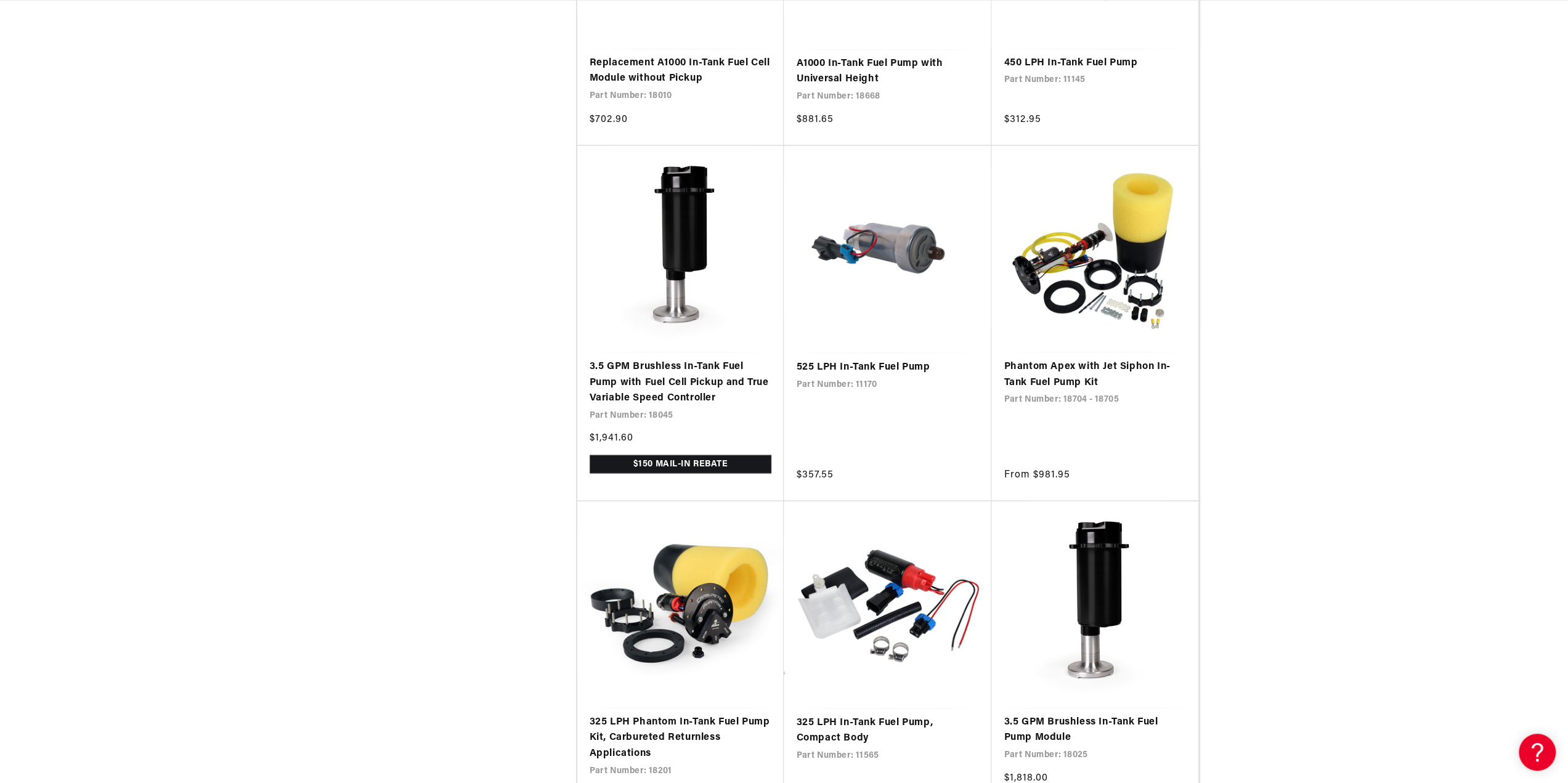
scroll to position [0, 1563]
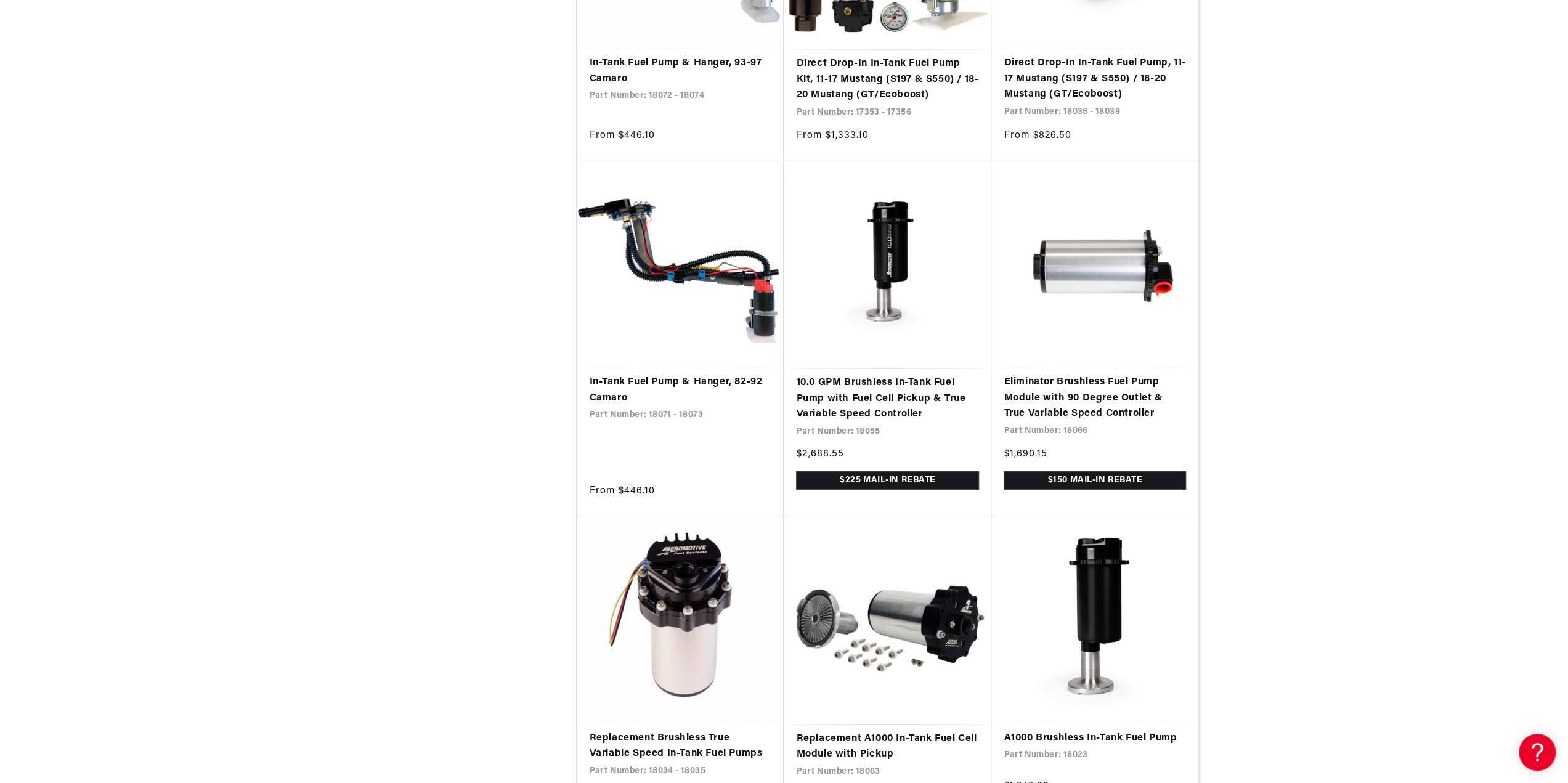
drag, startPoint x: 1511, startPoint y: 444, endPoint x: 1424, endPoint y: 448, distance: 87.1
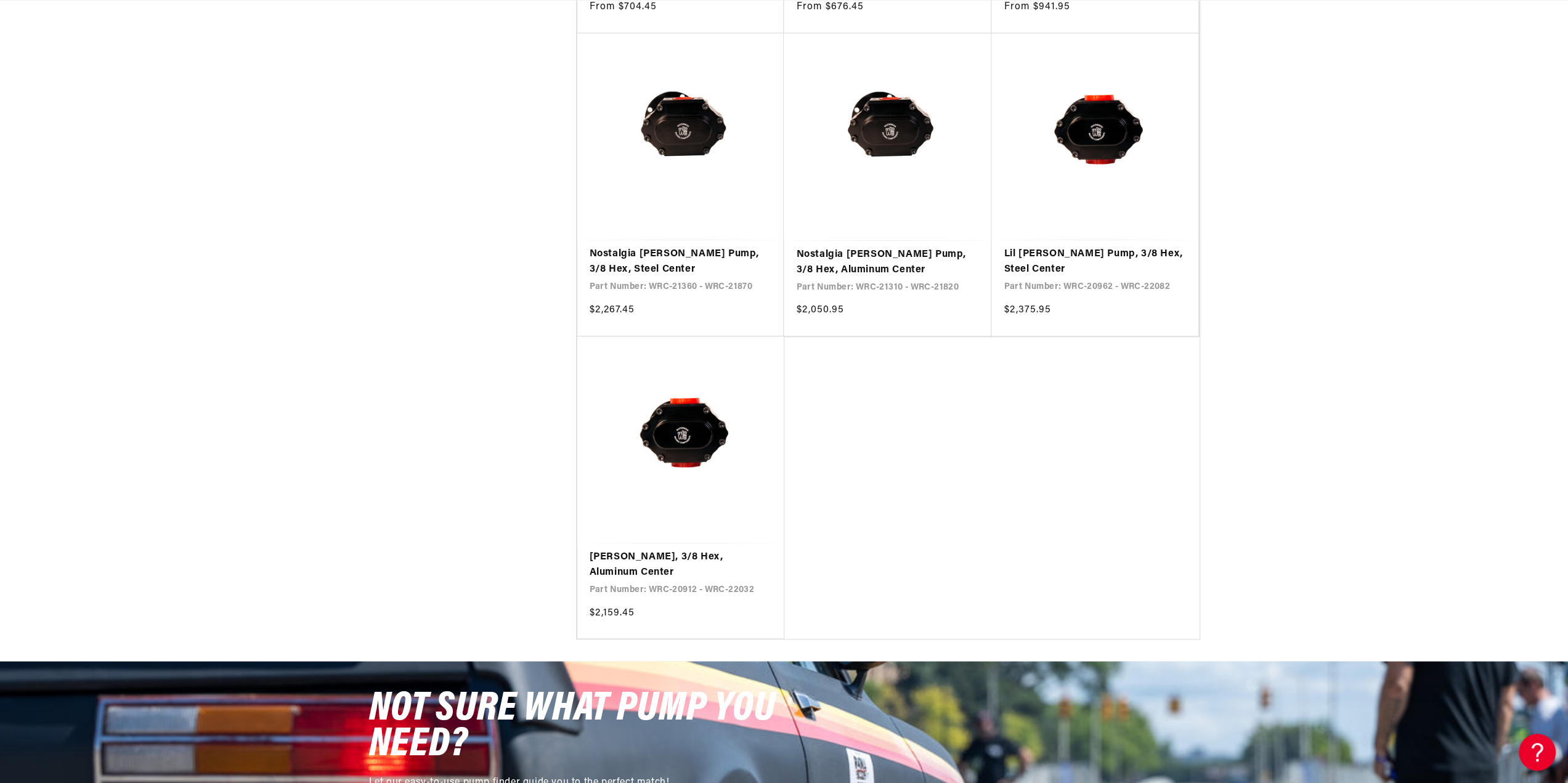
scroll to position [1355, 0]
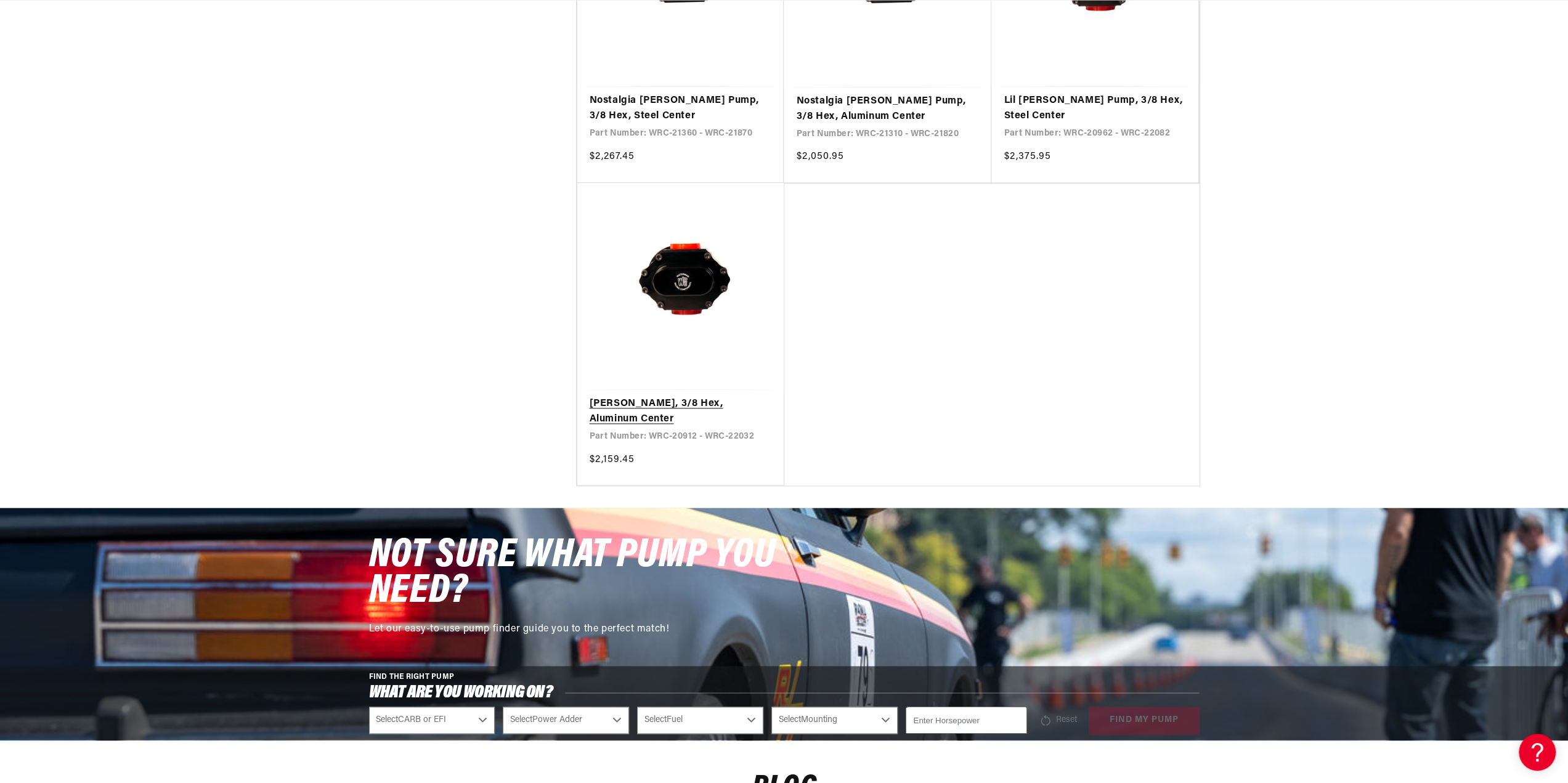
click at [696, 396] on link "[PERSON_NAME], 3/8 Hex, Aluminum Center" at bounding box center [680, 411] width 182 height 31
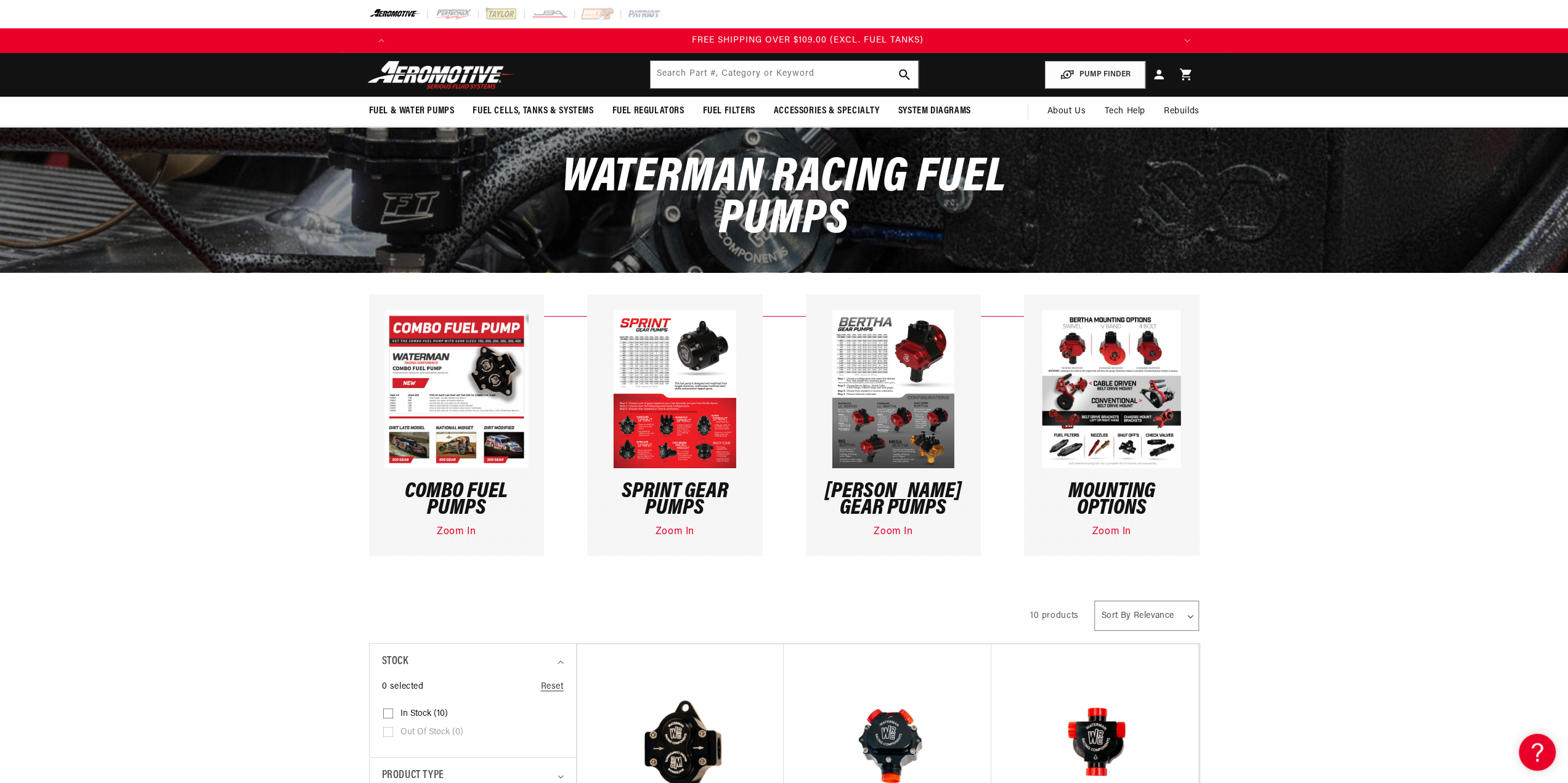
scroll to position [0, 2344]
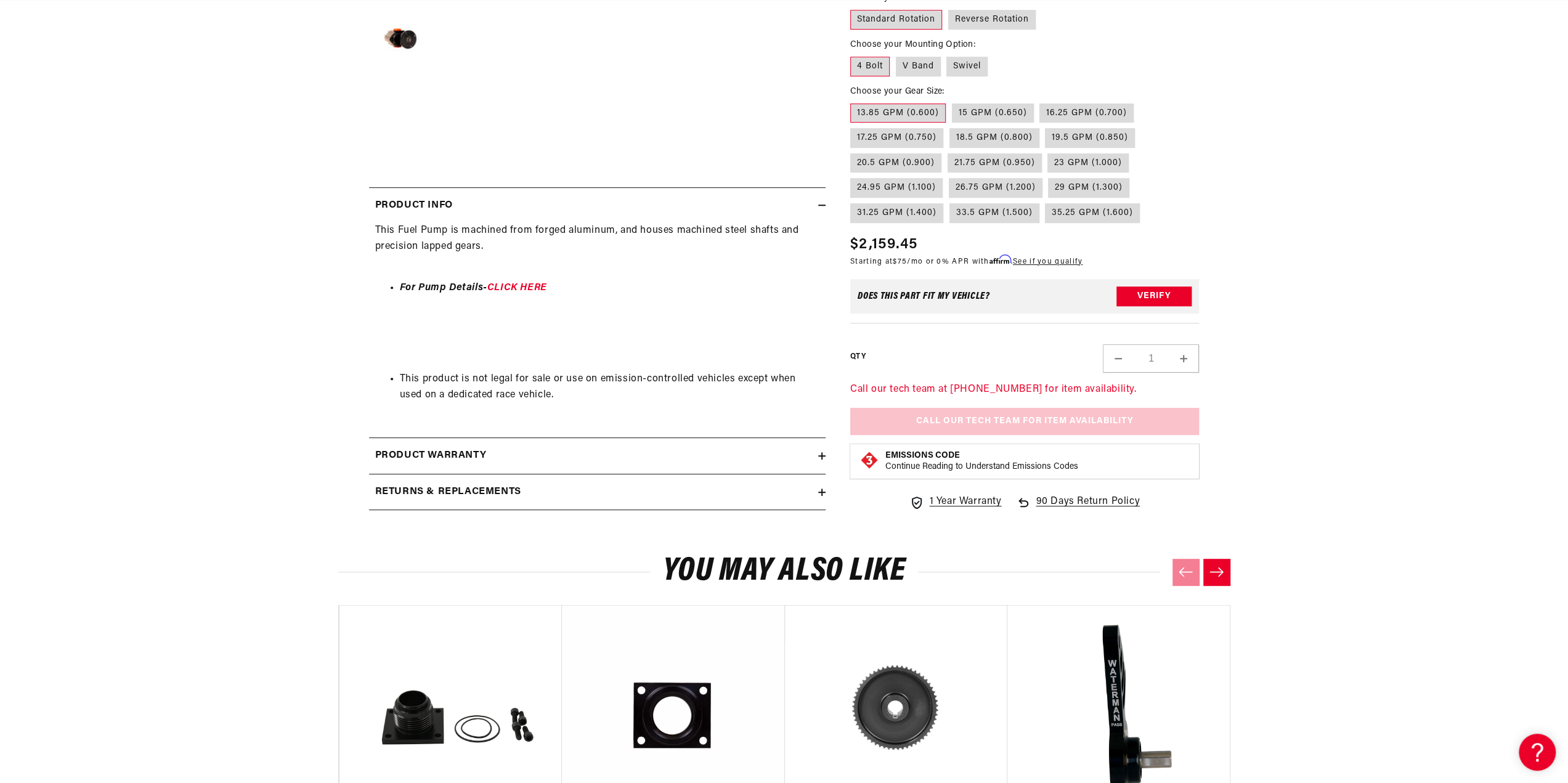
scroll to position [0, 1563]
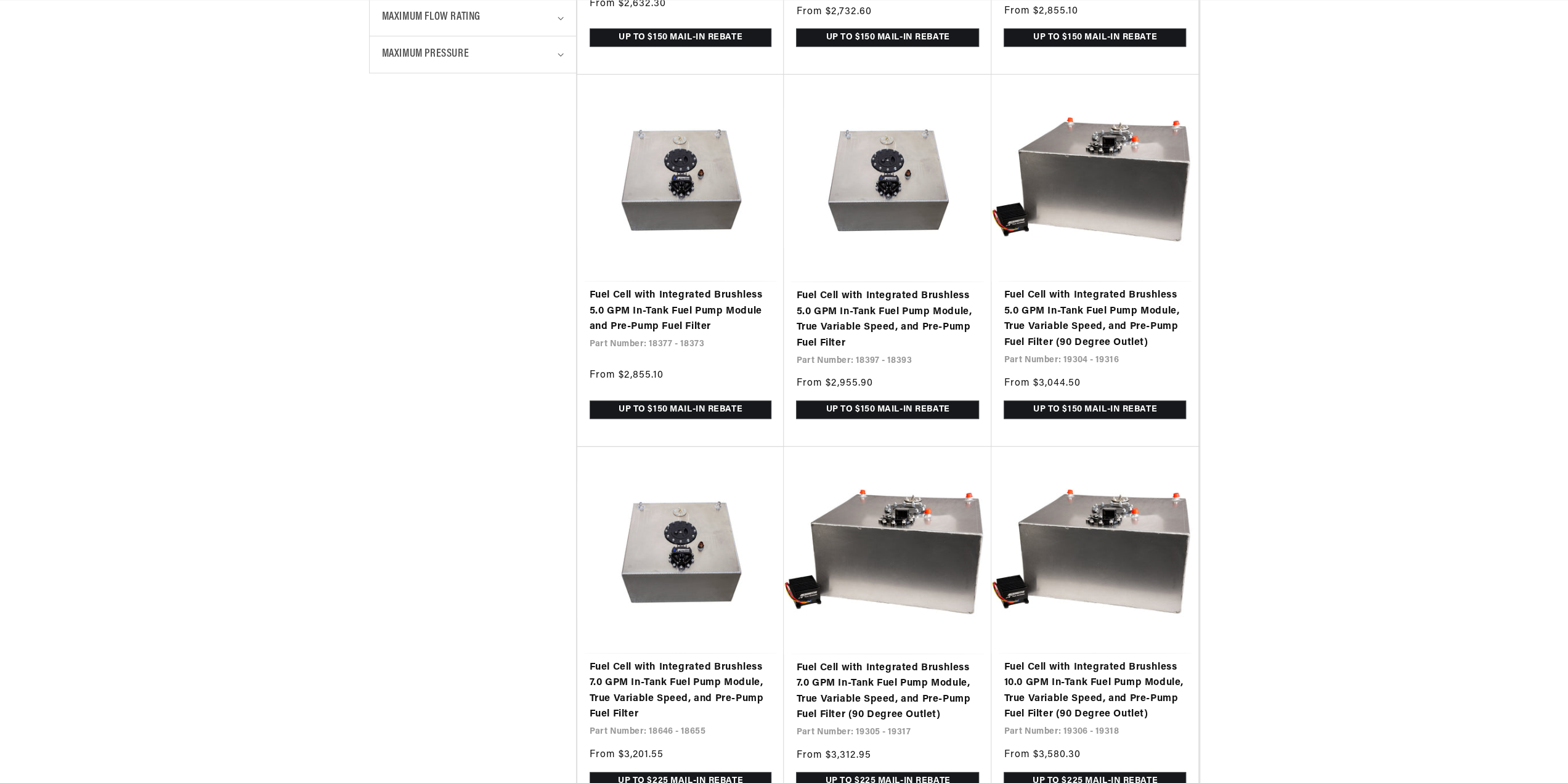
scroll to position [616, 0]
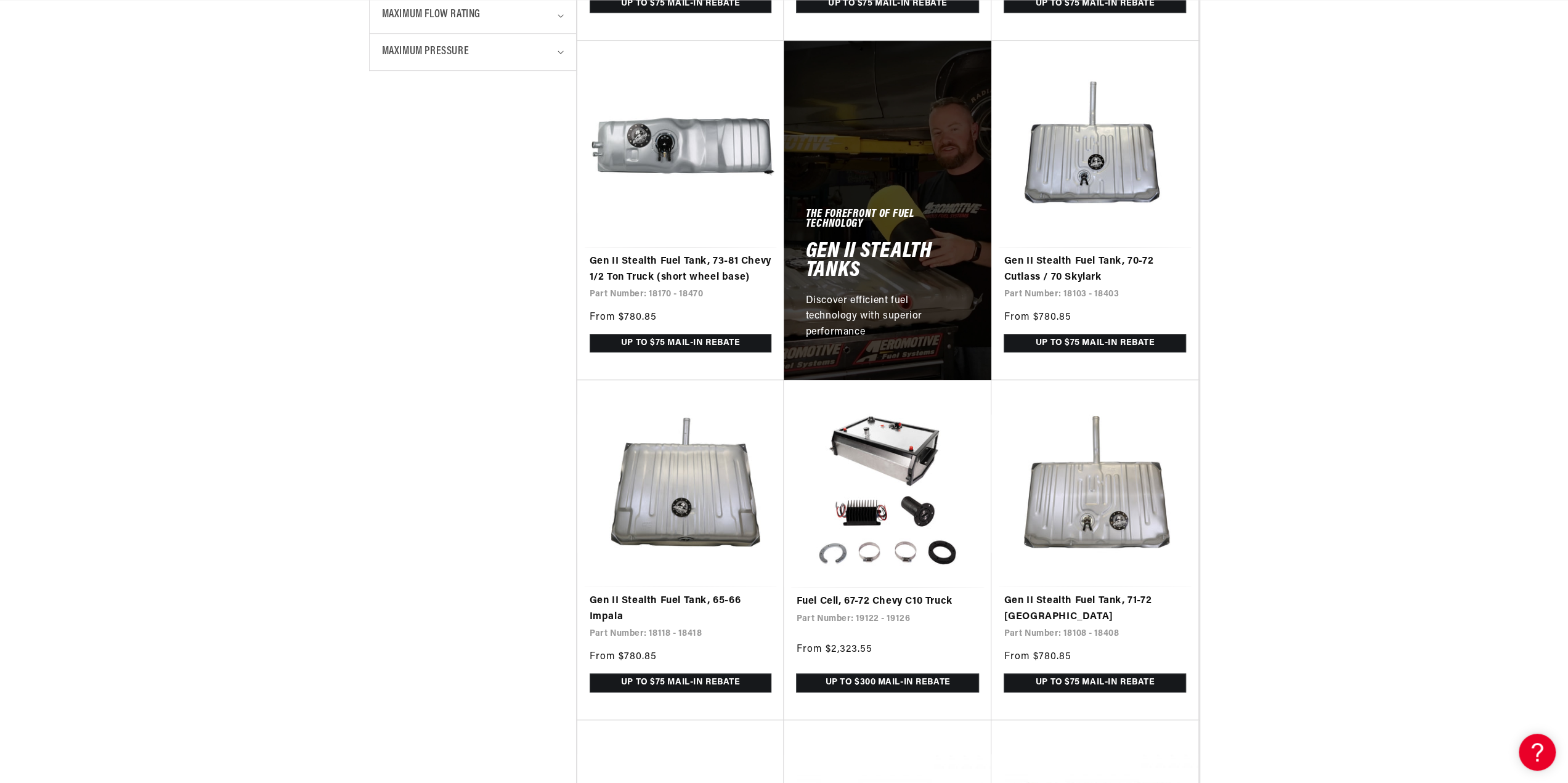
scroll to position [986, 0]
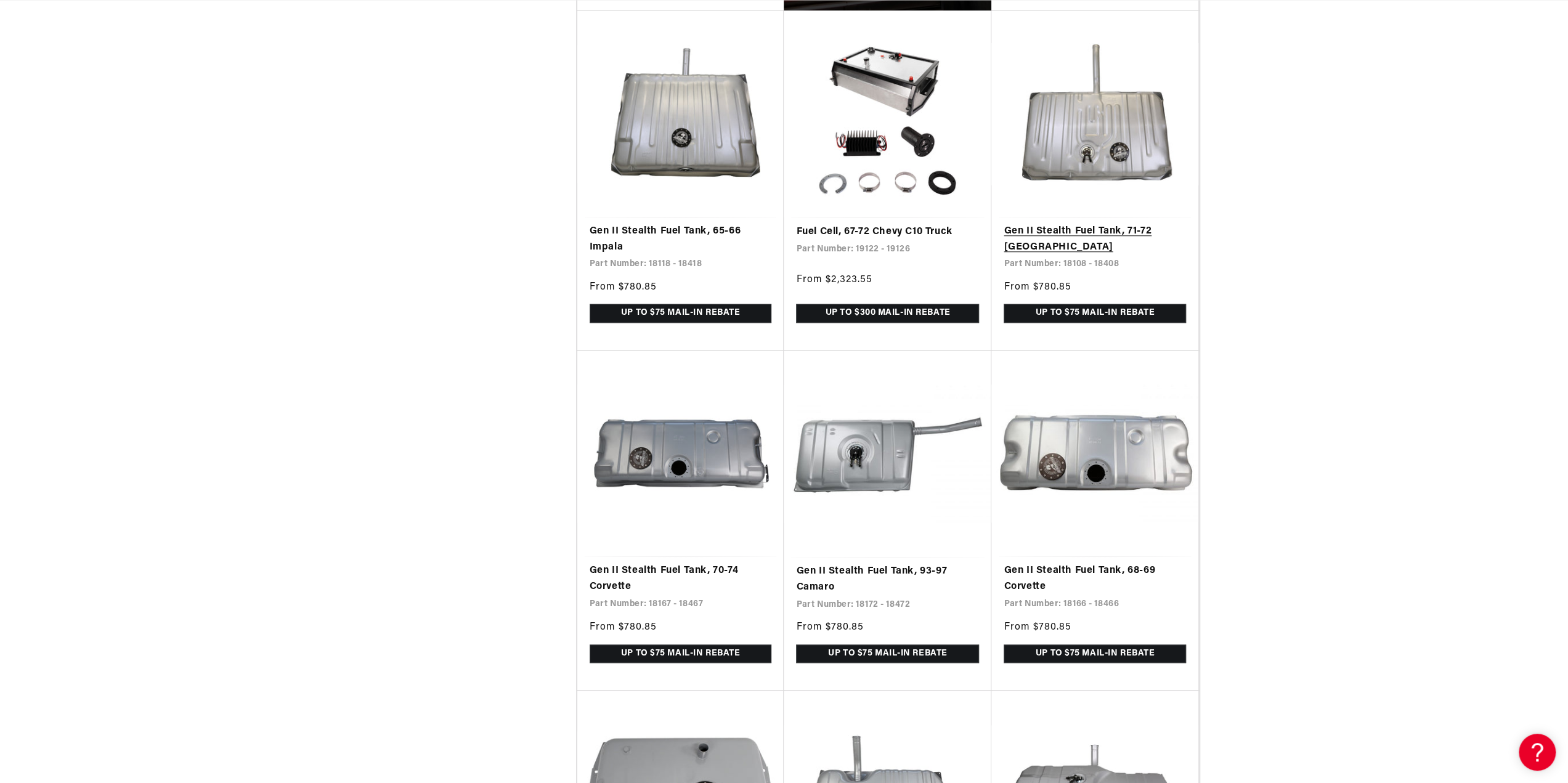
click at [1122, 224] on link "Gen II Stealth Fuel Tank, 71-72 [GEOGRAPHIC_DATA]" at bounding box center [1094, 239] width 182 height 31
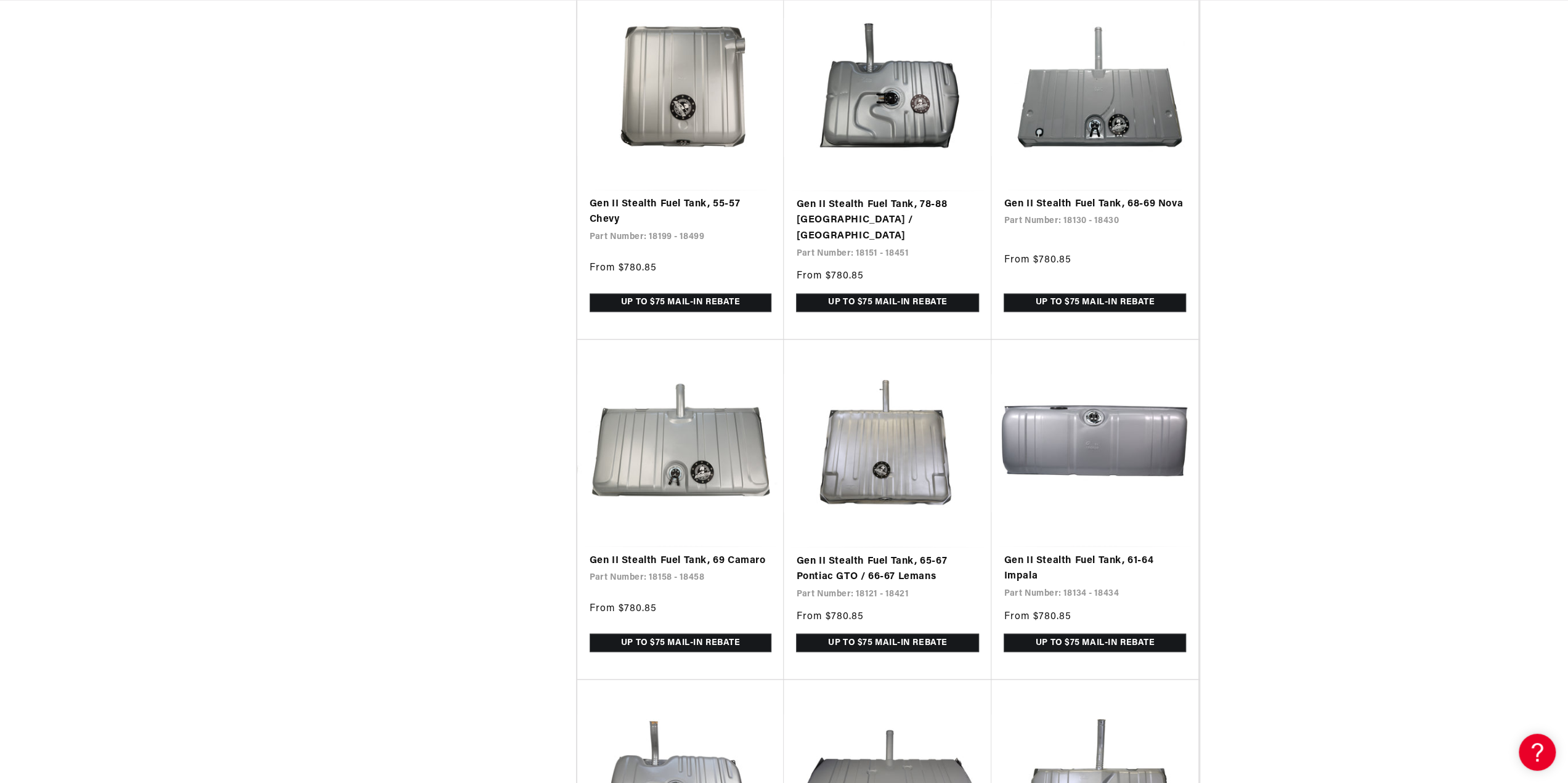
scroll to position [0, 0]
click at [717, 552] on link "Gen II Stealth Fuel Tank, 69 Camaro" at bounding box center [680, 560] width 182 height 16
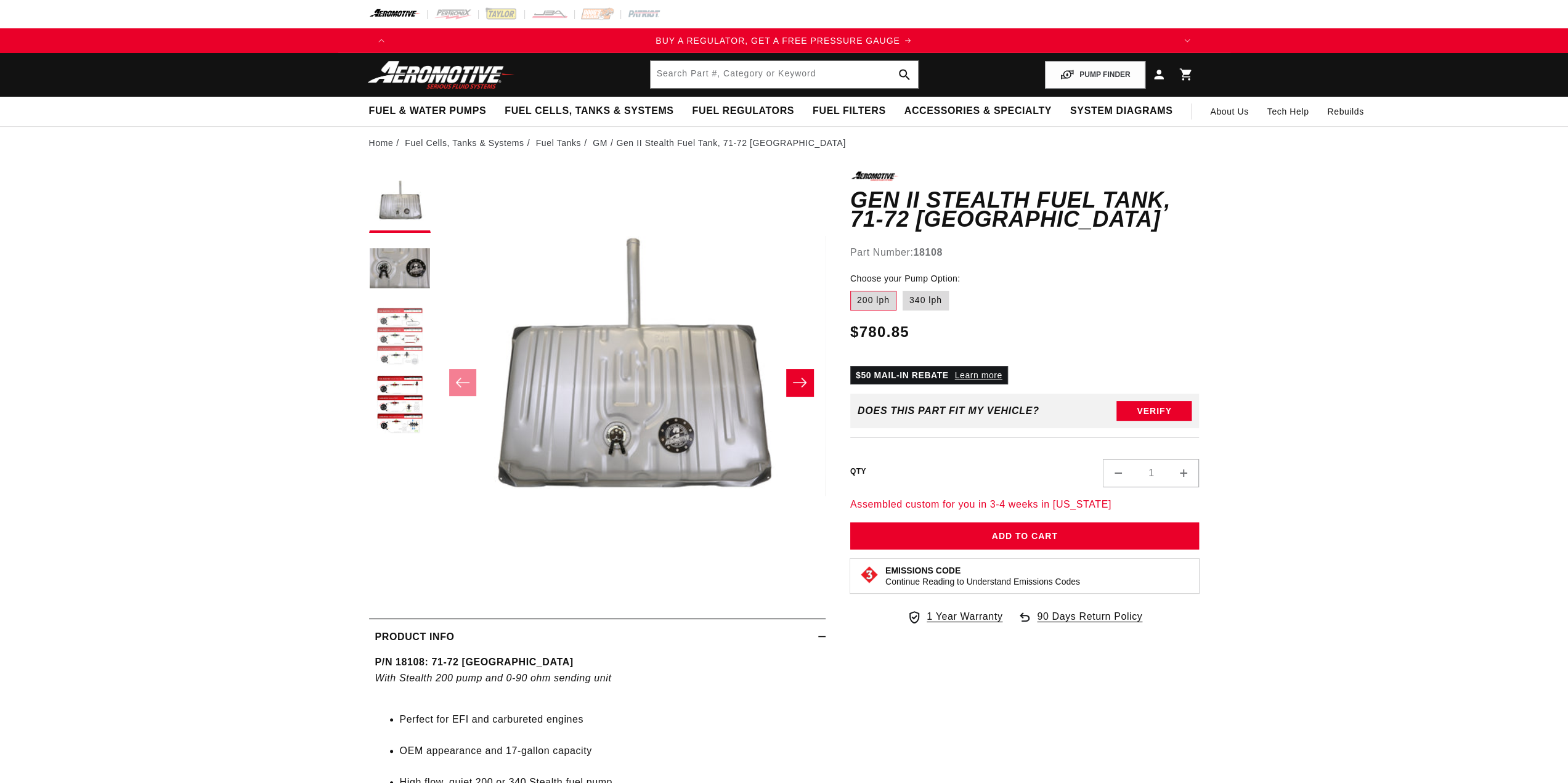
click at [404, 340] on button "Load image 3 in gallery view" at bounding box center [399, 337] width 62 height 62
drag, startPoint x: 404, startPoint y: 340, endPoint x: 404, endPoint y: 388, distance: 48.0
click at [404, 340] on button "Load image 3 in gallery view" at bounding box center [399, 337] width 62 height 62
click at [411, 418] on button "Load image 4 in gallery view" at bounding box center [399, 405] width 62 height 62
click at [403, 388] on button "Load image 4 in gallery view" at bounding box center [399, 405] width 62 height 62
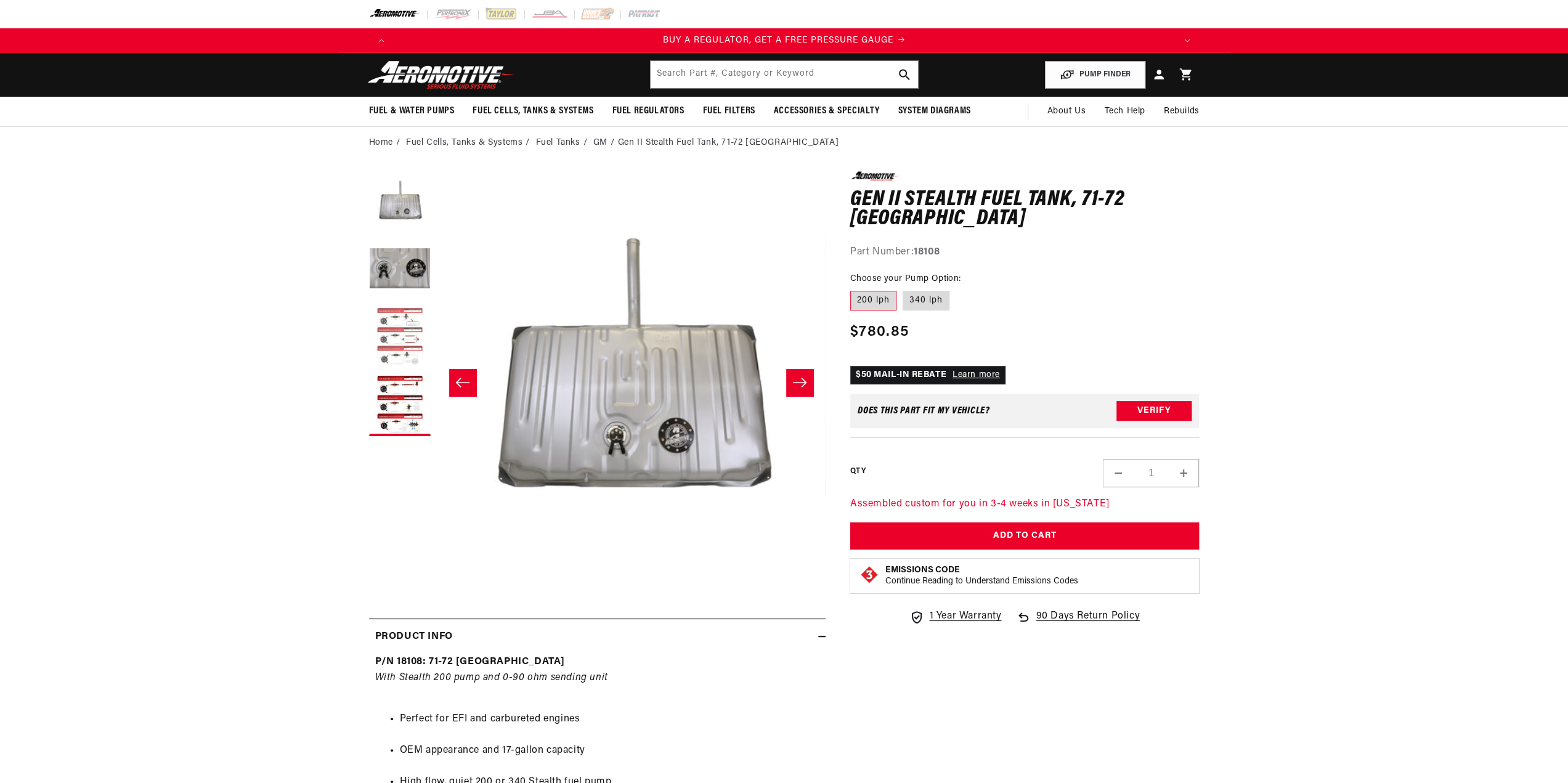
click at [417, 330] on button "Load image 3 in gallery view" at bounding box center [399, 337] width 62 height 62
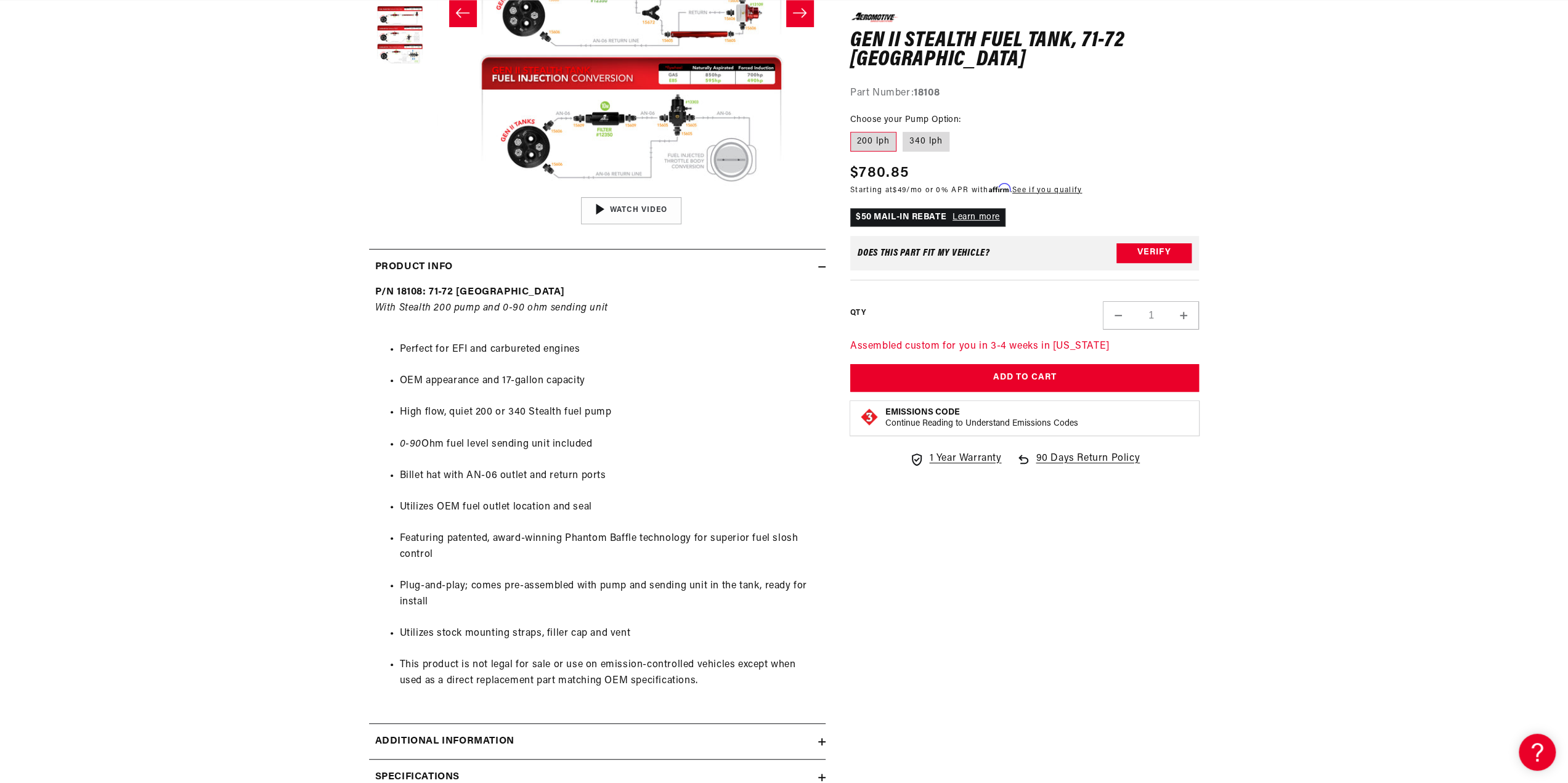
scroll to position [0, 781]
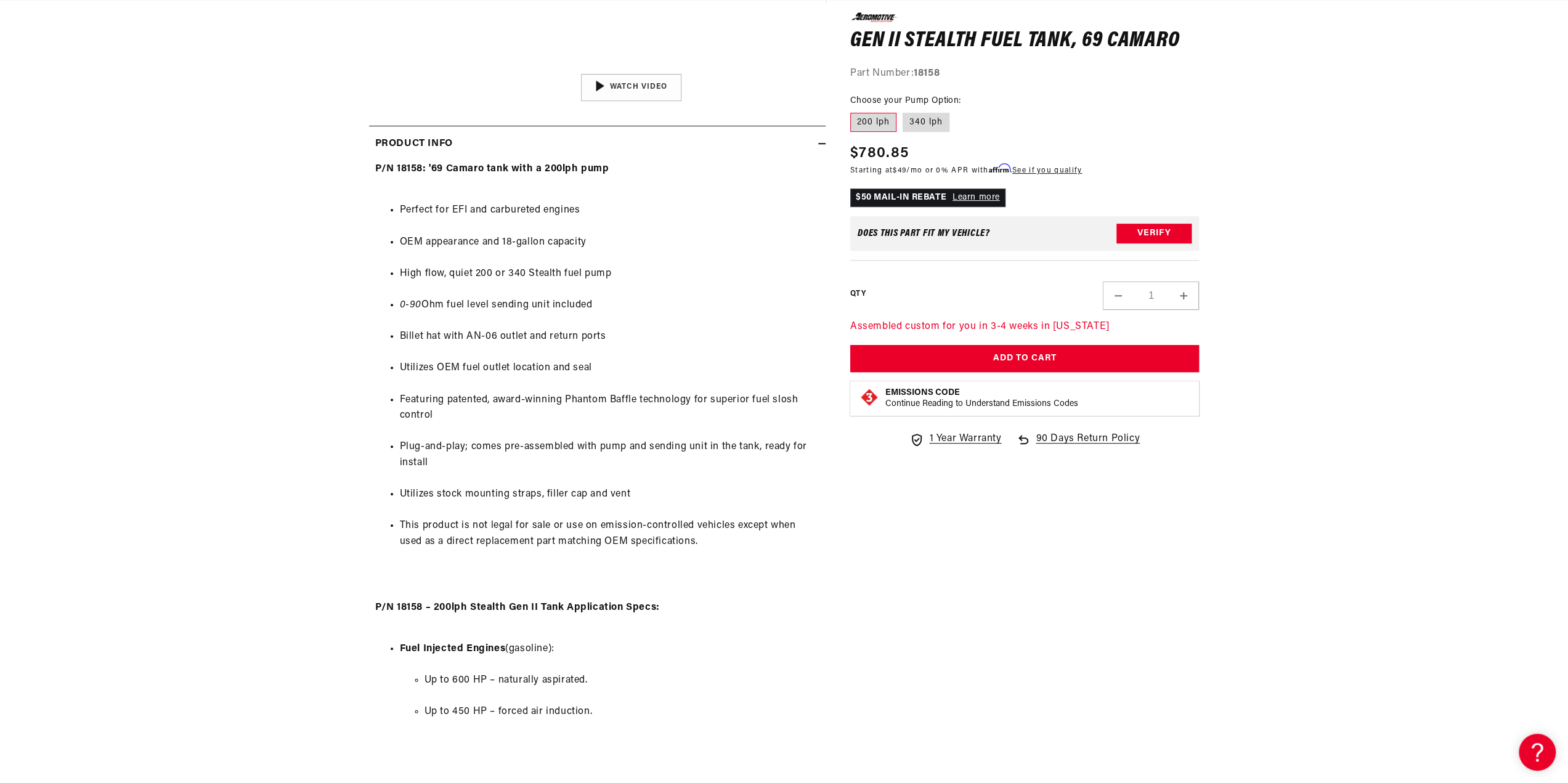
scroll to position [0, 1887]
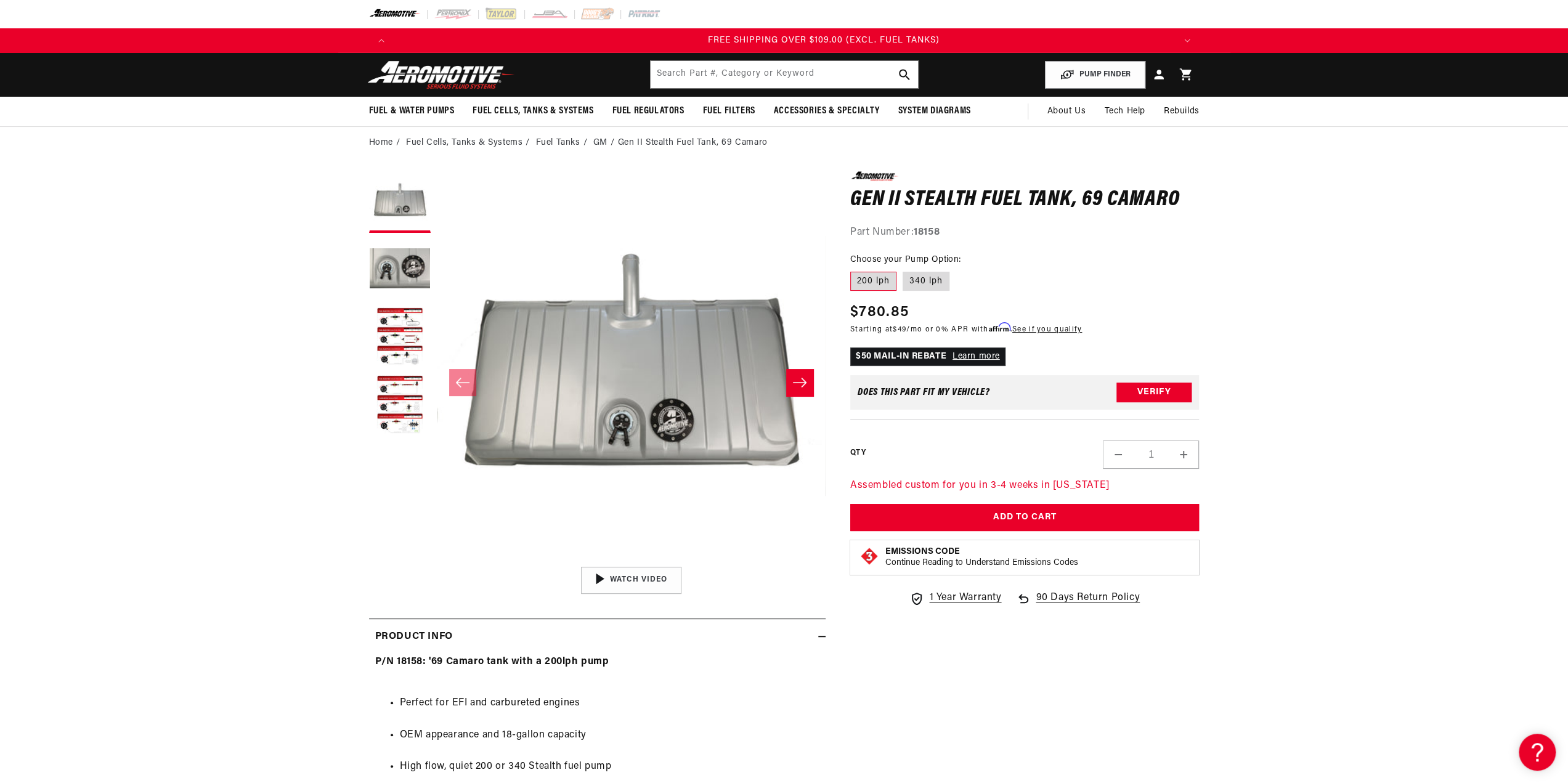
scroll to position [0, 2344]
